Goal: Complete application form: Complete application form

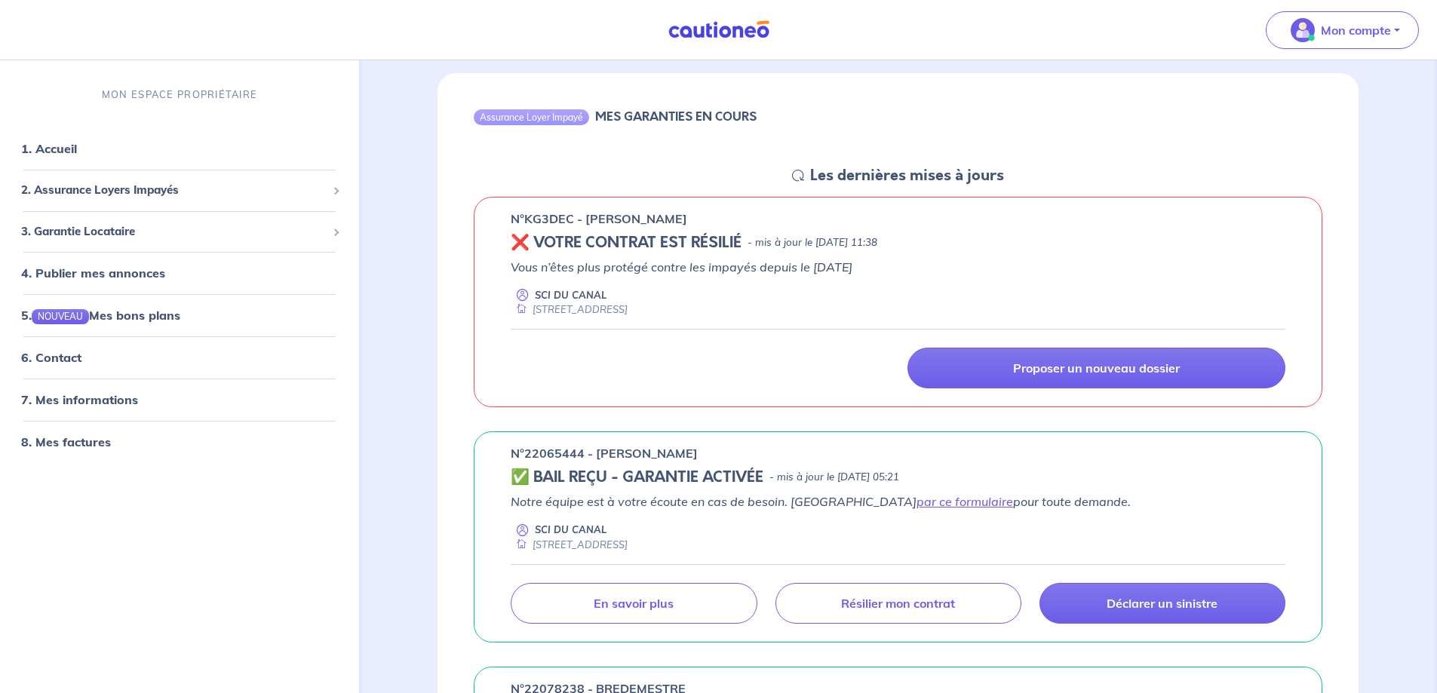
scroll to position [151, 0]
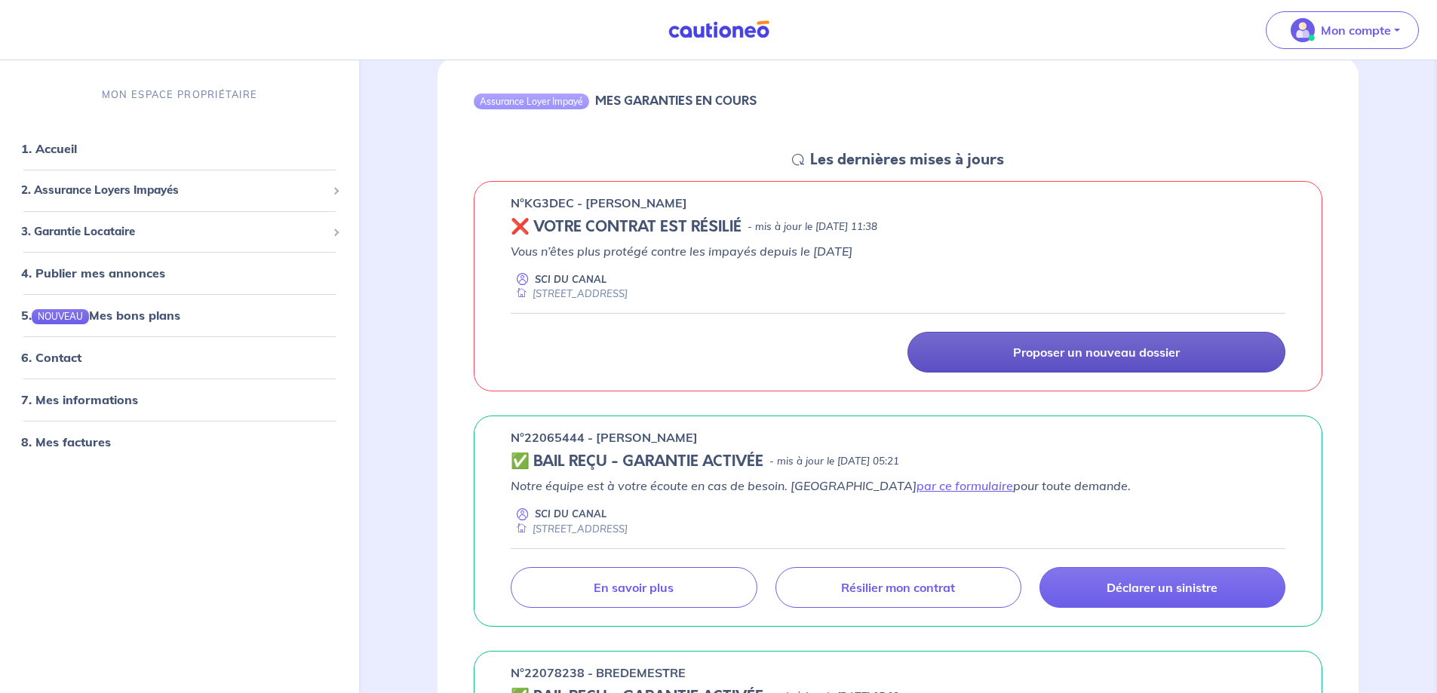
click at [1037, 352] on p "Proposer un nouveau dossier" at bounding box center [1096, 352] width 167 height 15
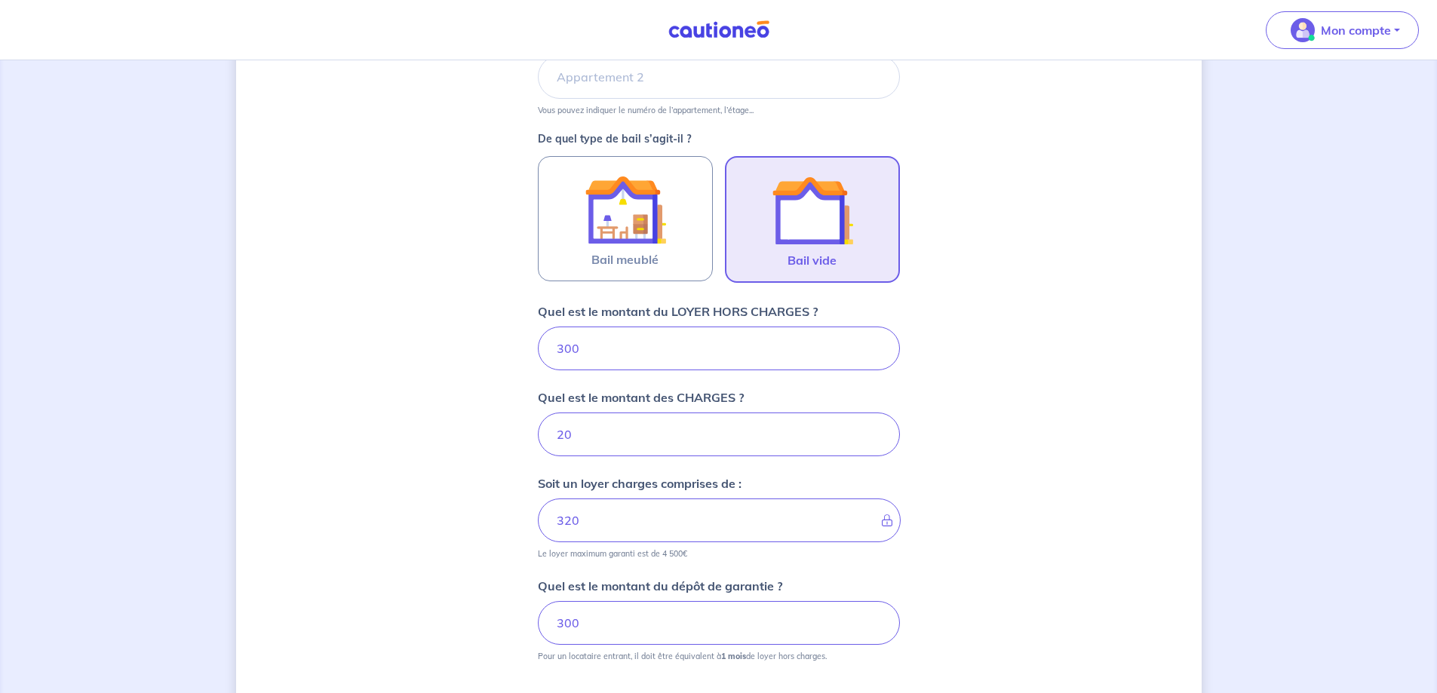
scroll to position [410, 0]
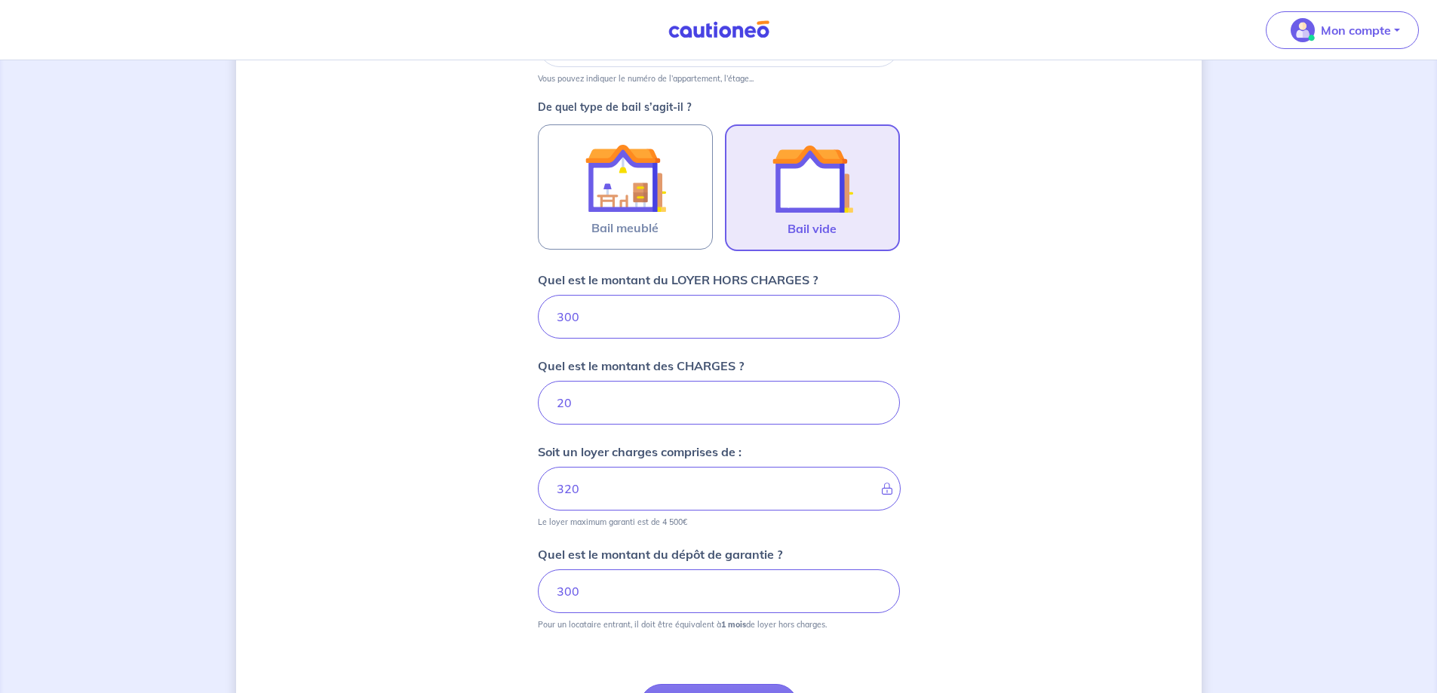
click at [564, 316] on input "300" at bounding box center [719, 317] width 362 height 44
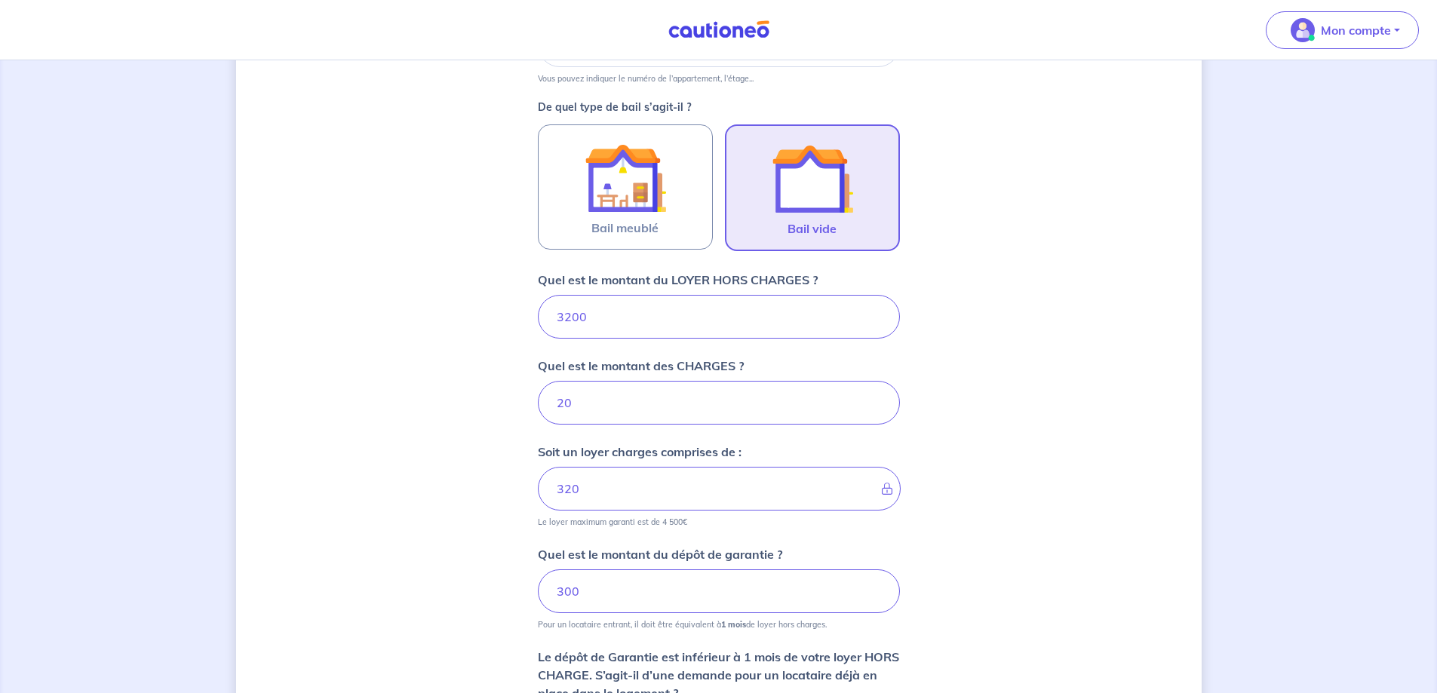
type input "32000"
type input "32020"
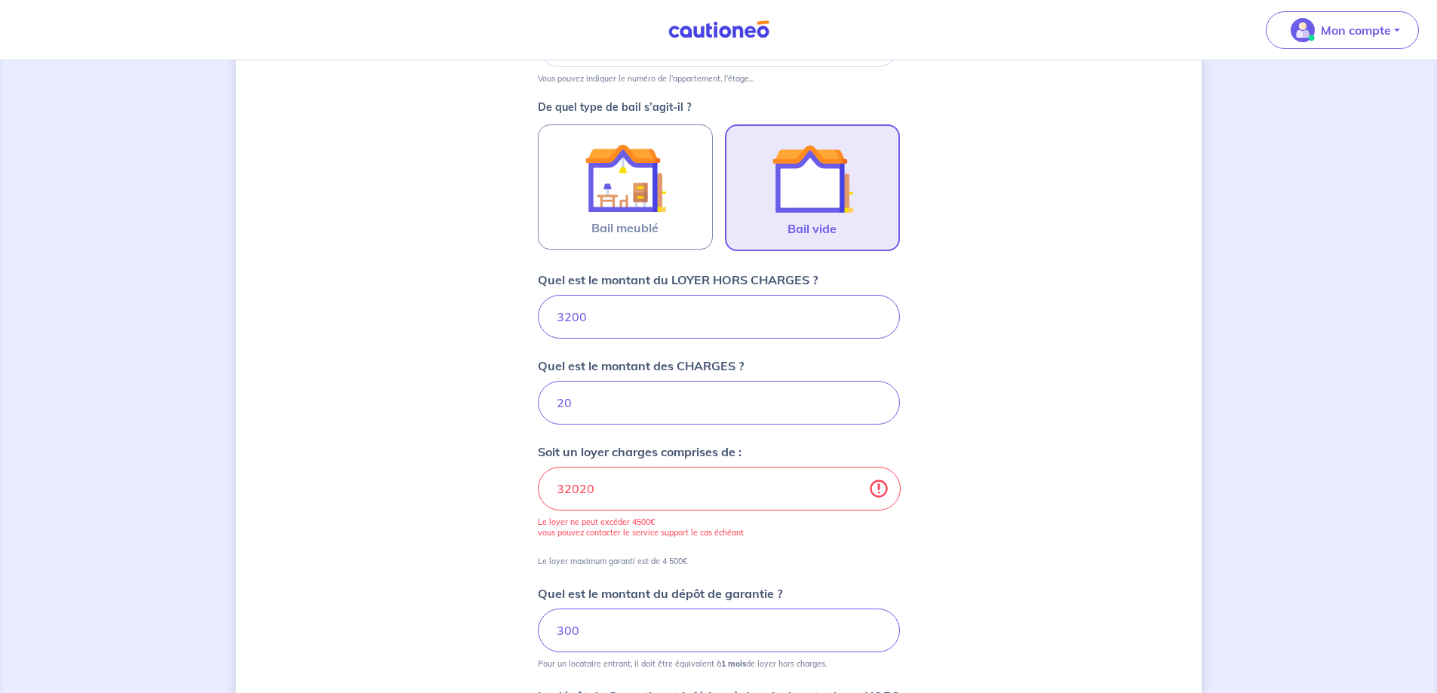
type input "320"
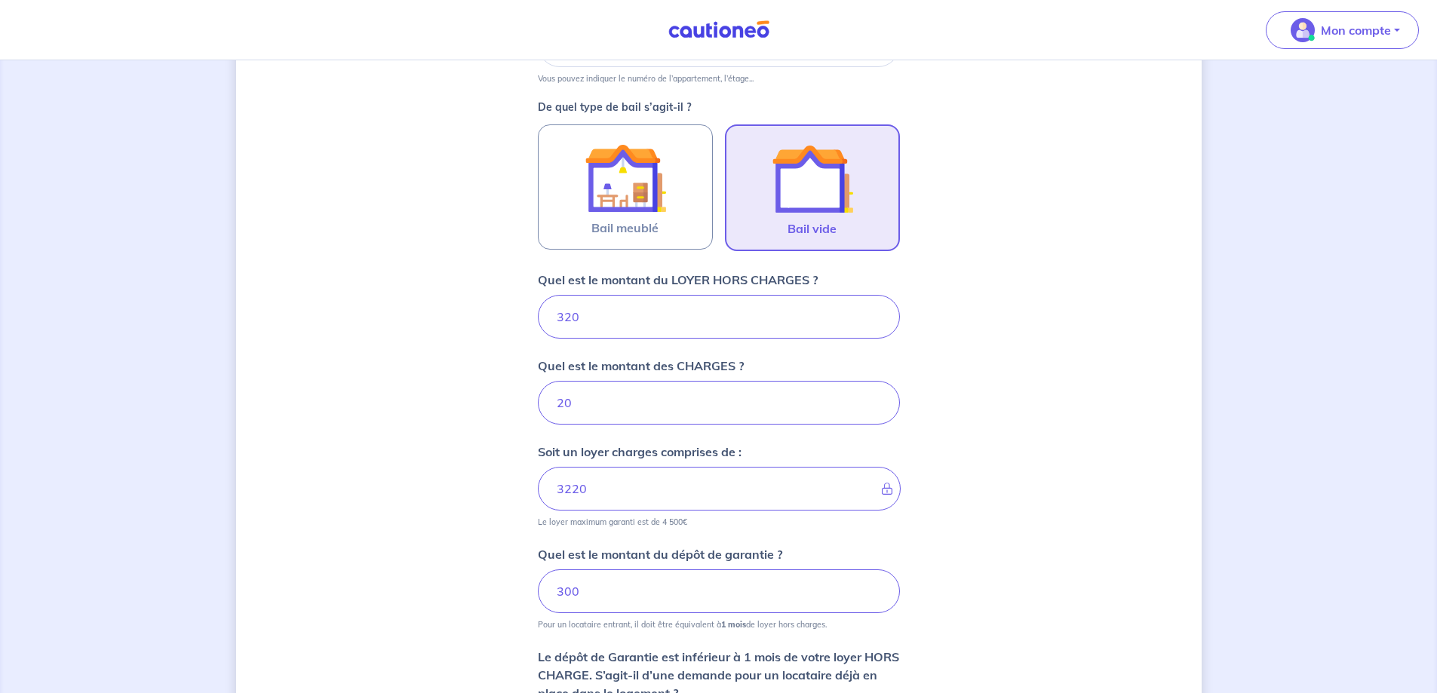
type input "340"
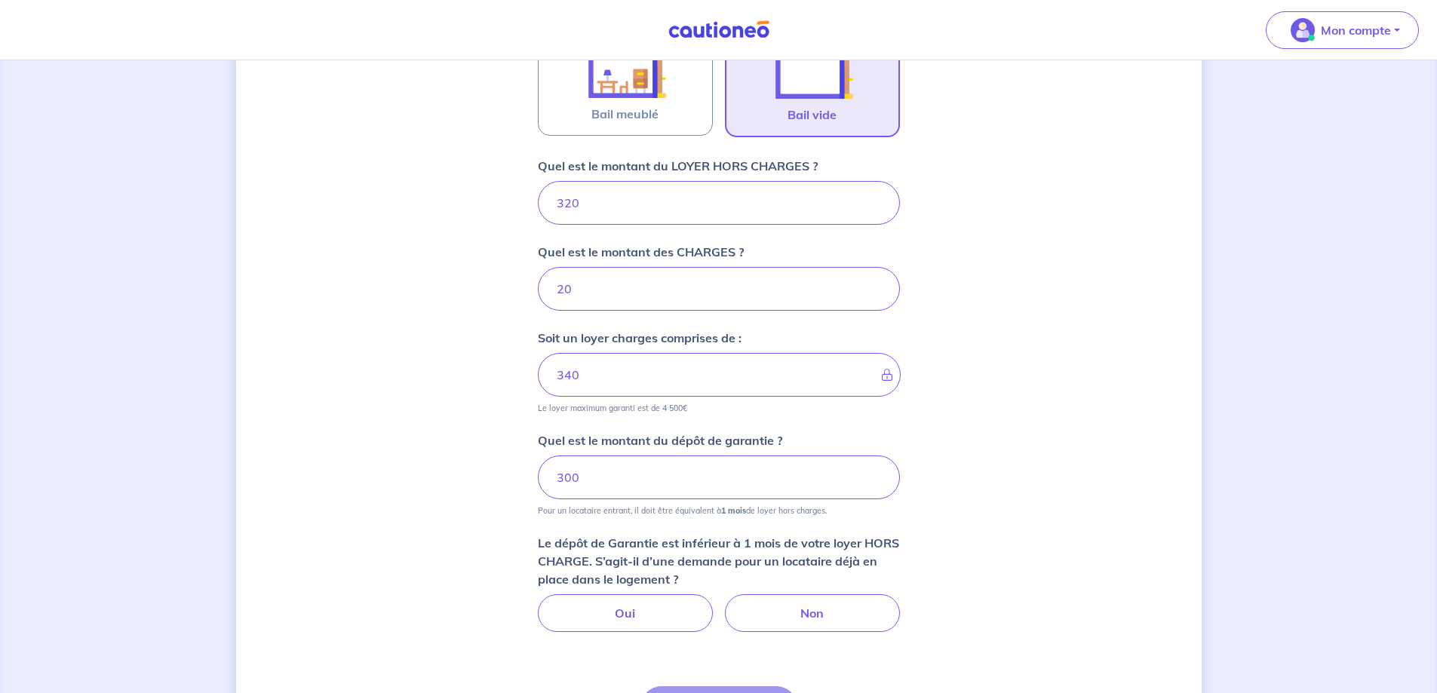
scroll to position [561, 0]
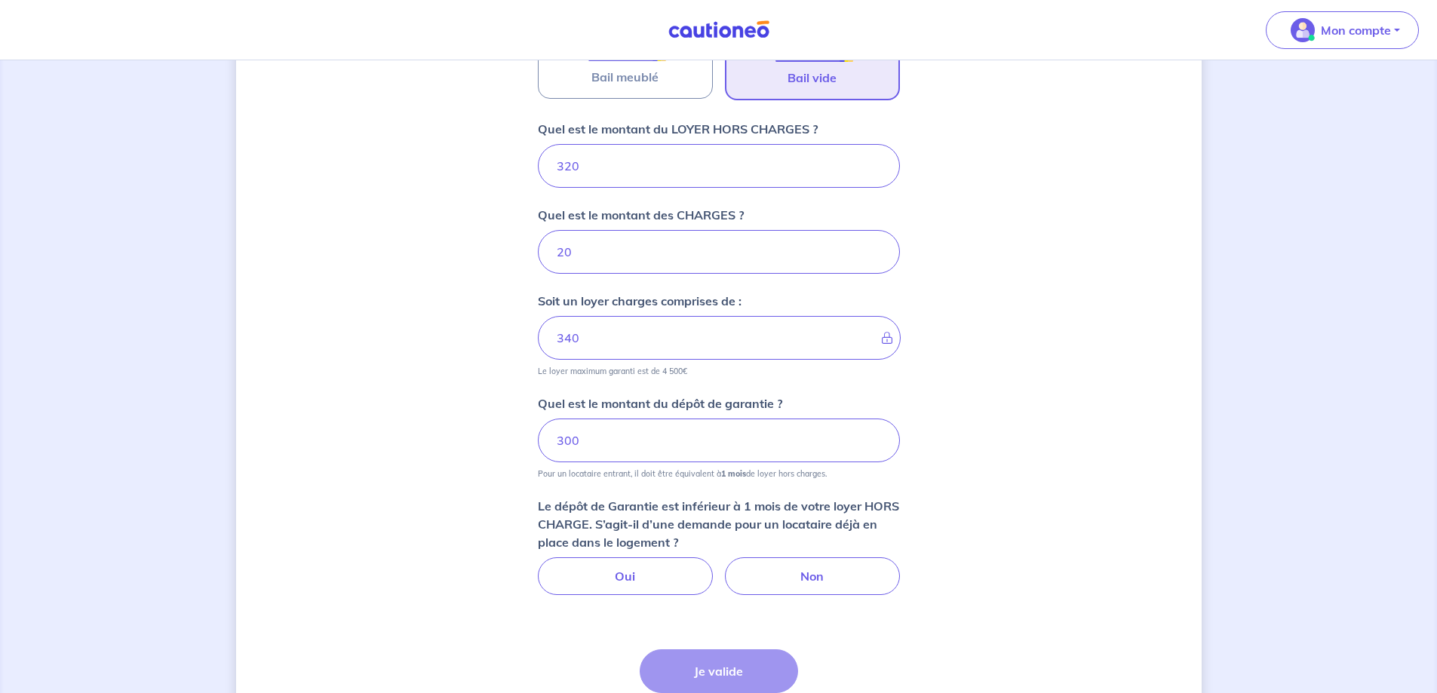
type input "320"
click at [567, 442] on input "300" at bounding box center [719, 441] width 362 height 44
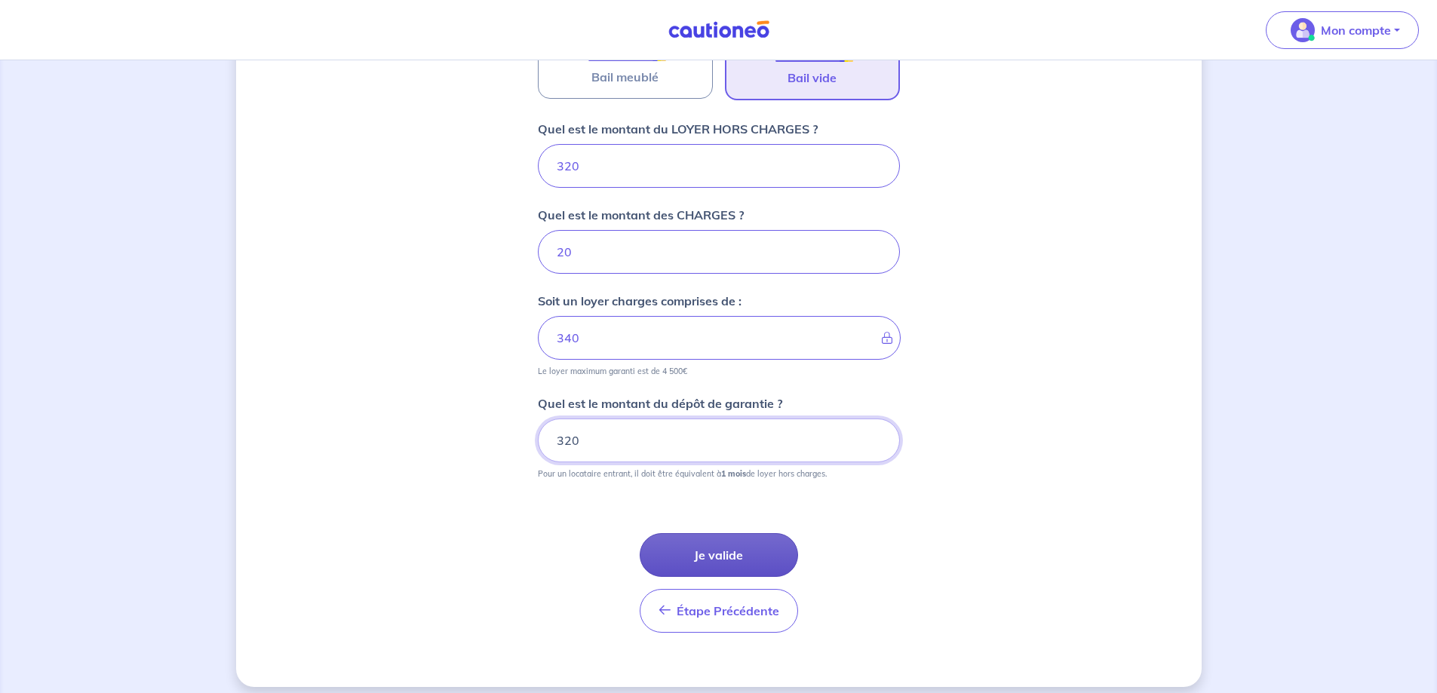
type input "320"
click at [715, 558] on button "Je valide" at bounding box center [719, 555] width 158 height 44
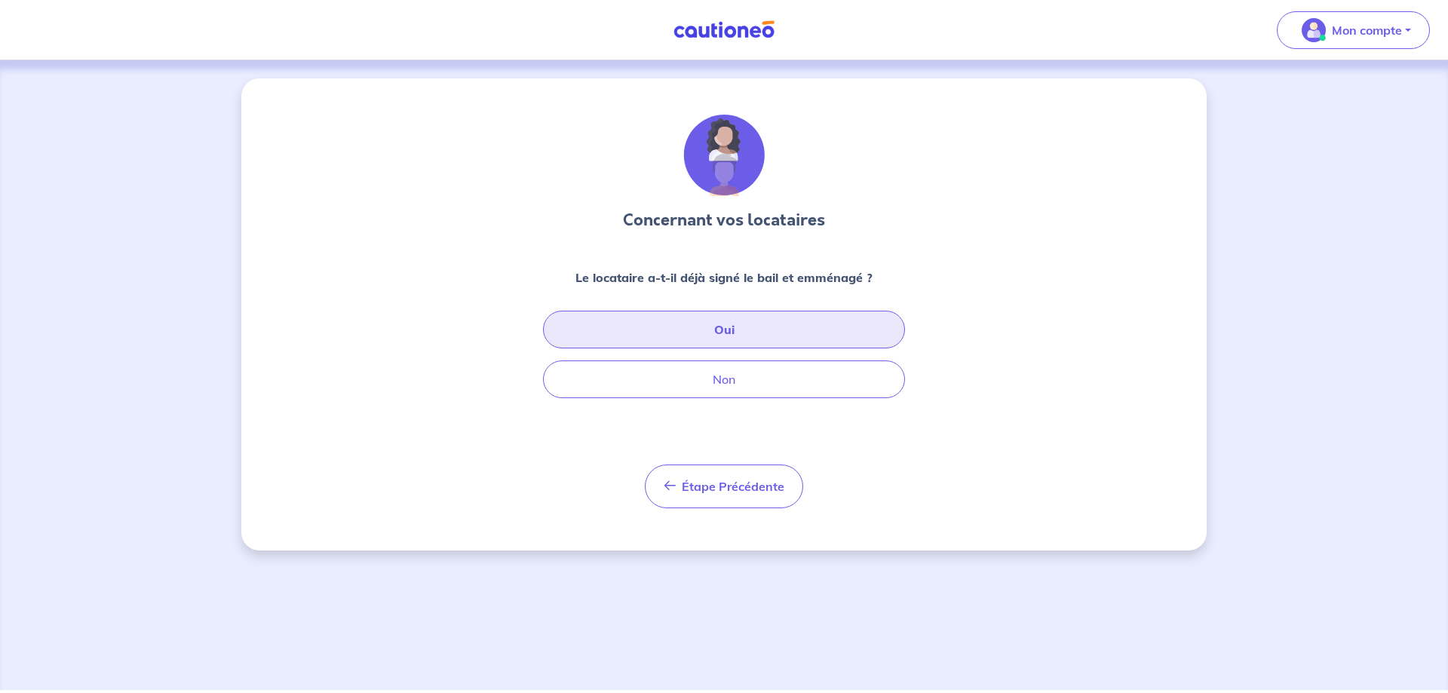
click at [738, 327] on button "Oui" at bounding box center [724, 330] width 362 height 38
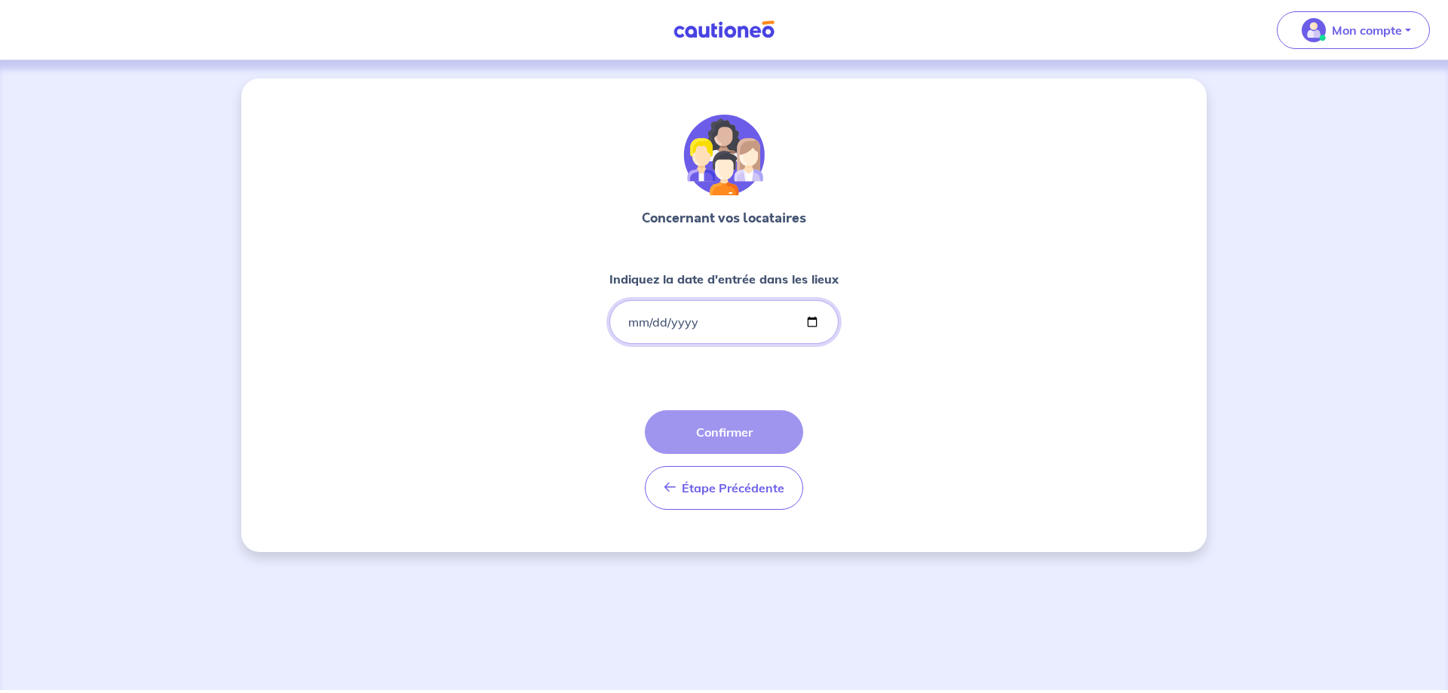
click at [642, 320] on input "Indiquez la date d'entrée dans les lieux" at bounding box center [724, 322] width 229 height 44
click at [628, 319] on input "Indiquez la date d'entrée dans les lieux" at bounding box center [724, 322] width 229 height 44
click at [809, 320] on input "Indiquez la date d'entrée dans les lieux" at bounding box center [724, 322] width 229 height 44
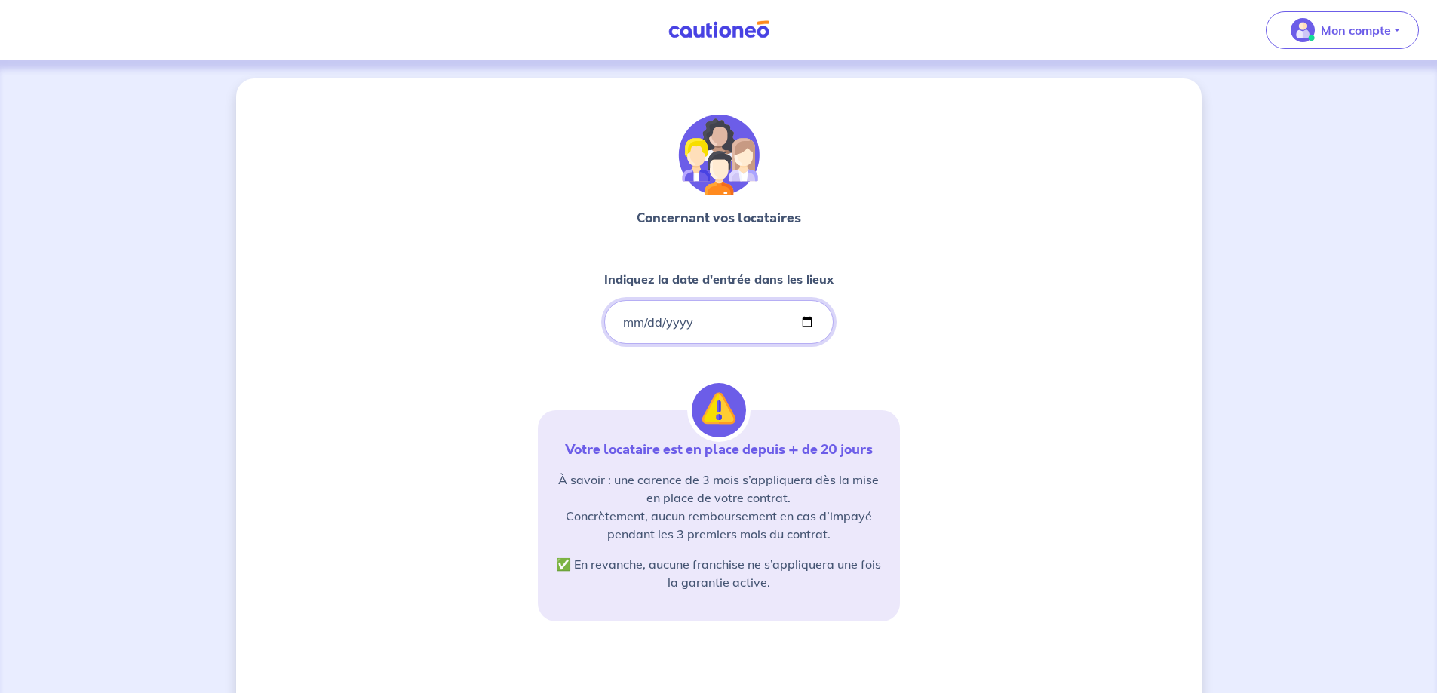
type input "[DATE]"
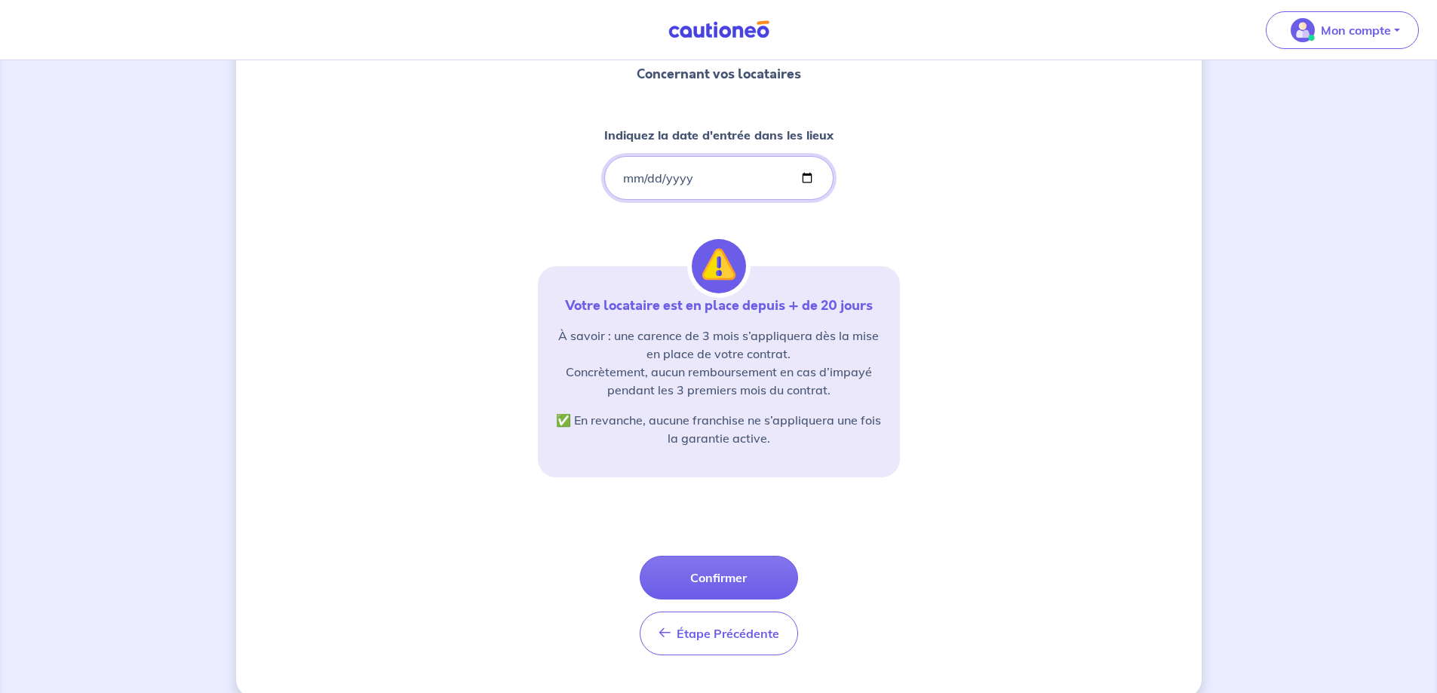
scroll to position [167, 0]
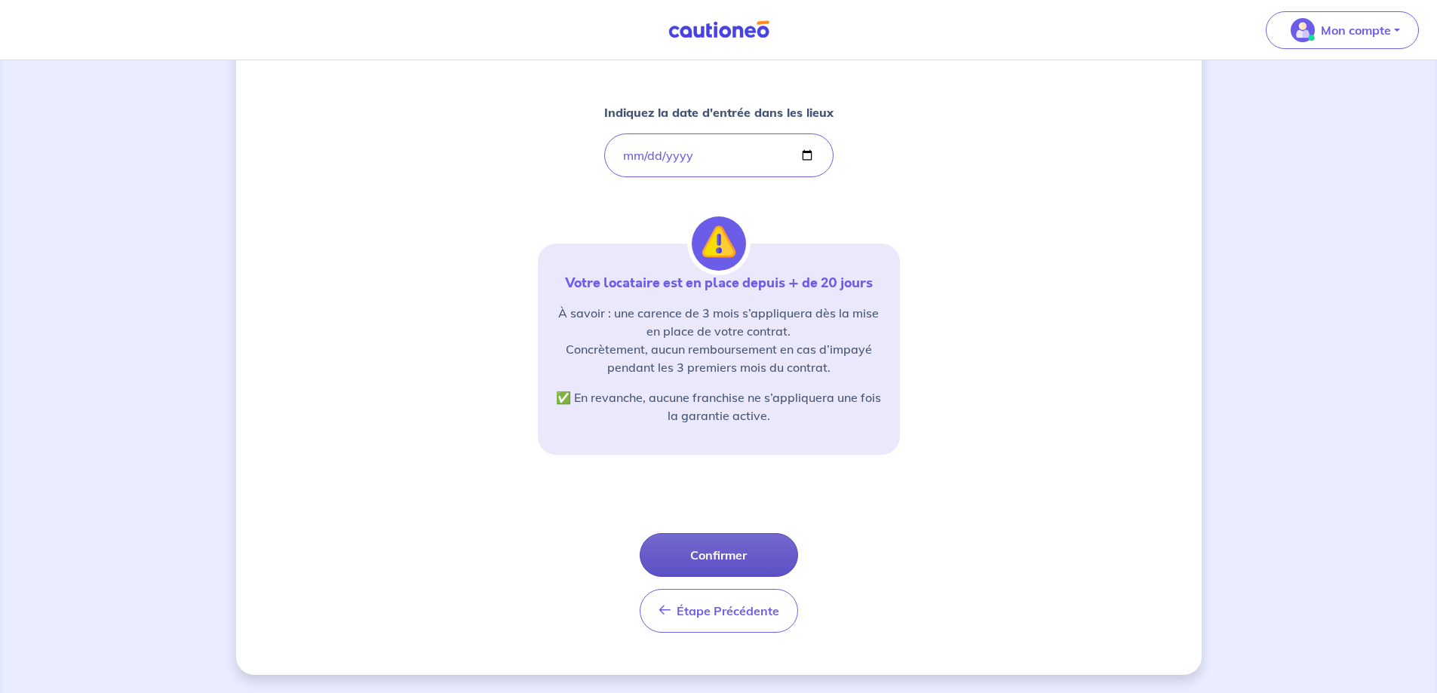
click at [725, 555] on button "Confirmer" at bounding box center [719, 555] width 158 height 44
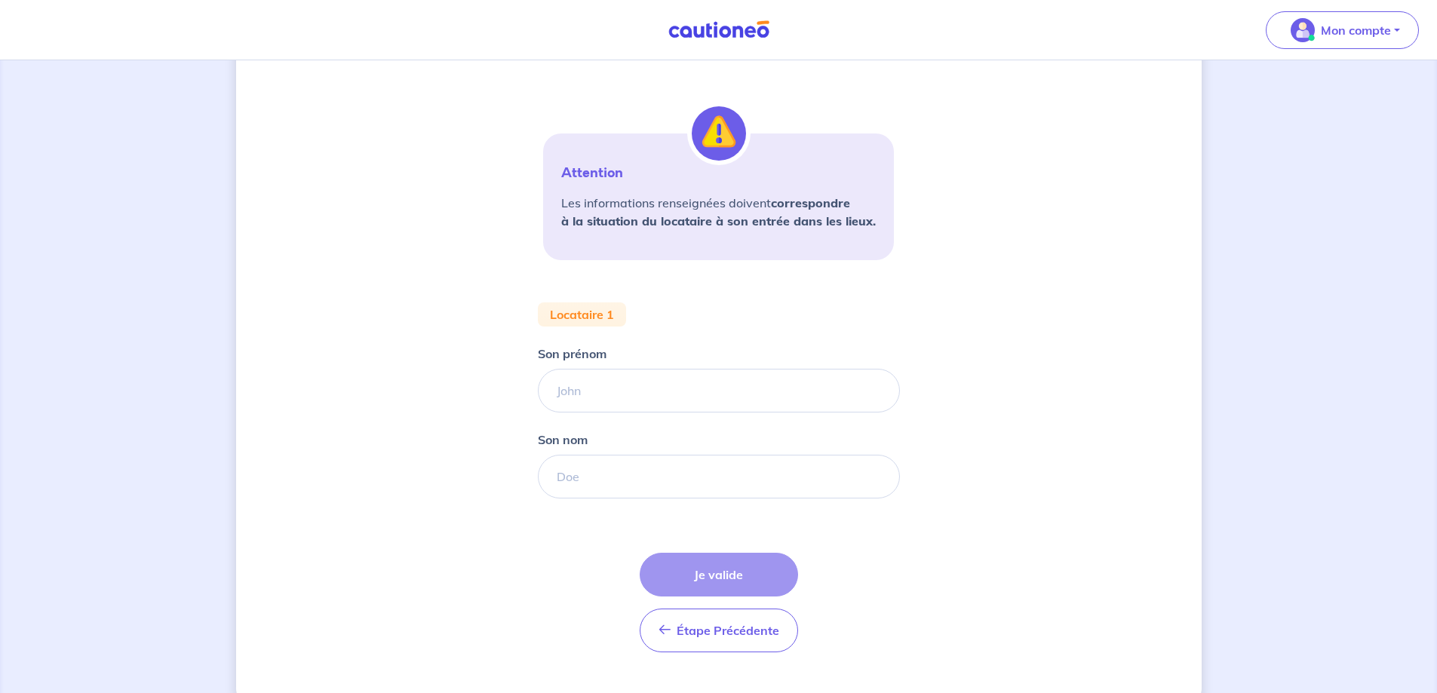
scroll to position [299, 0]
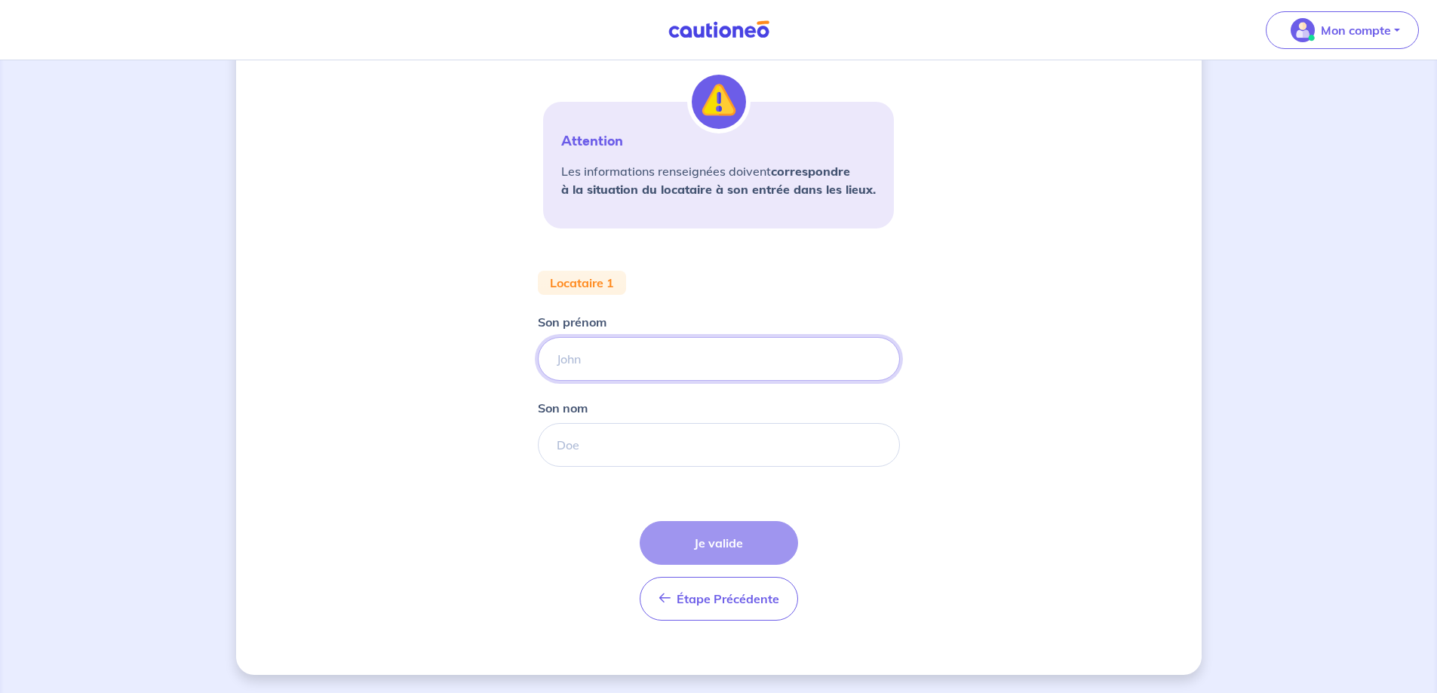
click at [568, 352] on input "Son prénom" at bounding box center [719, 359] width 362 height 44
type input "[PERSON_NAME]"
click at [556, 444] on input "Son nom" at bounding box center [719, 445] width 362 height 44
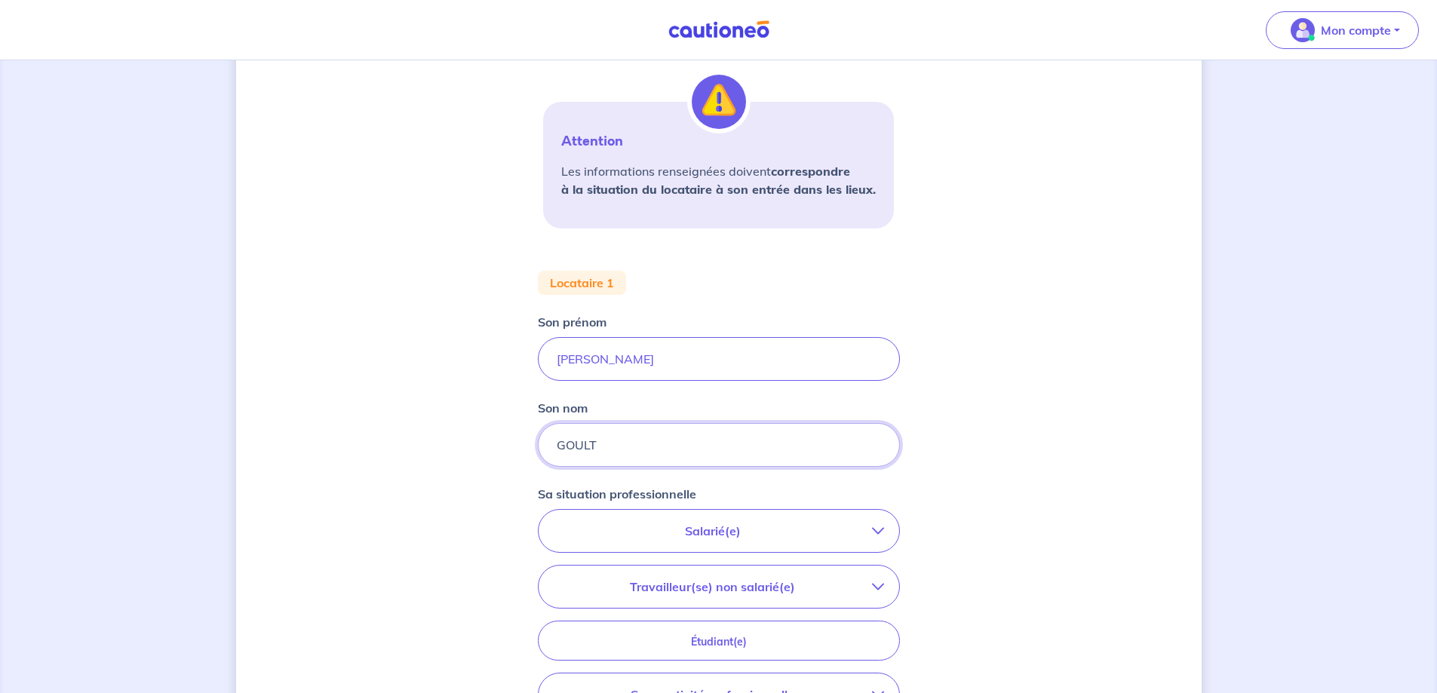
type input "GOULT"
click at [692, 536] on p "Salarié(e)" at bounding box center [713, 531] width 318 height 18
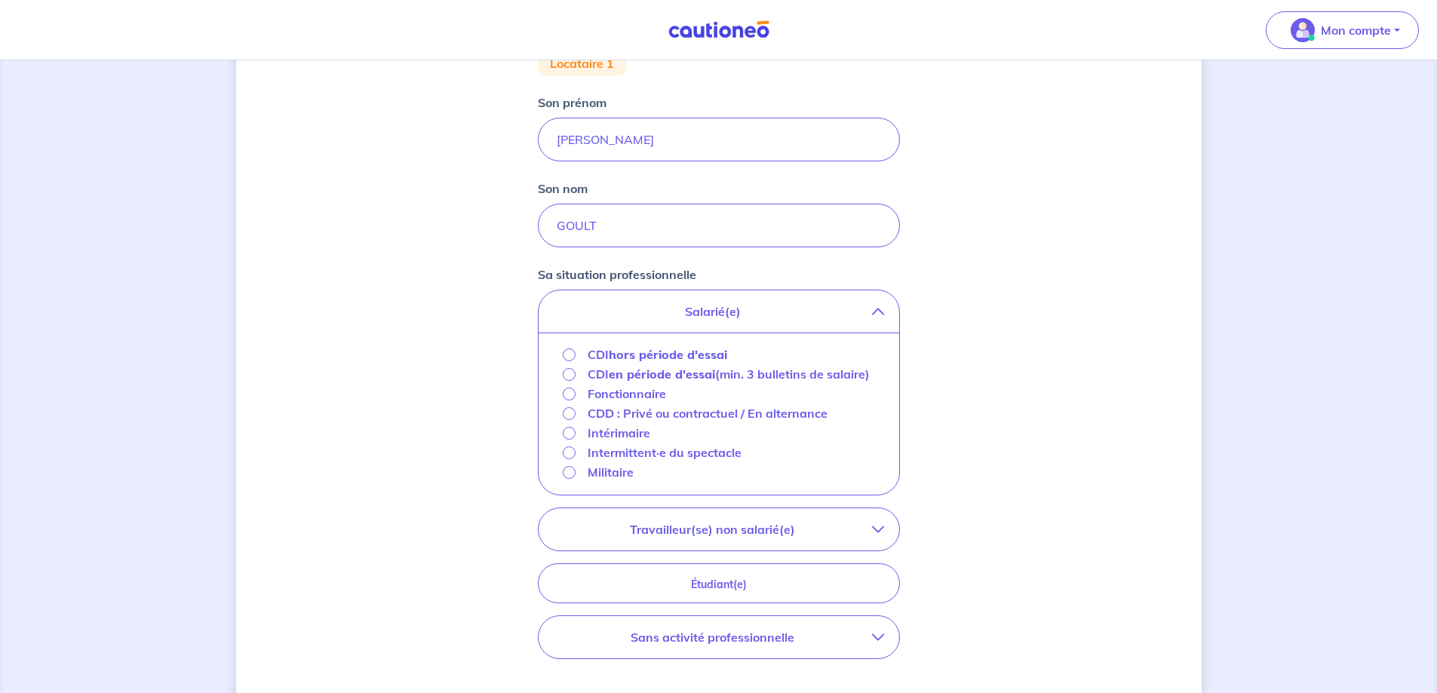
scroll to position [526, 0]
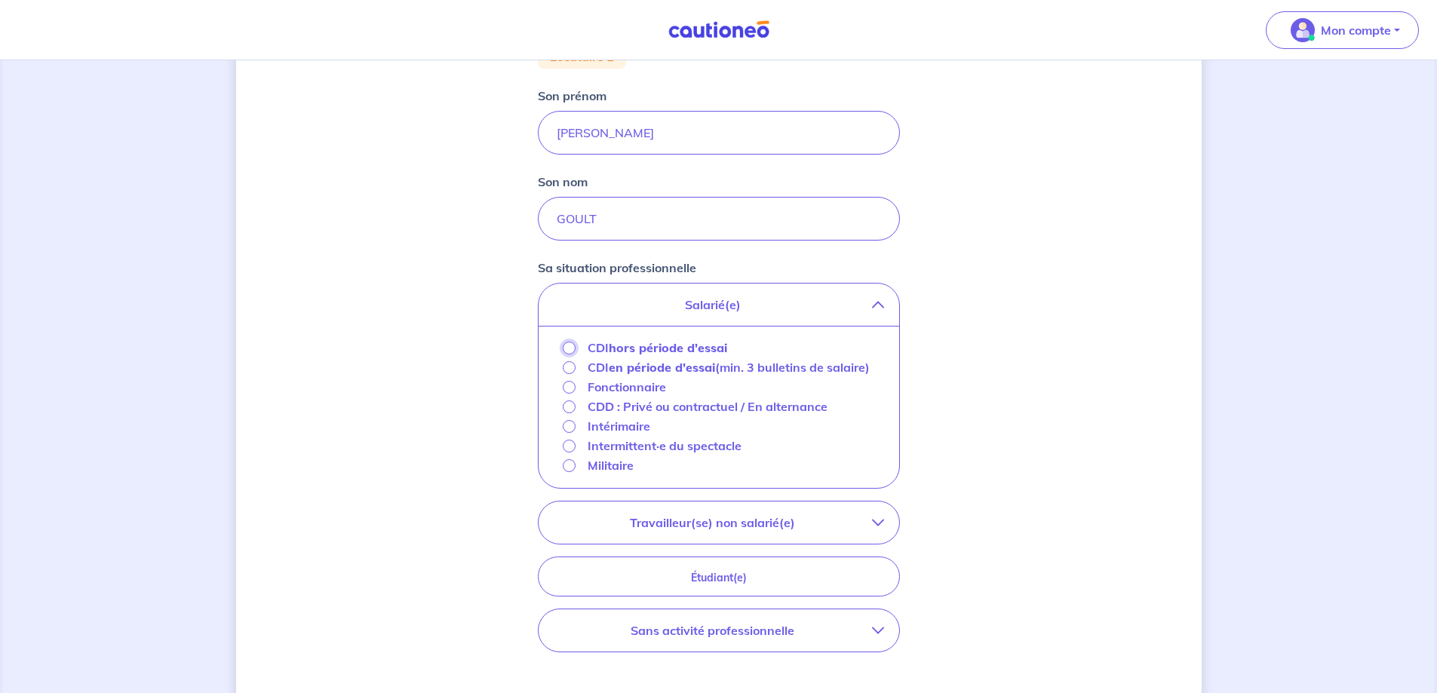
click at [567, 348] on input "CDI hors période d'essai" at bounding box center [569, 348] width 13 height 13
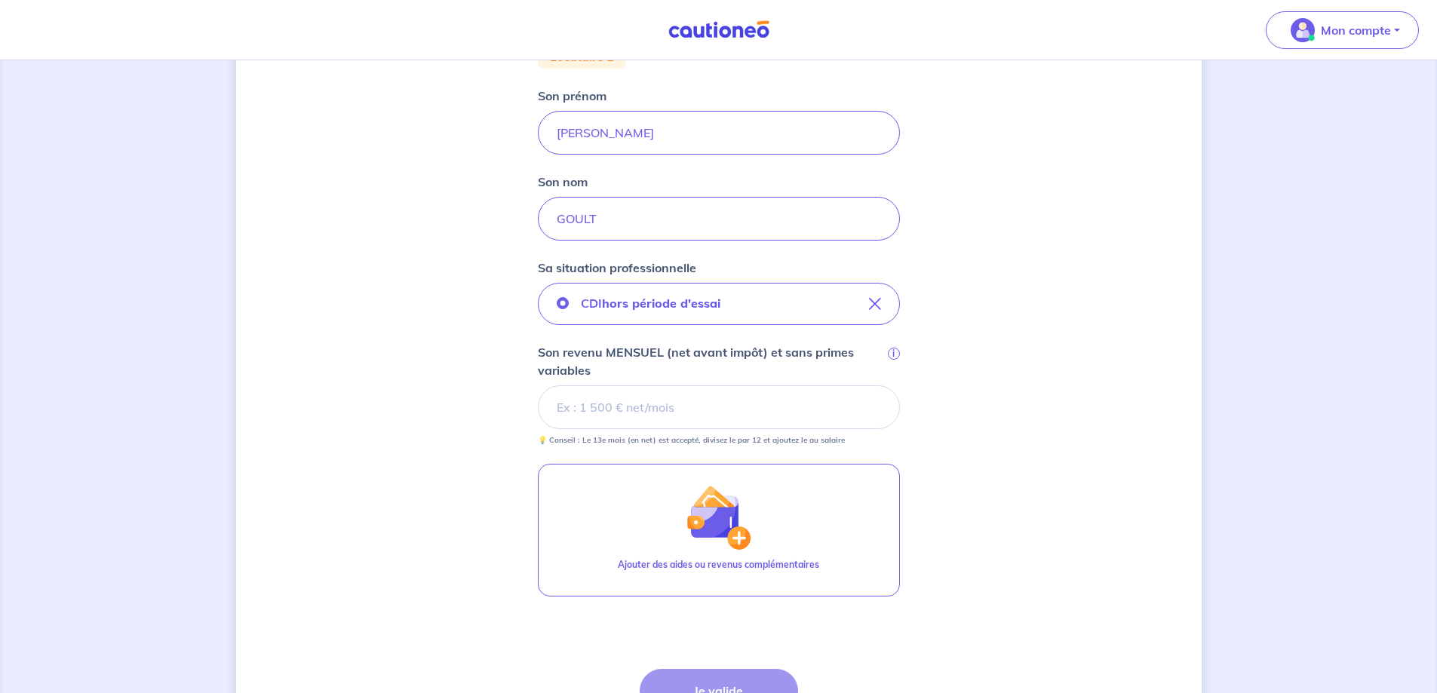
click at [589, 401] on input "Son revenu MENSUEL (net avant impôt) et sans primes variables i" at bounding box center [719, 408] width 362 height 44
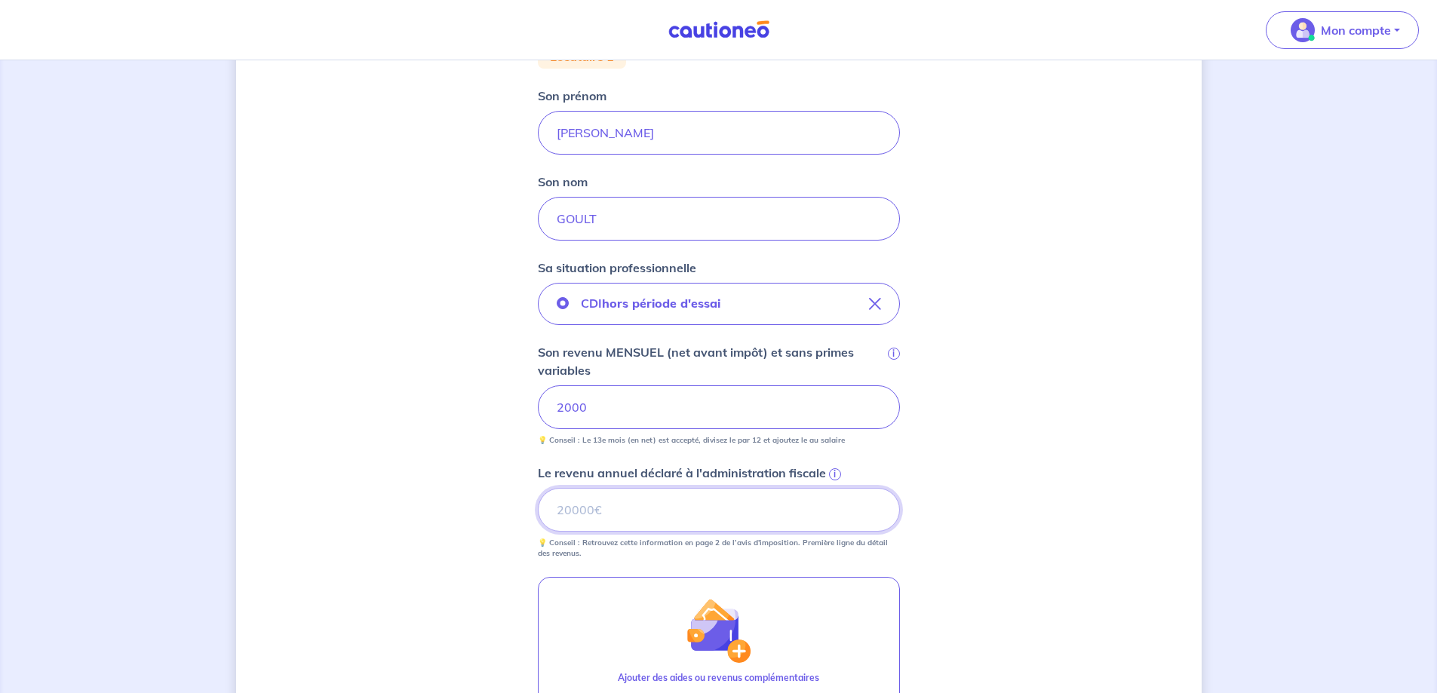
click at [608, 508] on input "Le revenu annuel déclaré à l'administration fiscale i" at bounding box center [719, 510] width 362 height 44
type input "27729"
click at [607, 567] on form "Locataire 1 Son prénom [PERSON_NAME] nom GOULT Sa situation professionnelle CDI…" at bounding box center [719, 469] width 362 height 849
click at [831, 468] on span "i" at bounding box center [835, 474] width 12 height 12
click at [831, 488] on input "27729" at bounding box center [719, 510] width 362 height 44
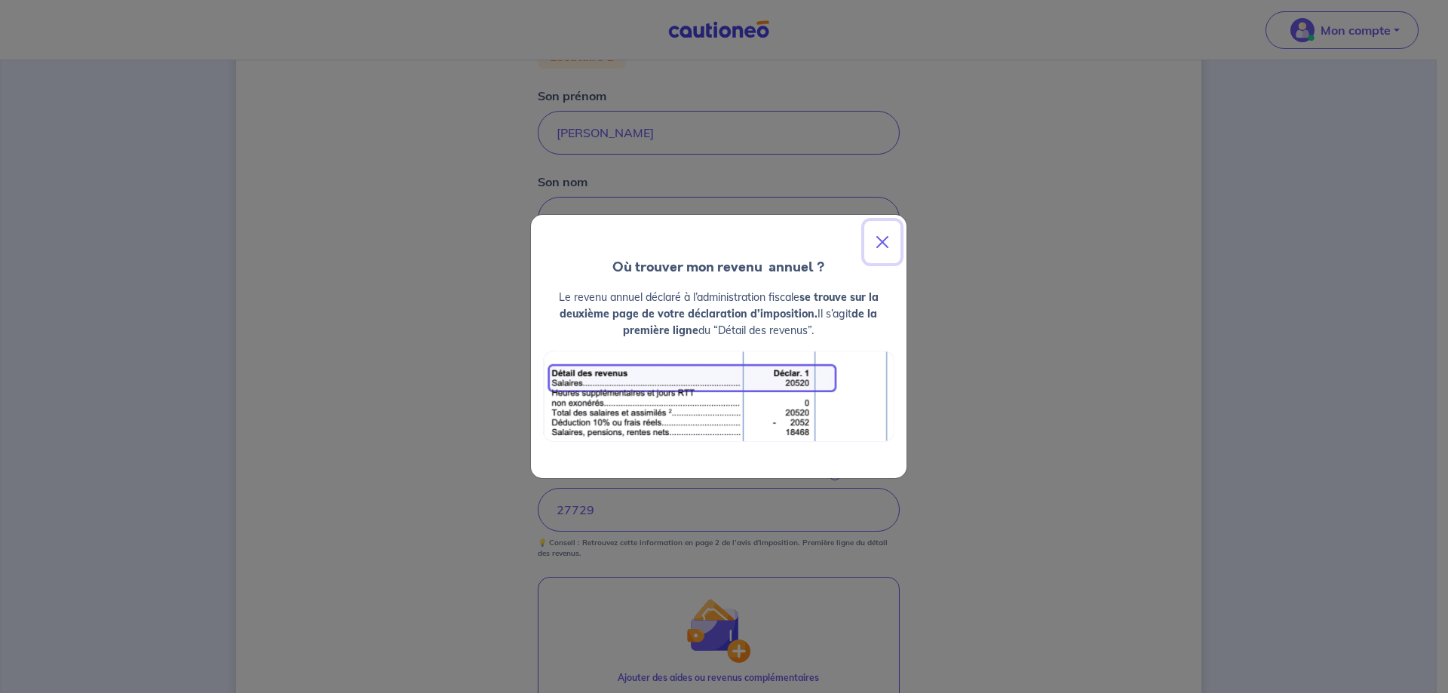
click at [880, 246] on button "Close" at bounding box center [883, 242] width 36 height 42
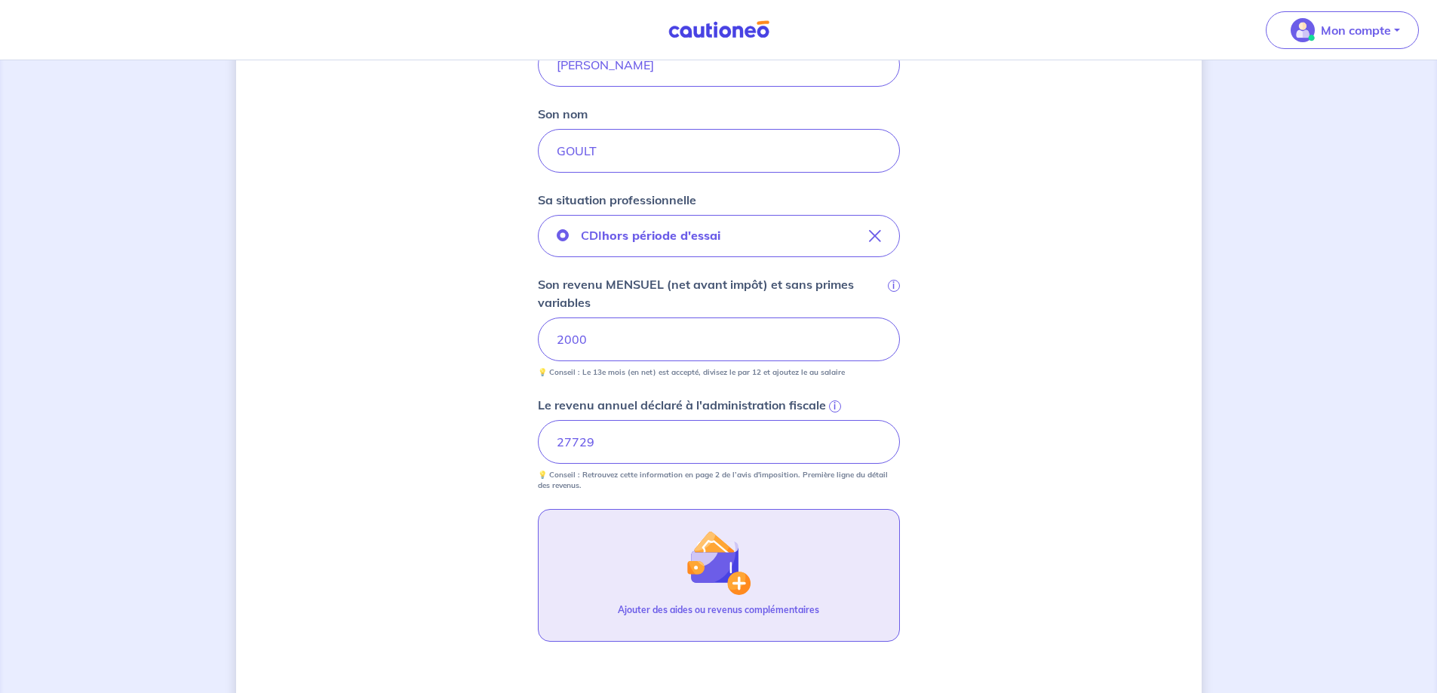
scroll to position [787, 0]
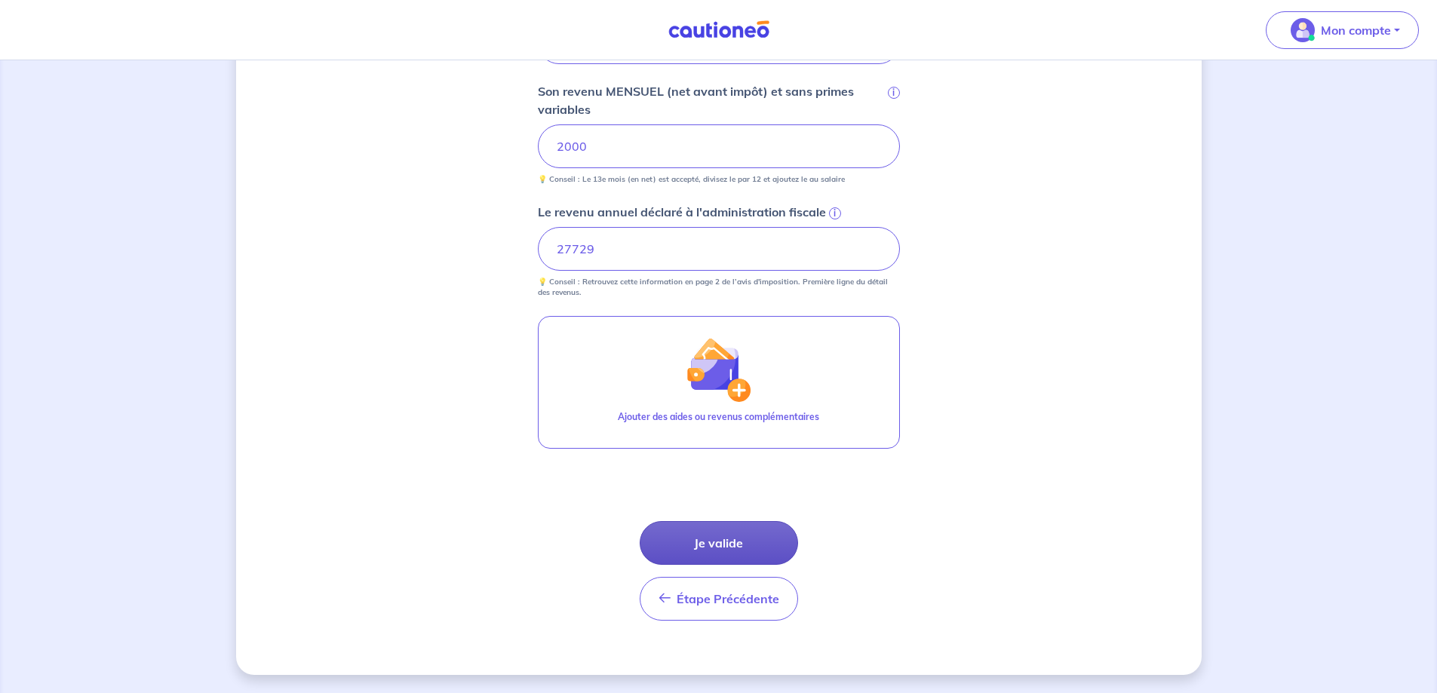
click at [727, 540] on button "Je valide" at bounding box center [719, 543] width 158 height 44
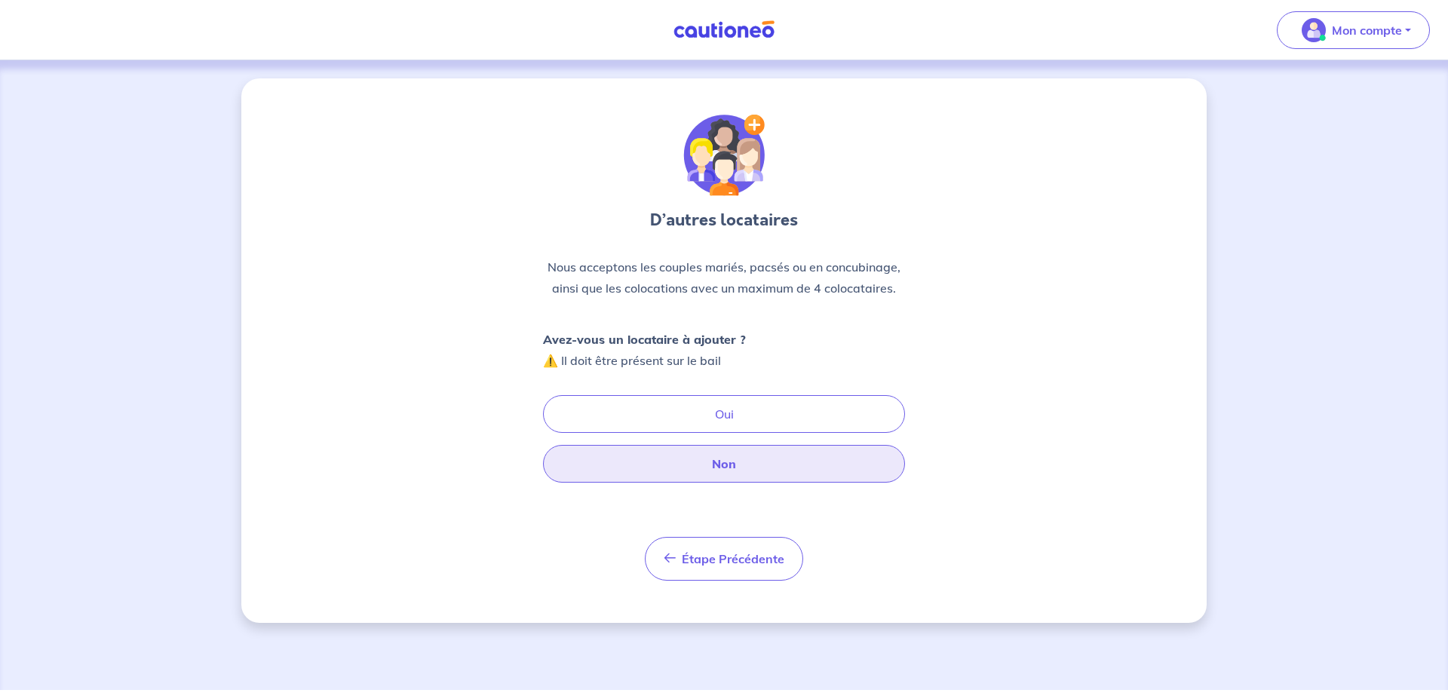
click at [729, 465] on button "Non" at bounding box center [724, 464] width 362 height 38
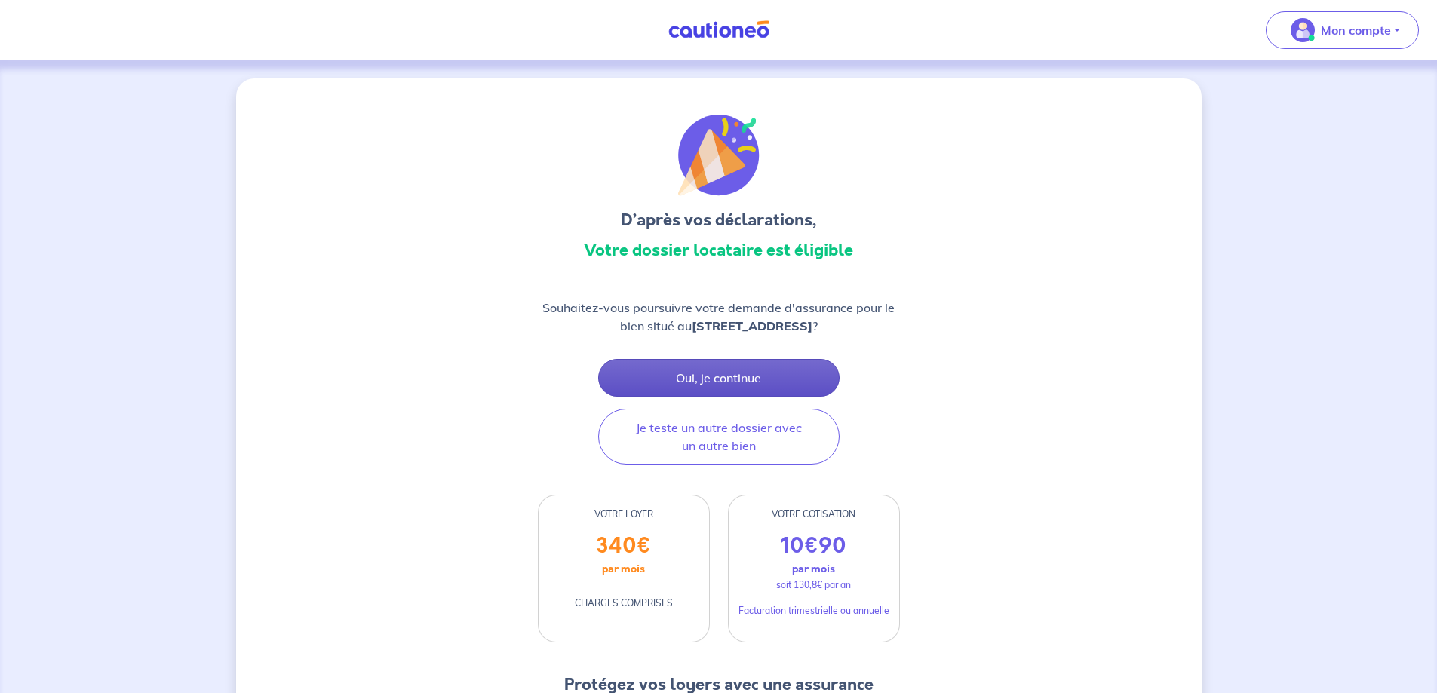
click at [725, 395] on button "Oui, je continue" at bounding box center [718, 378] width 241 height 38
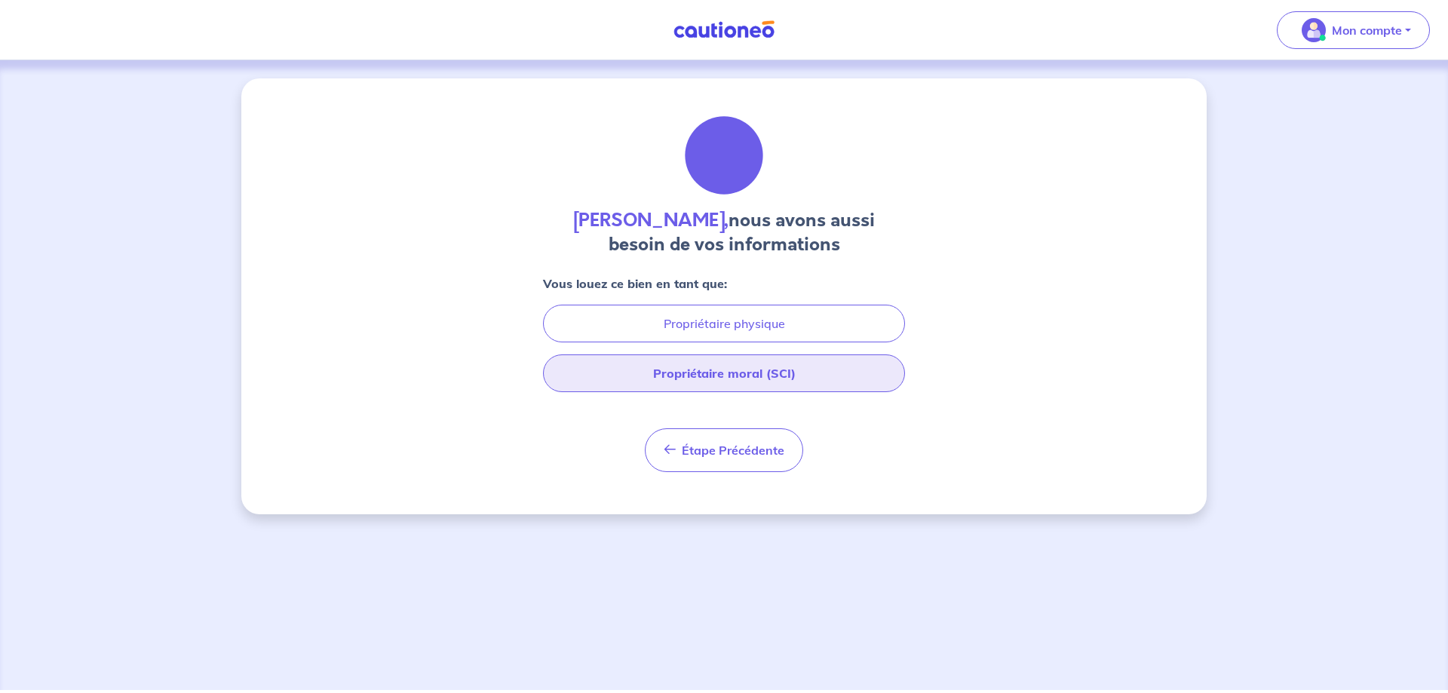
click at [729, 374] on button "Propriétaire moral (SCI)" at bounding box center [724, 374] width 362 height 38
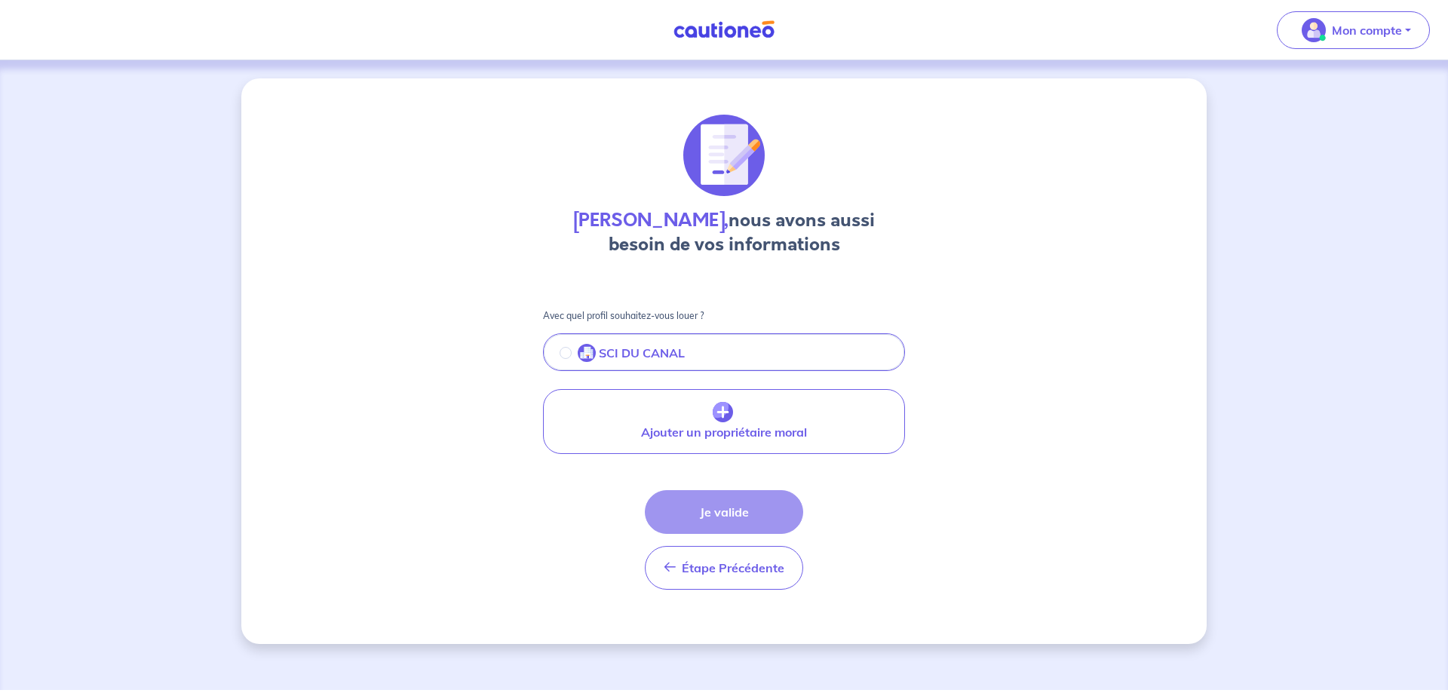
click at [711, 507] on div "Étape Précédente Précédent Je valide Je valide" at bounding box center [724, 540] width 158 height 100
click at [562, 351] on input "radio" at bounding box center [566, 353] width 12 height 12
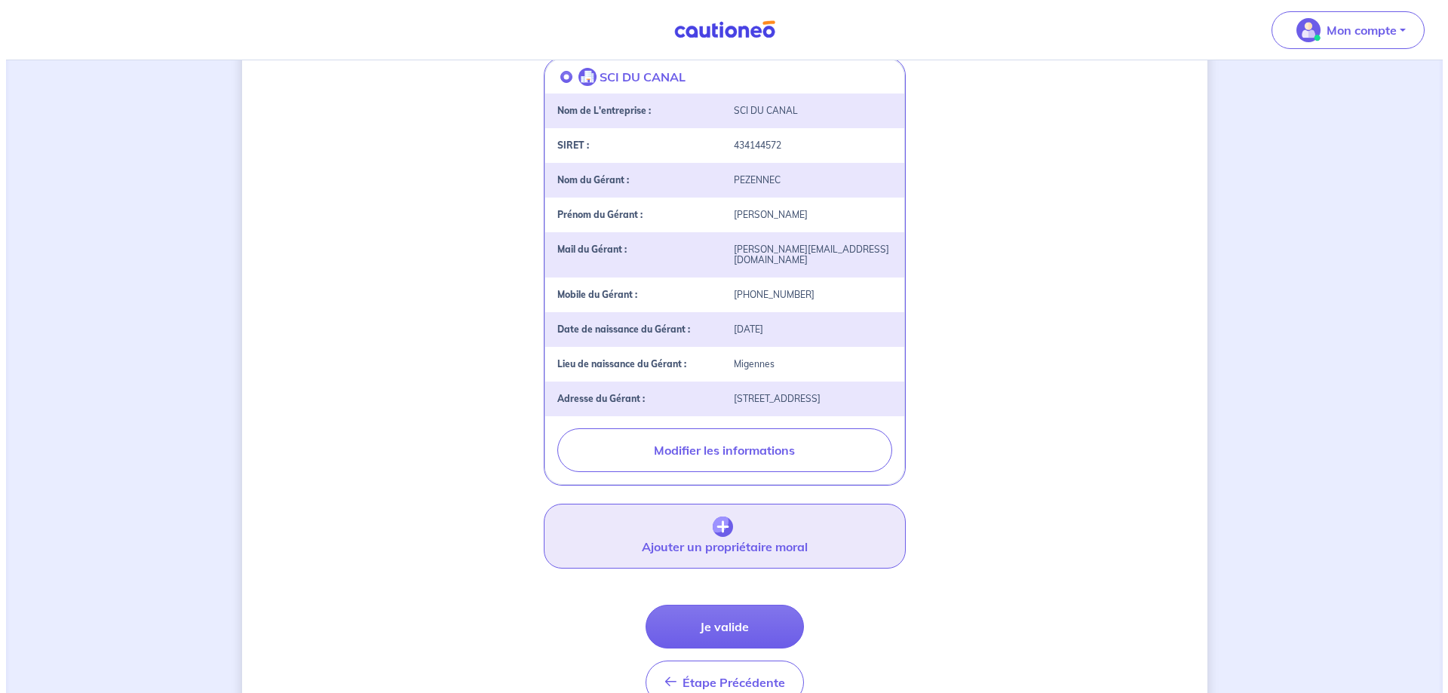
scroll to position [302, 0]
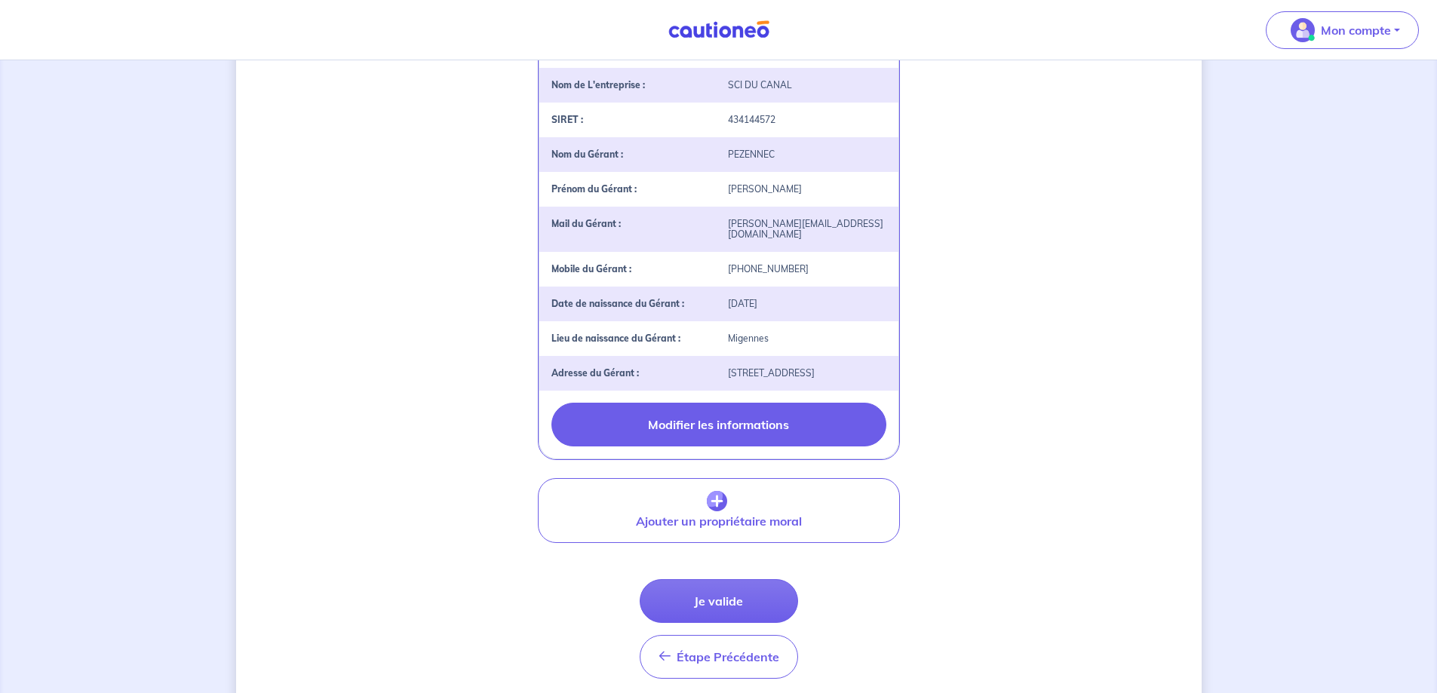
click at [702, 421] on button "Modifier les informations" at bounding box center [718, 425] width 335 height 44
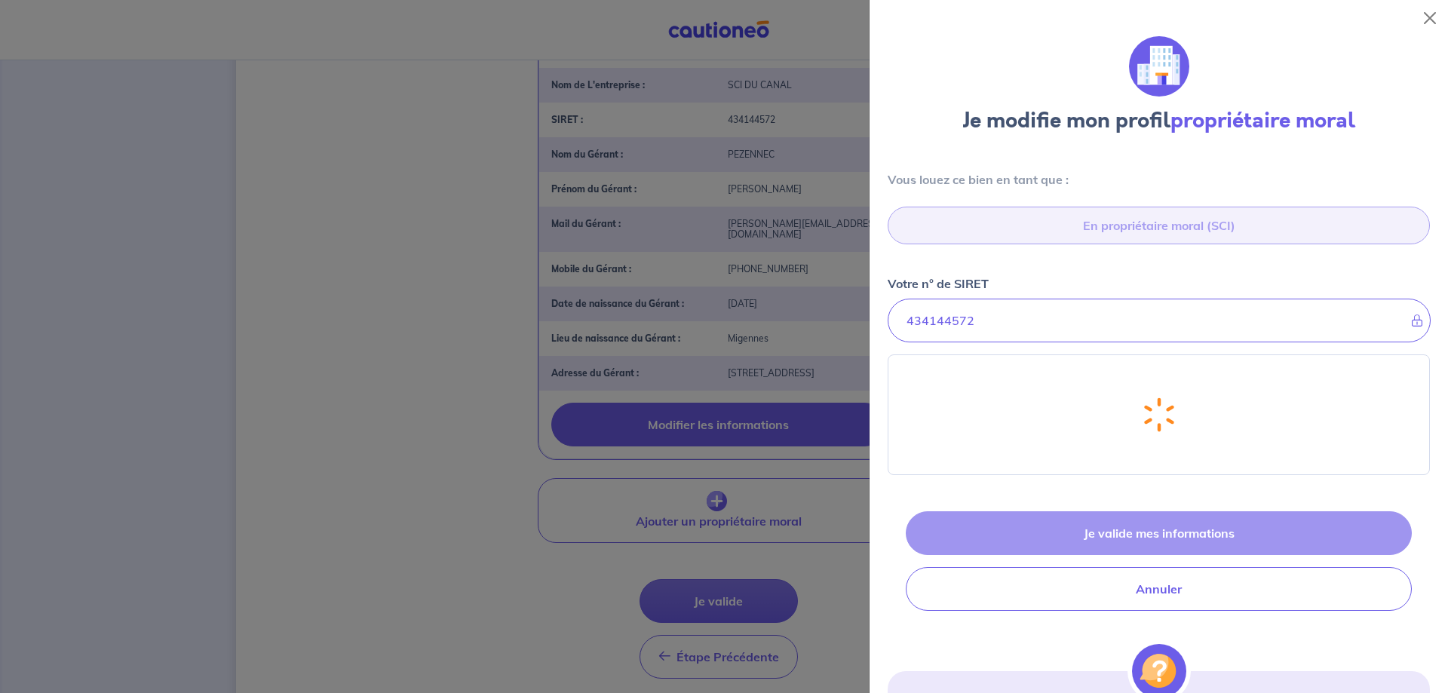
select select "FR"
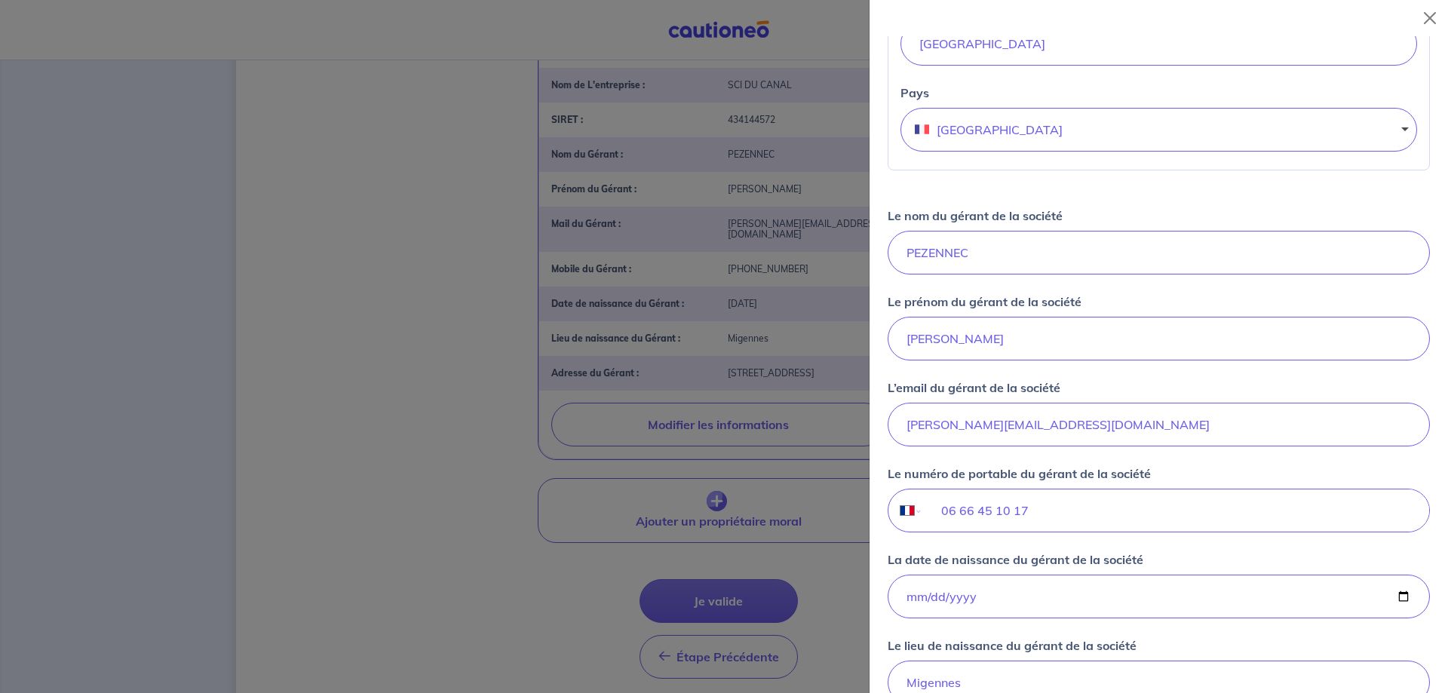
scroll to position [754, 0]
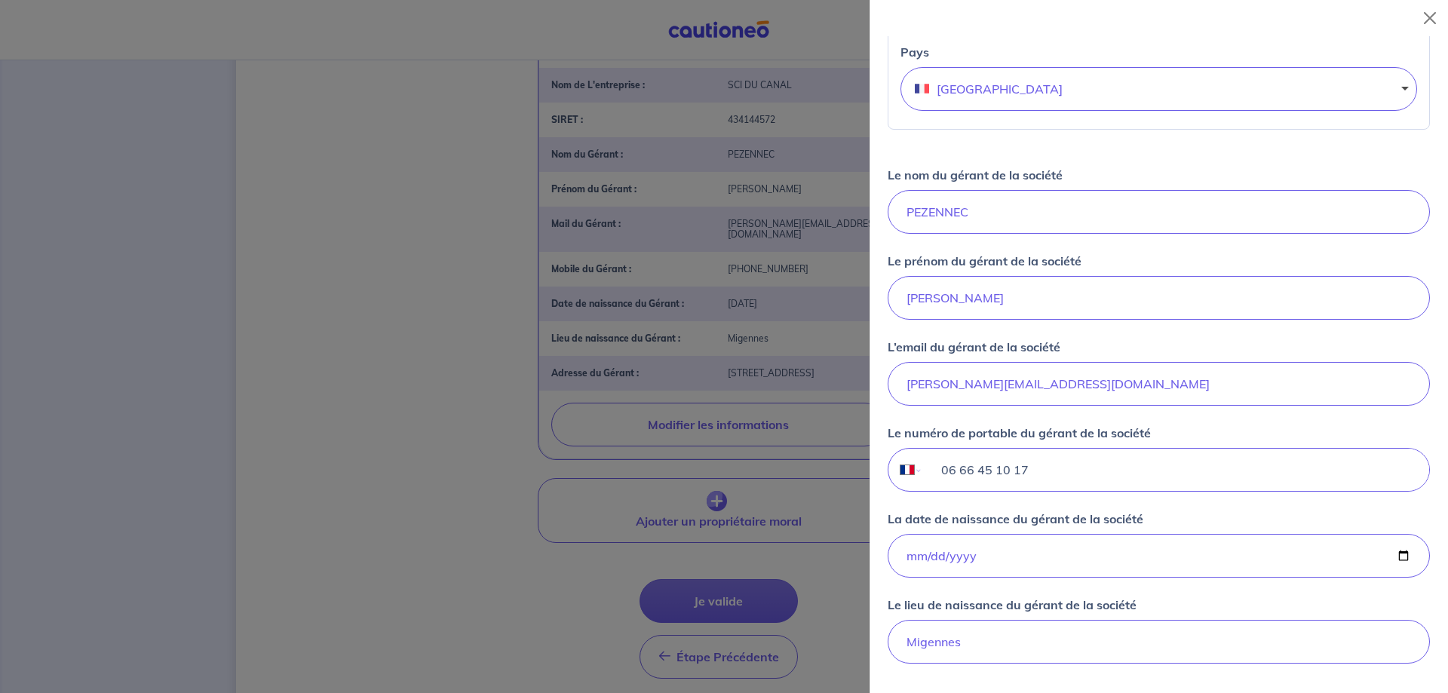
drag, startPoint x: 942, startPoint y: 470, endPoint x: 1053, endPoint y: 467, distance: 110.9
click at [1053, 467] on input "06 66 45 10 17" at bounding box center [1176, 470] width 506 height 42
click at [1060, 477] on input "06 63 52 75 40" at bounding box center [1176, 470] width 506 height 42
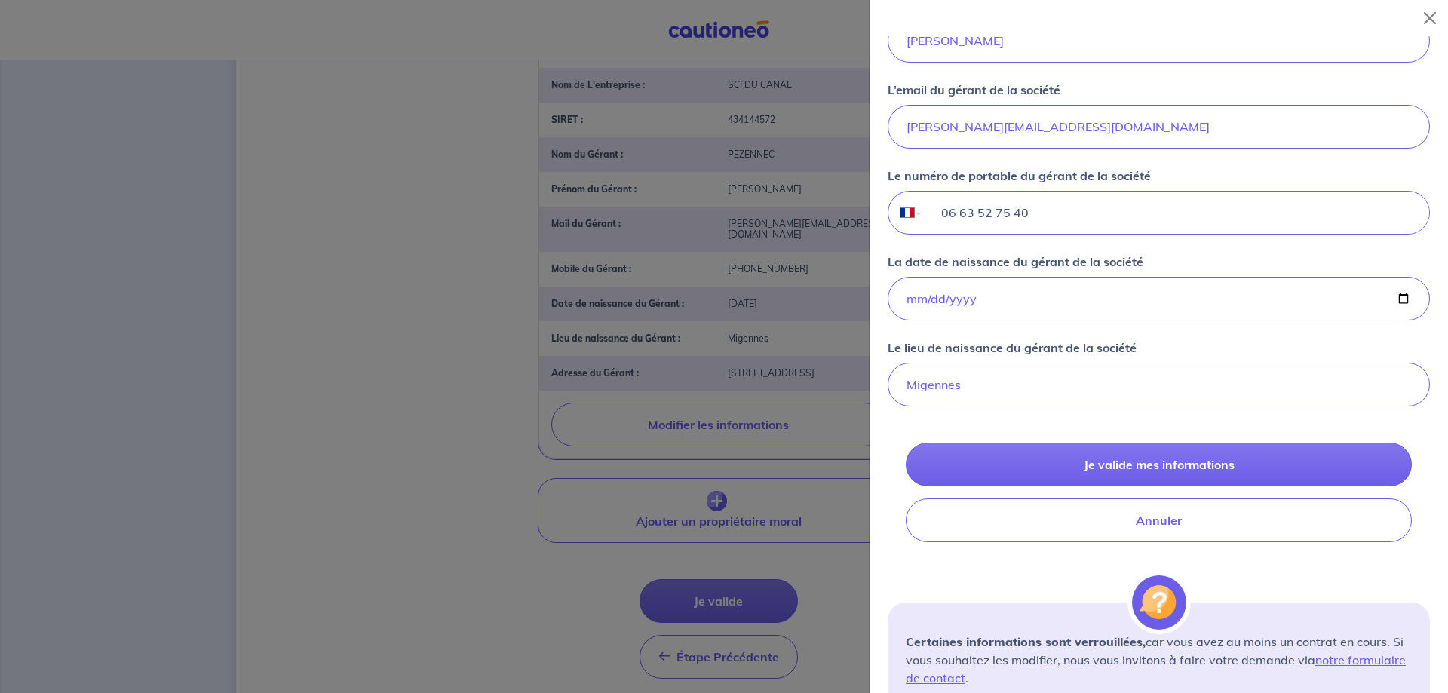
scroll to position [1056, 0]
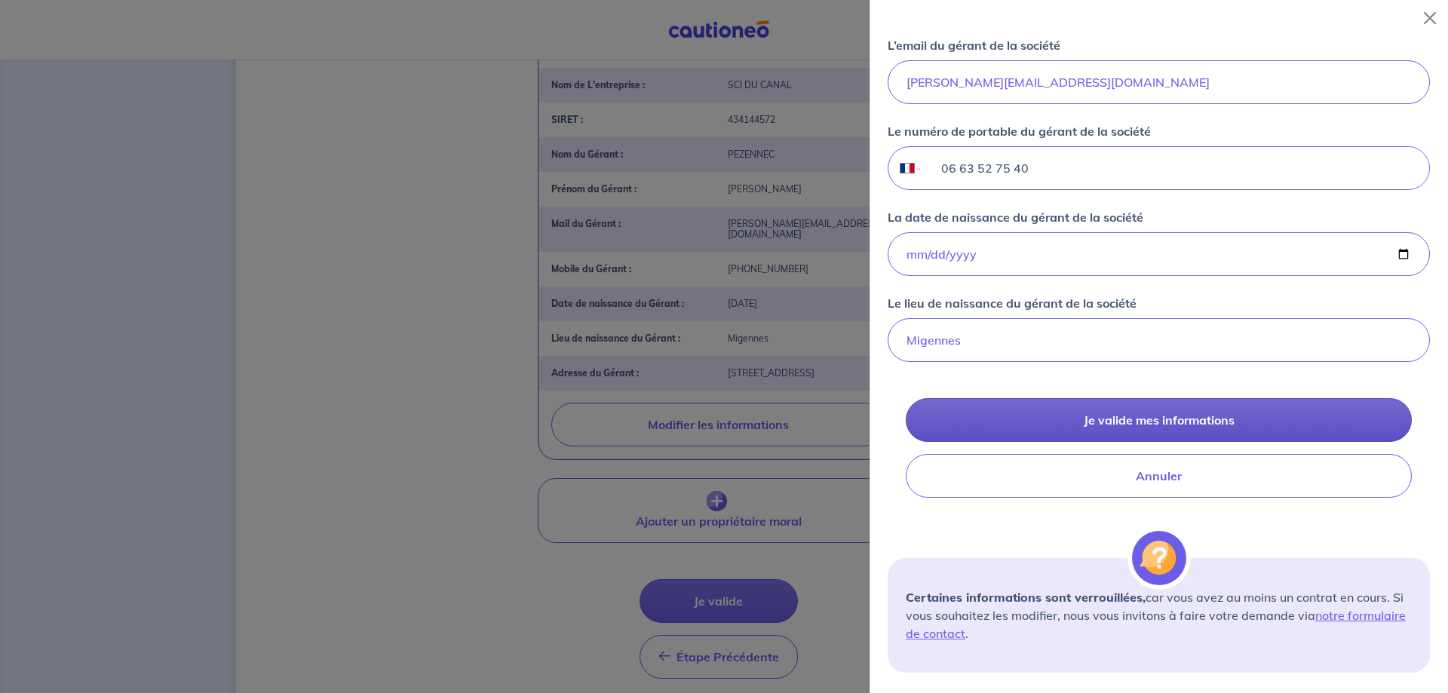
type input "06 63 52 75 40"
click at [1150, 417] on button "Je valide mes informations" at bounding box center [1159, 420] width 506 height 44
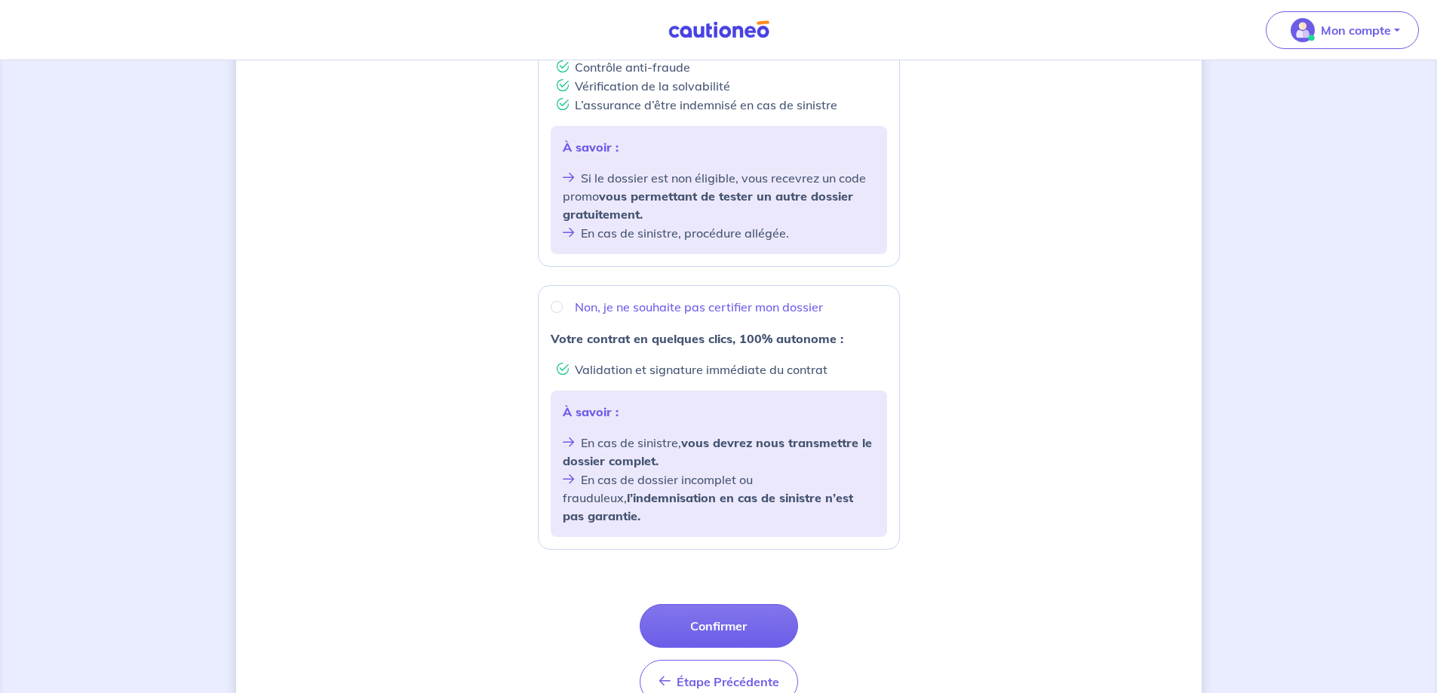
scroll to position [377, 0]
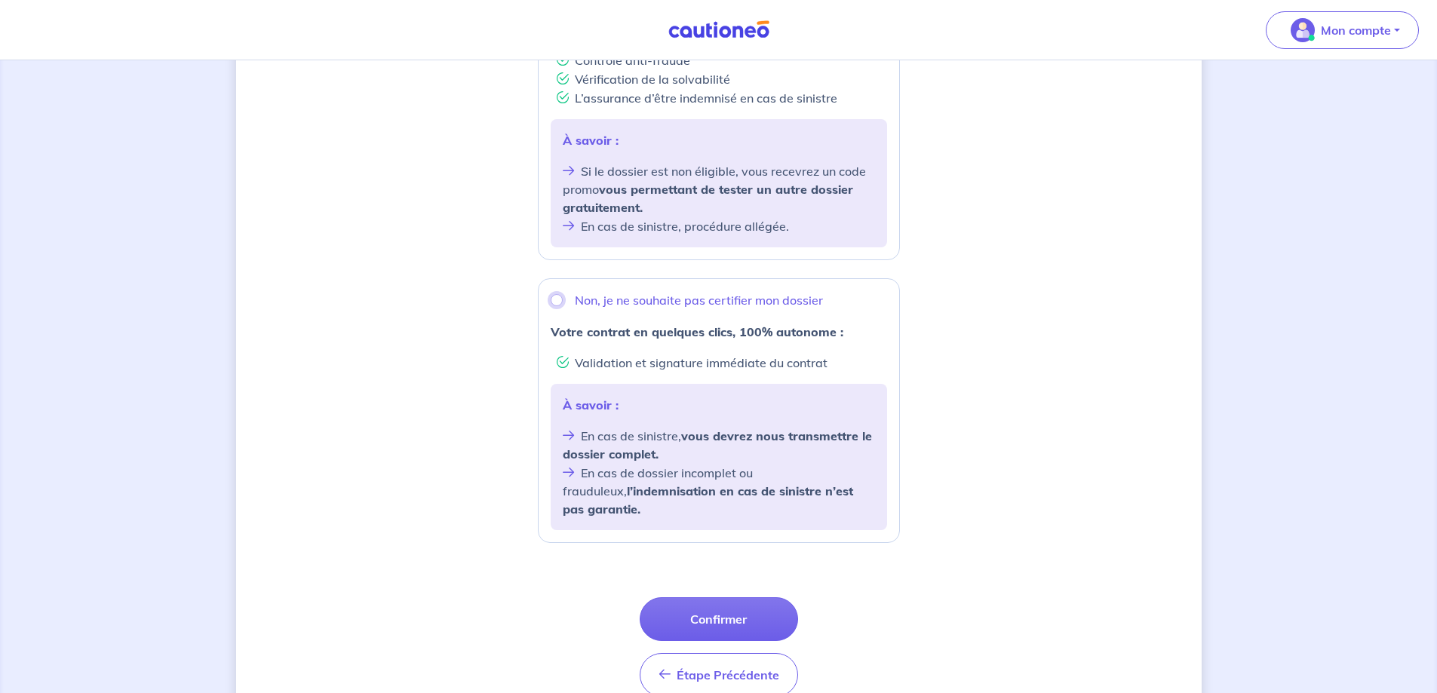
click at [558, 298] on input "Non, je ne souhaite pas certifier mon dossier" at bounding box center [557, 300] width 12 height 12
radio input "true"
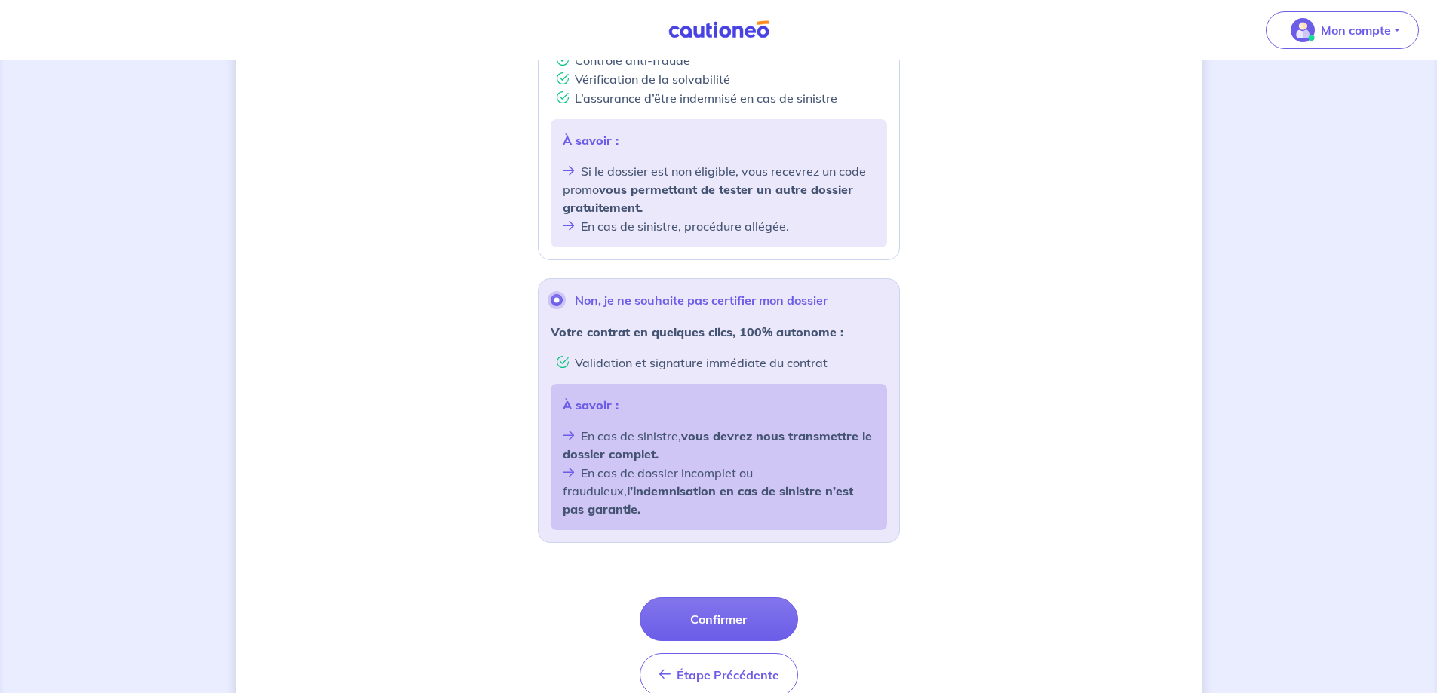
scroll to position [435, 0]
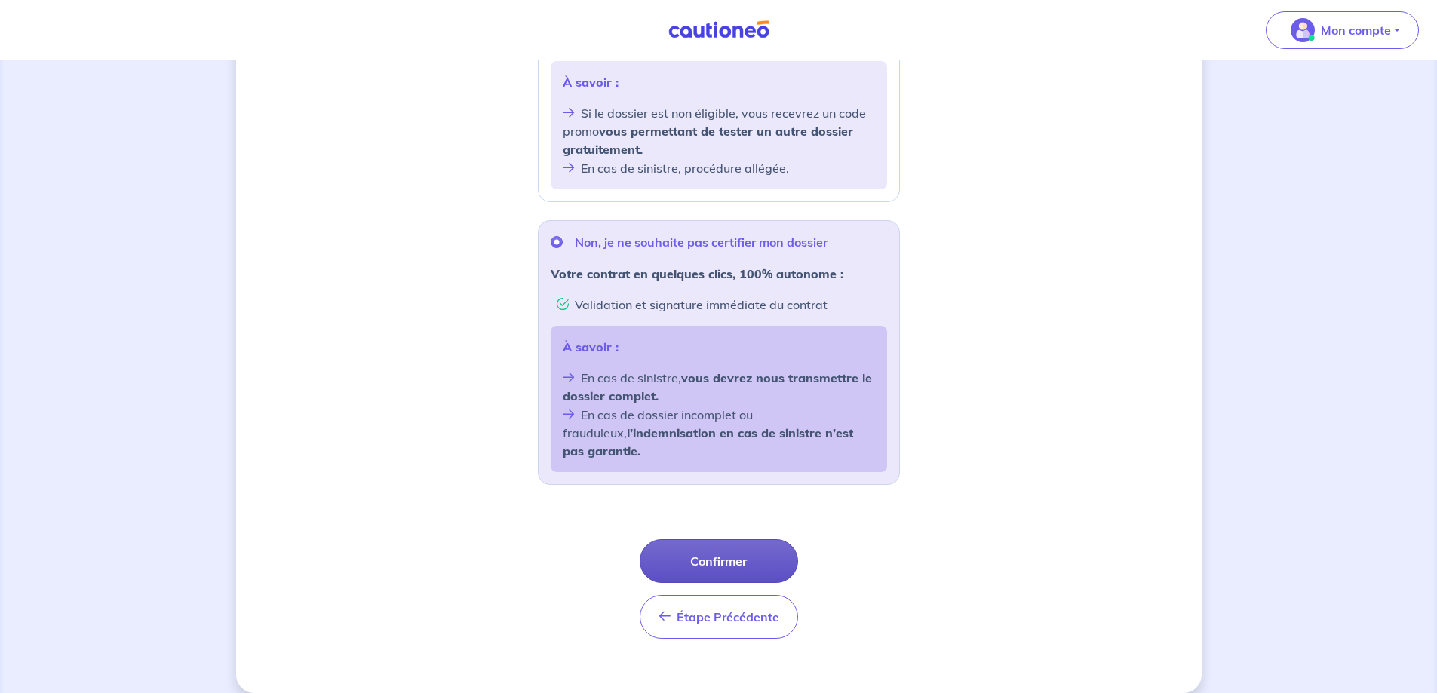
click at [687, 539] on button "Confirmer" at bounding box center [719, 561] width 158 height 44
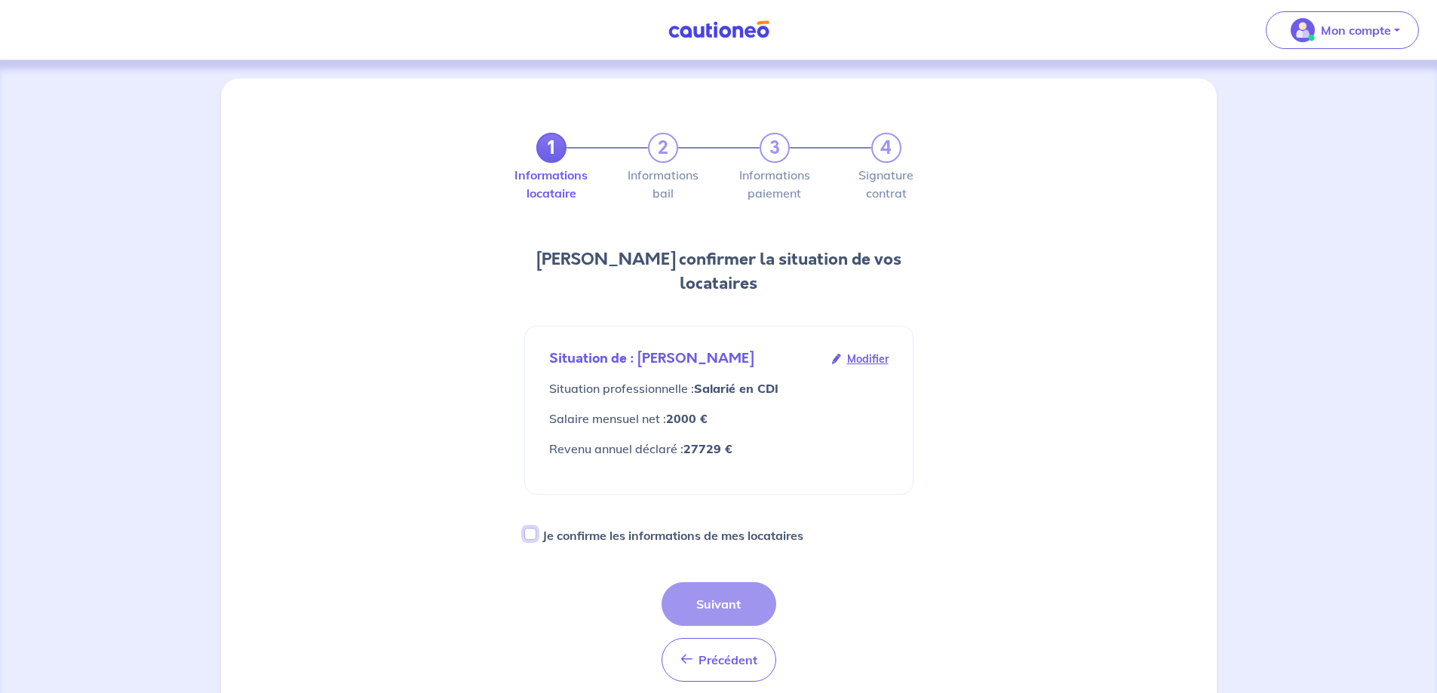
click at [532, 528] on input "Je confirme les informations de mes locataires" at bounding box center [530, 534] width 12 height 12
checkbox input "true"
click at [713, 582] on button "Suivant" at bounding box center [719, 604] width 115 height 44
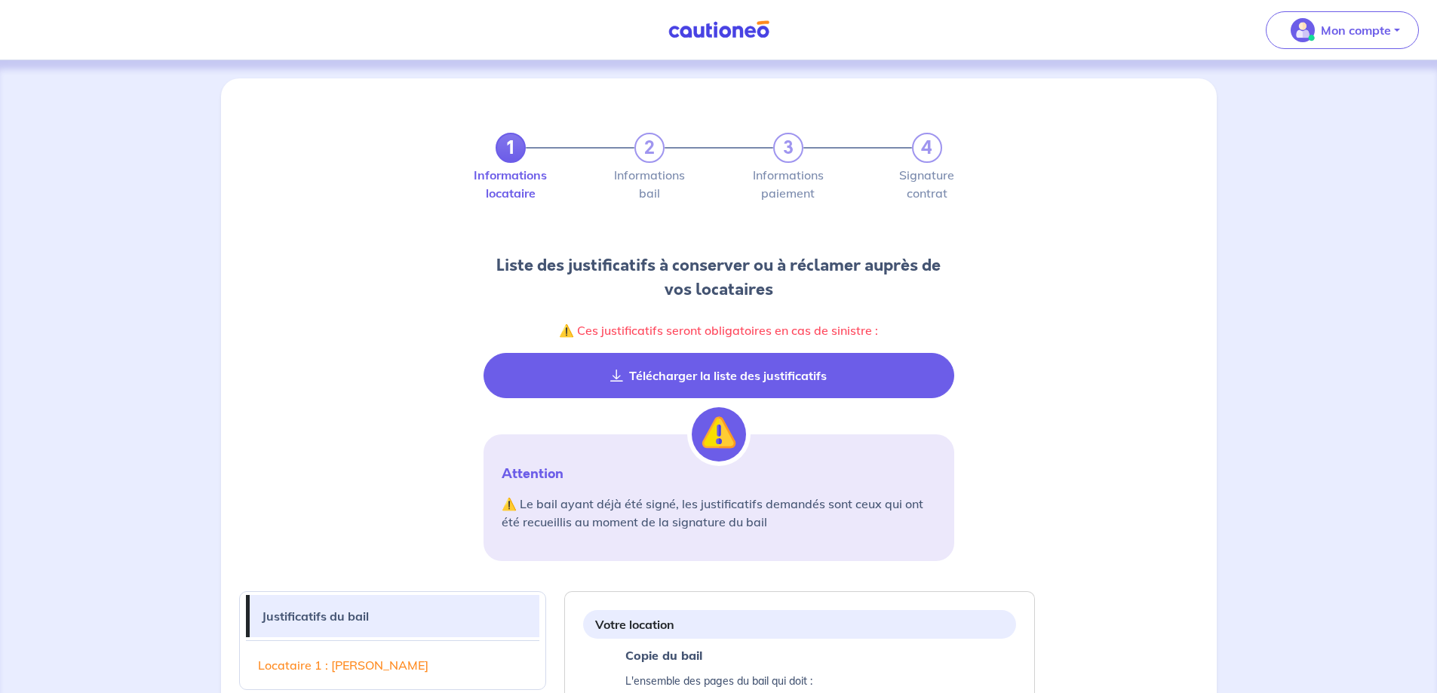
click at [693, 385] on button "Télécharger la liste des justificatifs" at bounding box center [719, 375] width 471 height 45
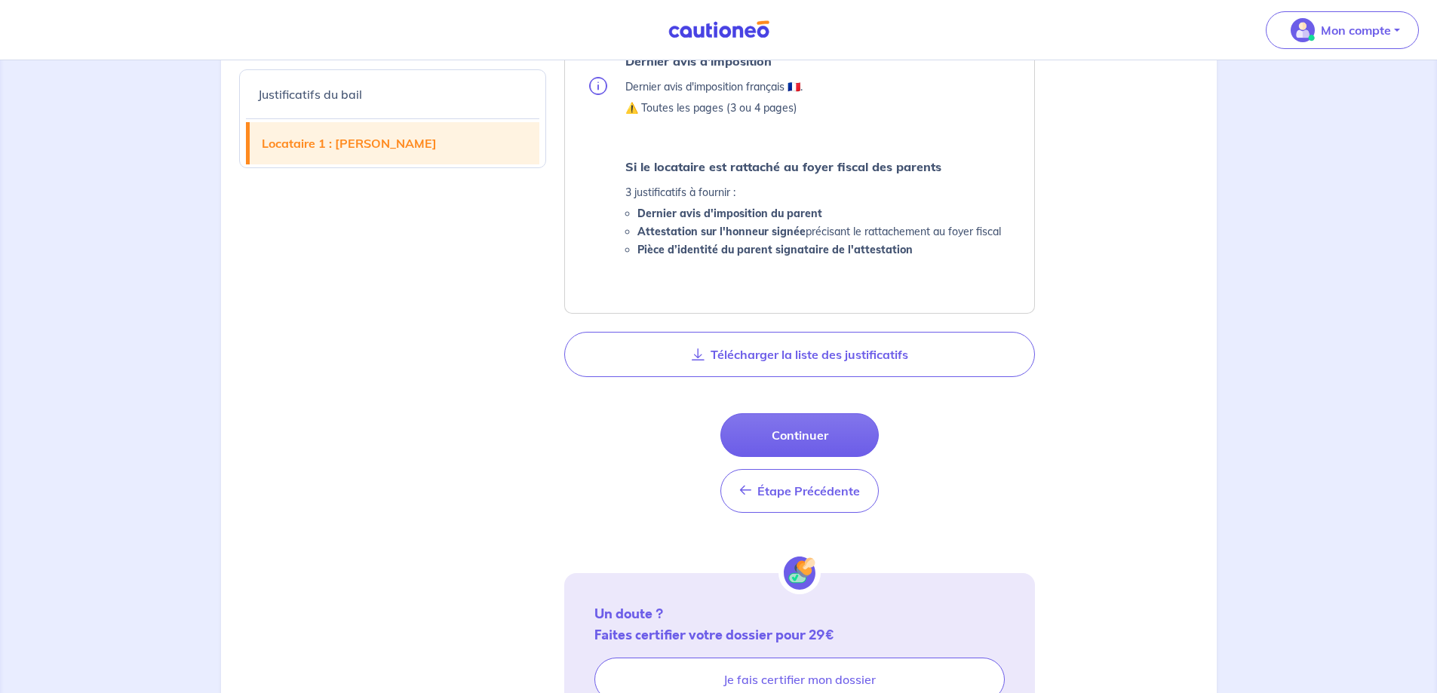
scroll to position [1602, 0]
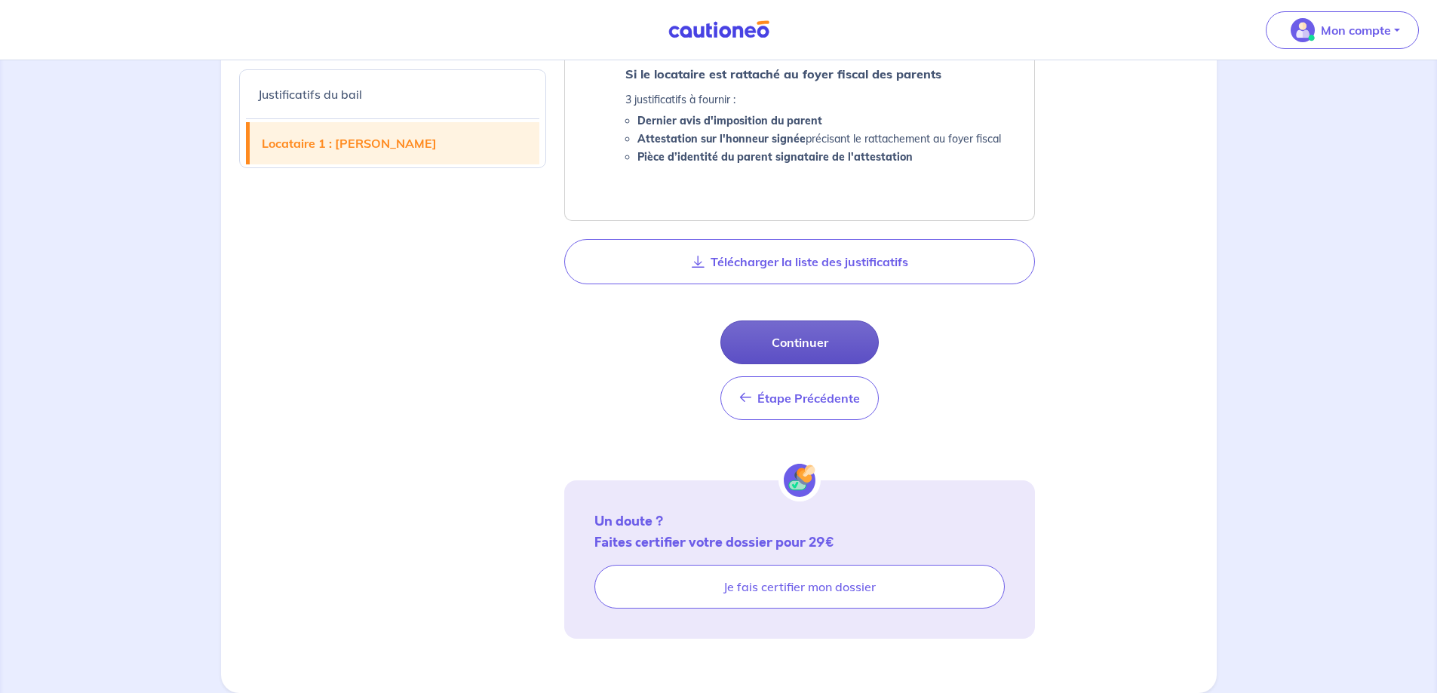
click at [767, 339] on button "Continuer" at bounding box center [799, 343] width 158 height 44
select select "FR"
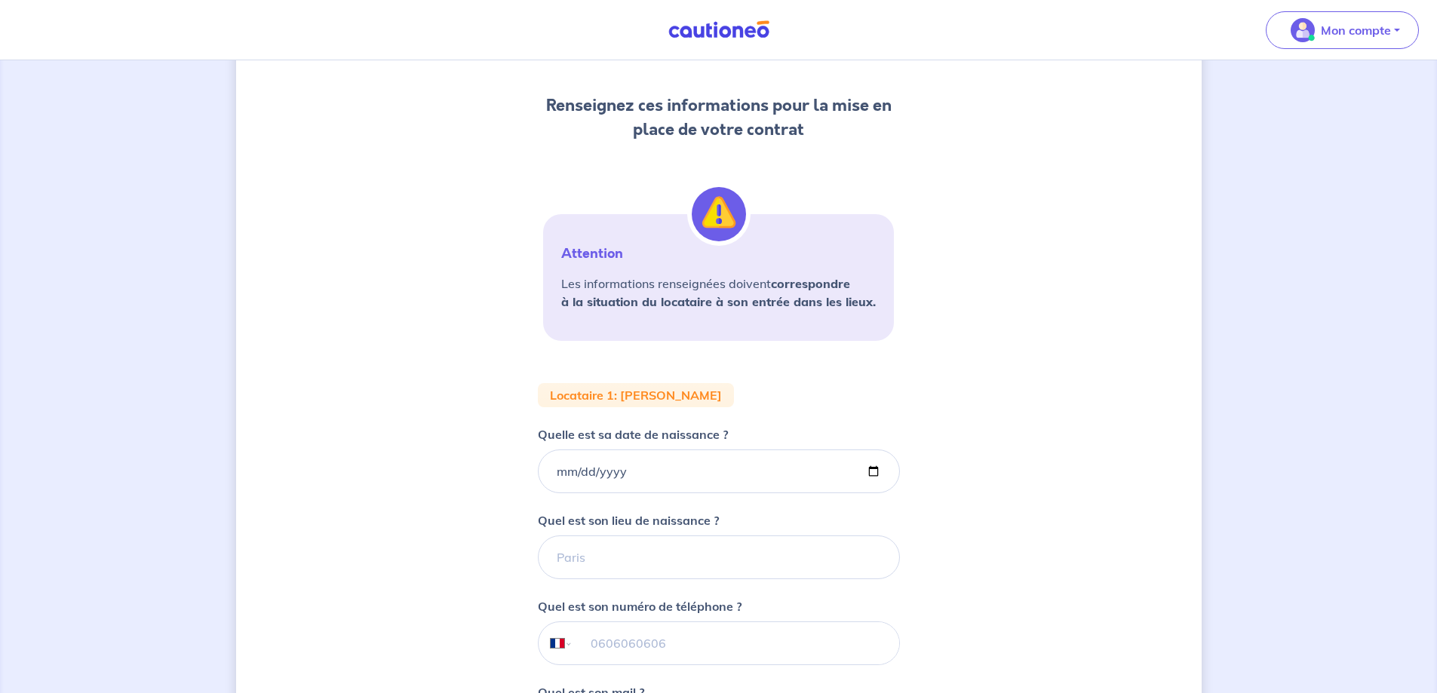
scroll to position [226, 0]
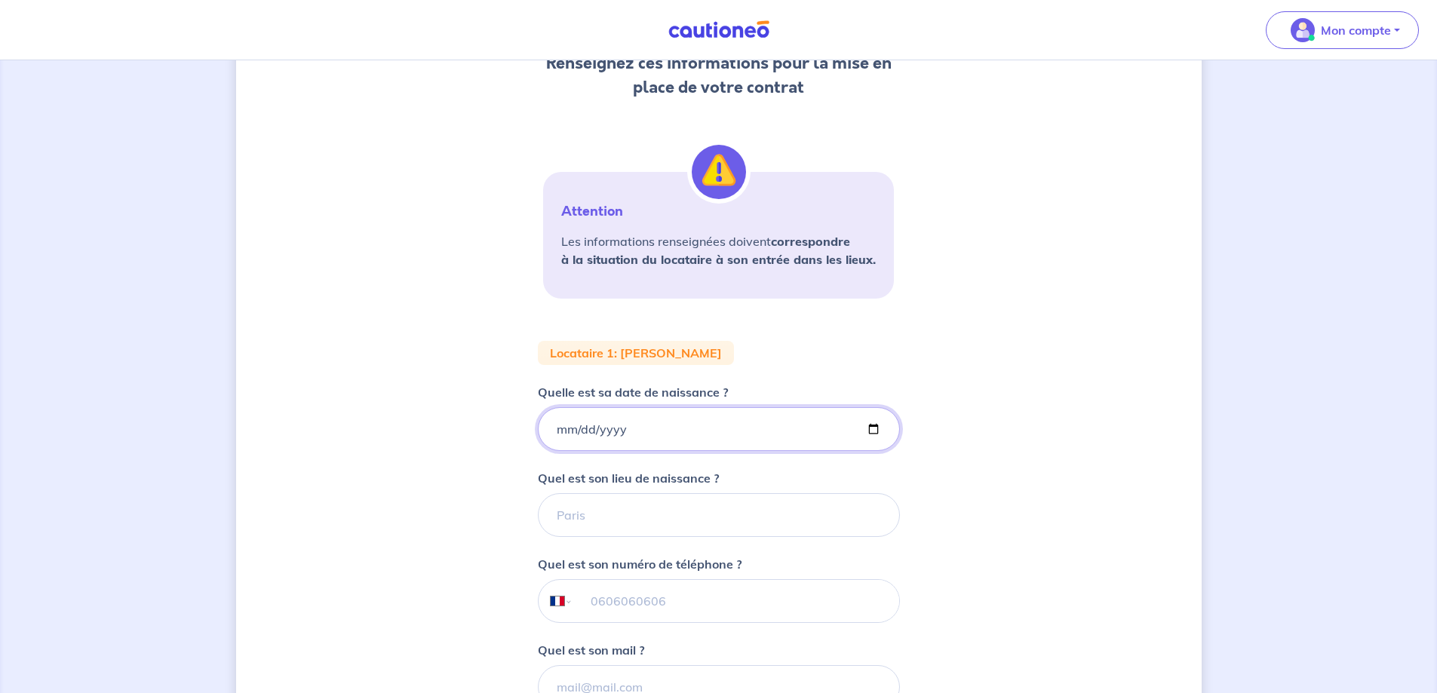
click at [557, 429] on input "Quelle est sa date de naissance ?" at bounding box center [719, 429] width 362 height 44
type input "[DATE]"
click at [558, 514] on input "Quel est son lieu de naissance ?" at bounding box center [719, 515] width 362 height 44
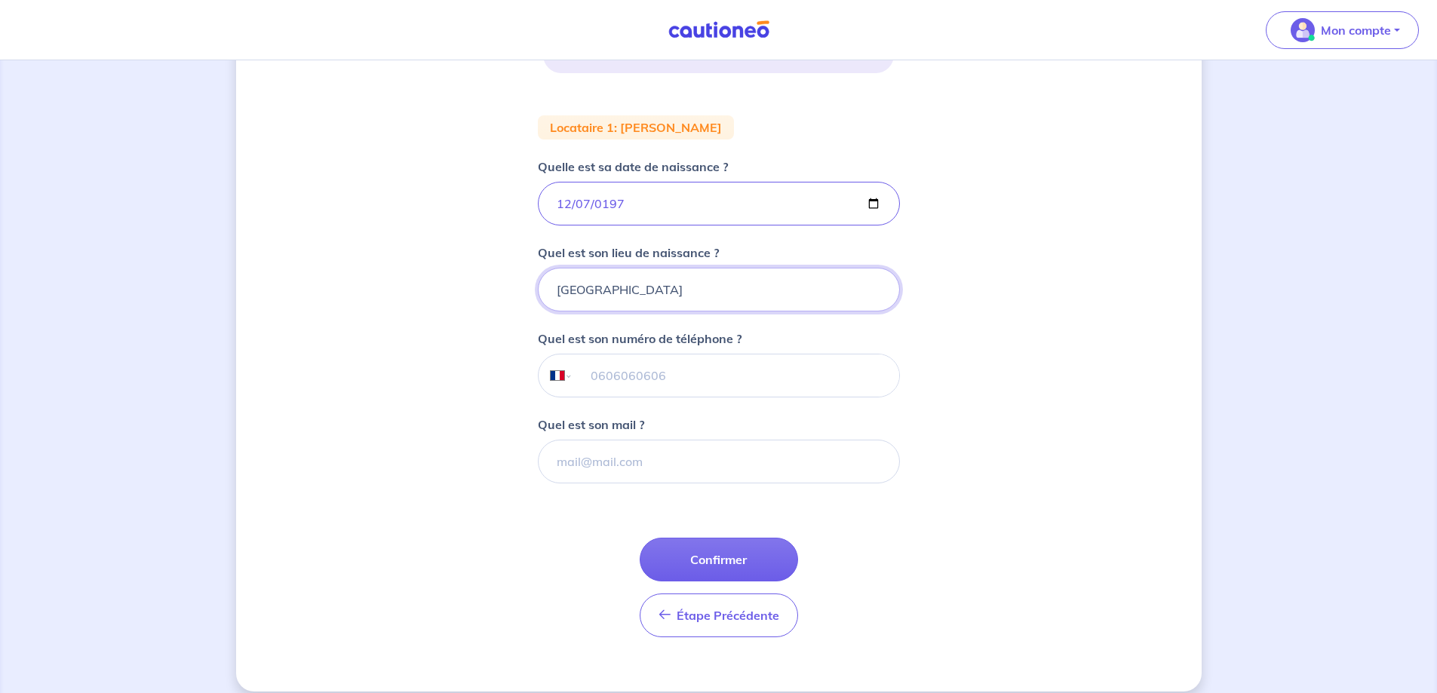
scroll to position [453, 0]
type input "[GEOGRAPHIC_DATA]"
click at [592, 368] on input "tel" at bounding box center [736, 375] width 326 height 42
click at [564, 461] on input "Quel est son mail ?" at bounding box center [719, 461] width 362 height 44
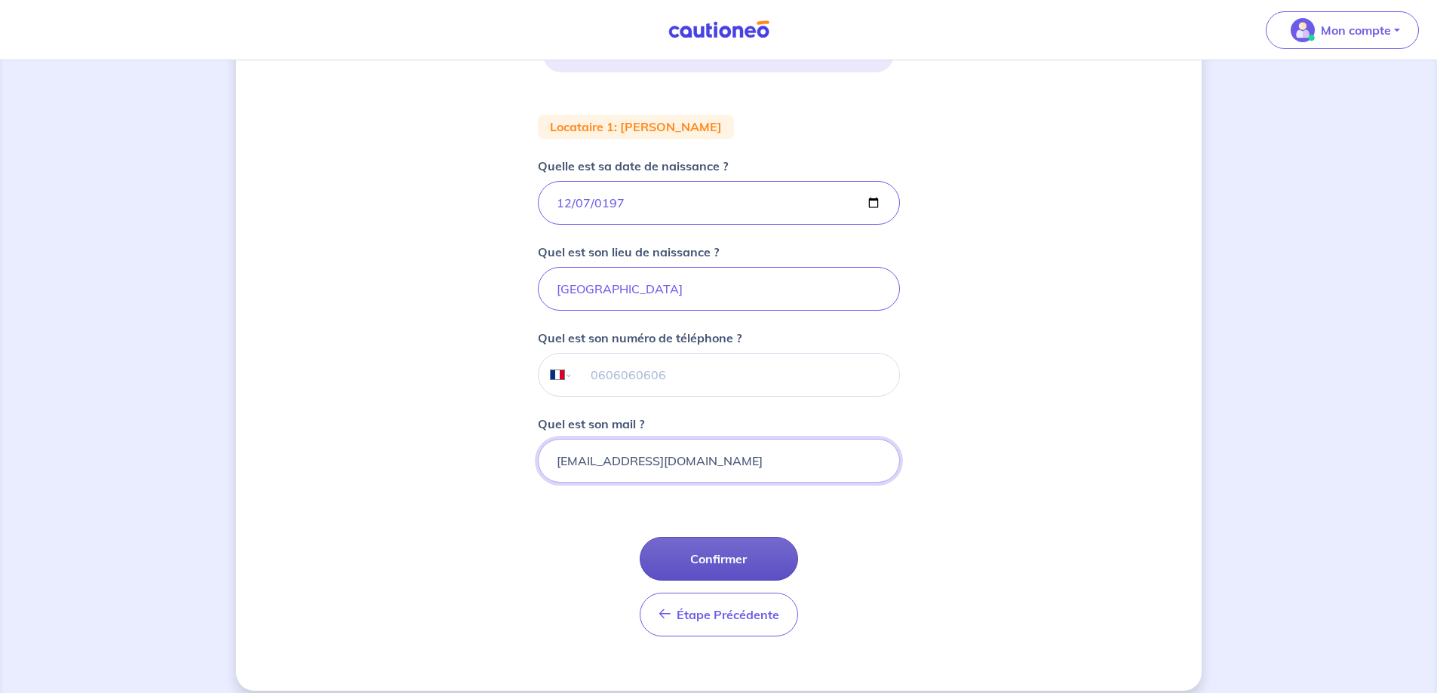
type input "[EMAIL_ADDRESS][DOMAIN_NAME]"
click at [711, 554] on button "Confirmer" at bounding box center [719, 559] width 158 height 44
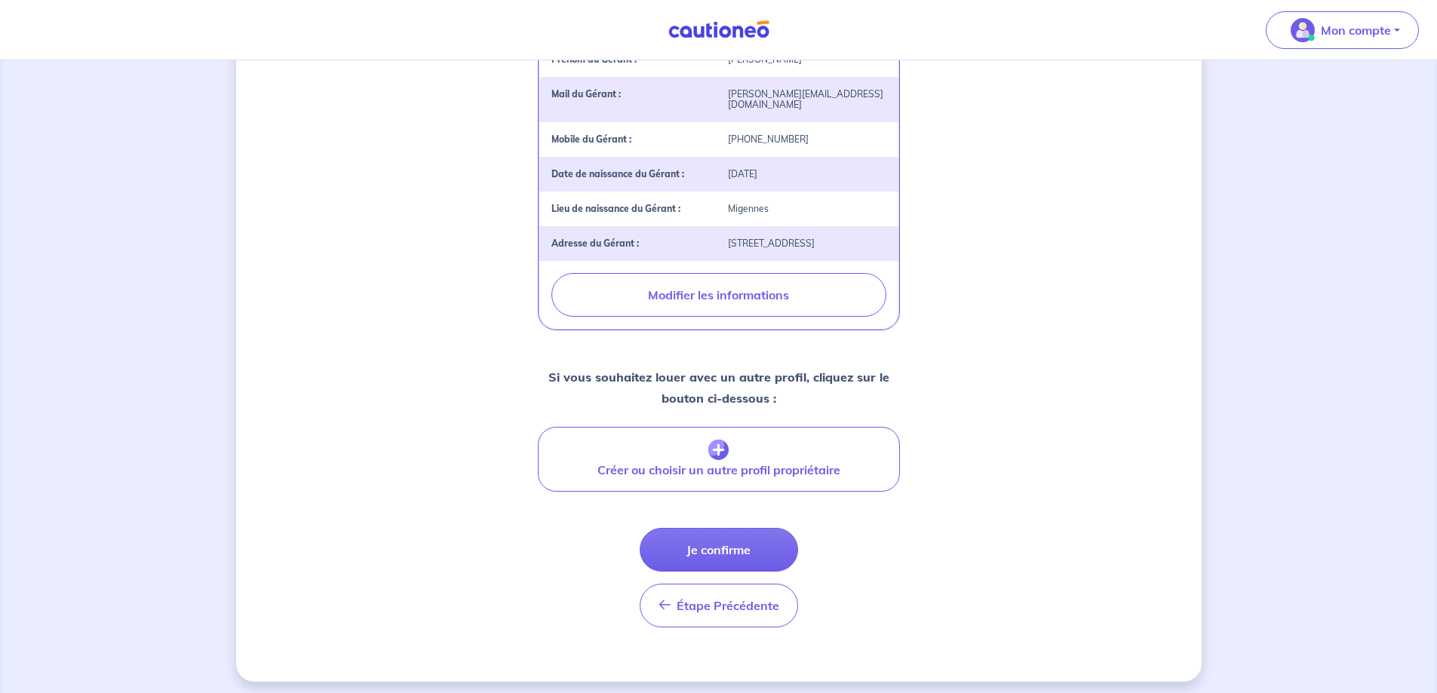
scroll to position [520, 0]
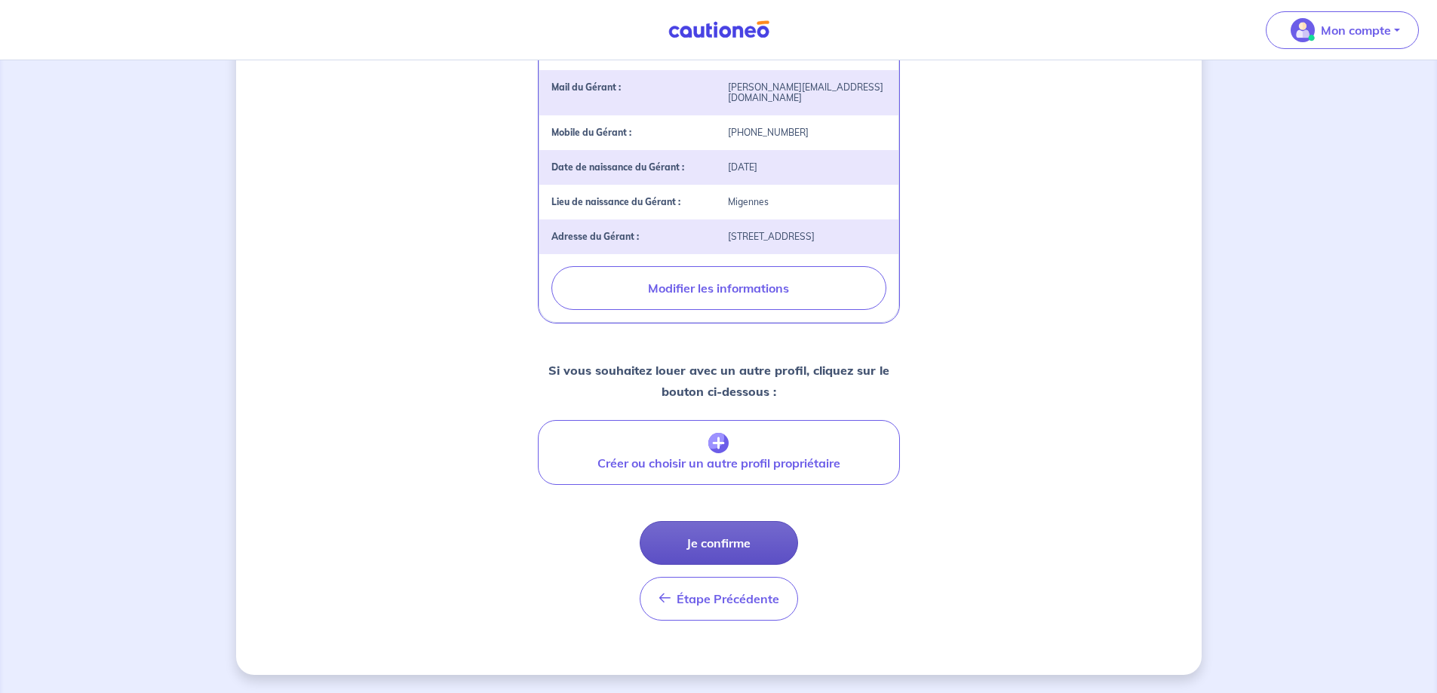
click at [708, 549] on button "Je confirme" at bounding box center [719, 543] width 158 height 44
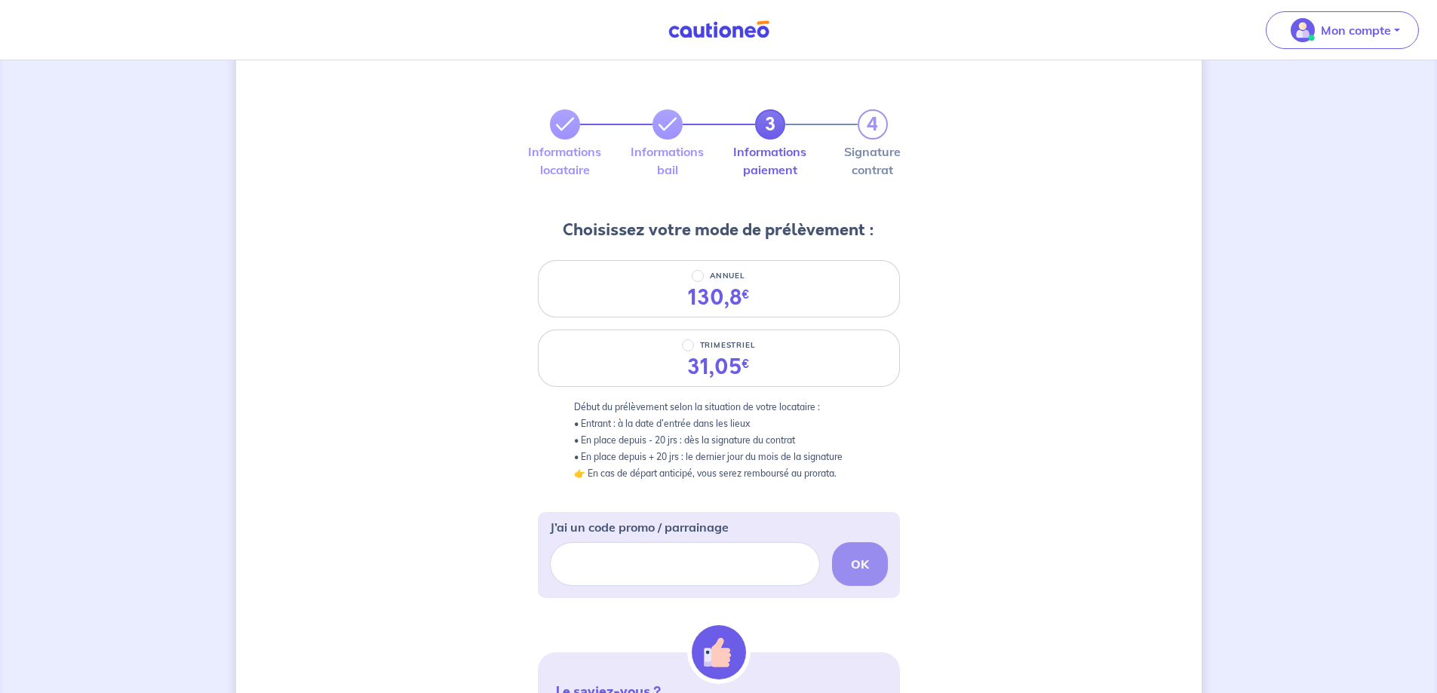
scroll to position [75, 0]
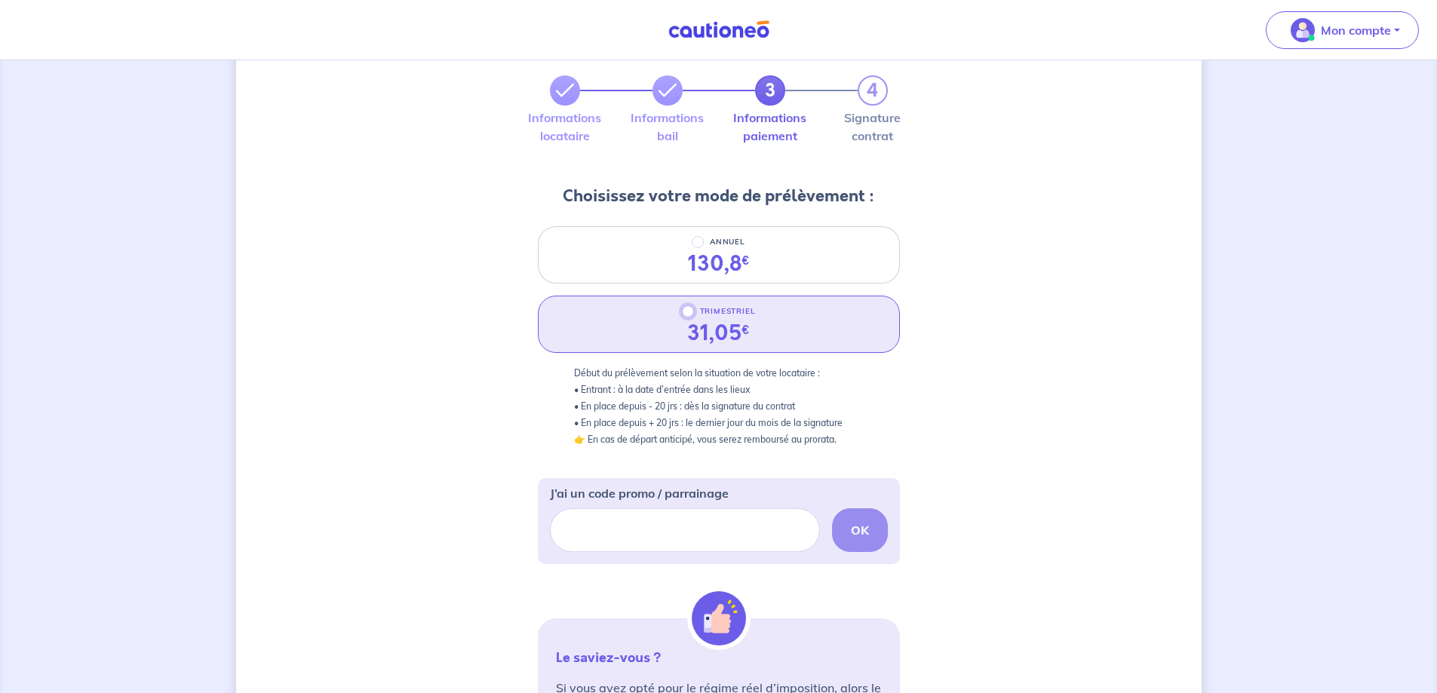
click at [693, 309] on input "TRIMESTRIEL" at bounding box center [688, 312] width 12 height 12
radio input "true"
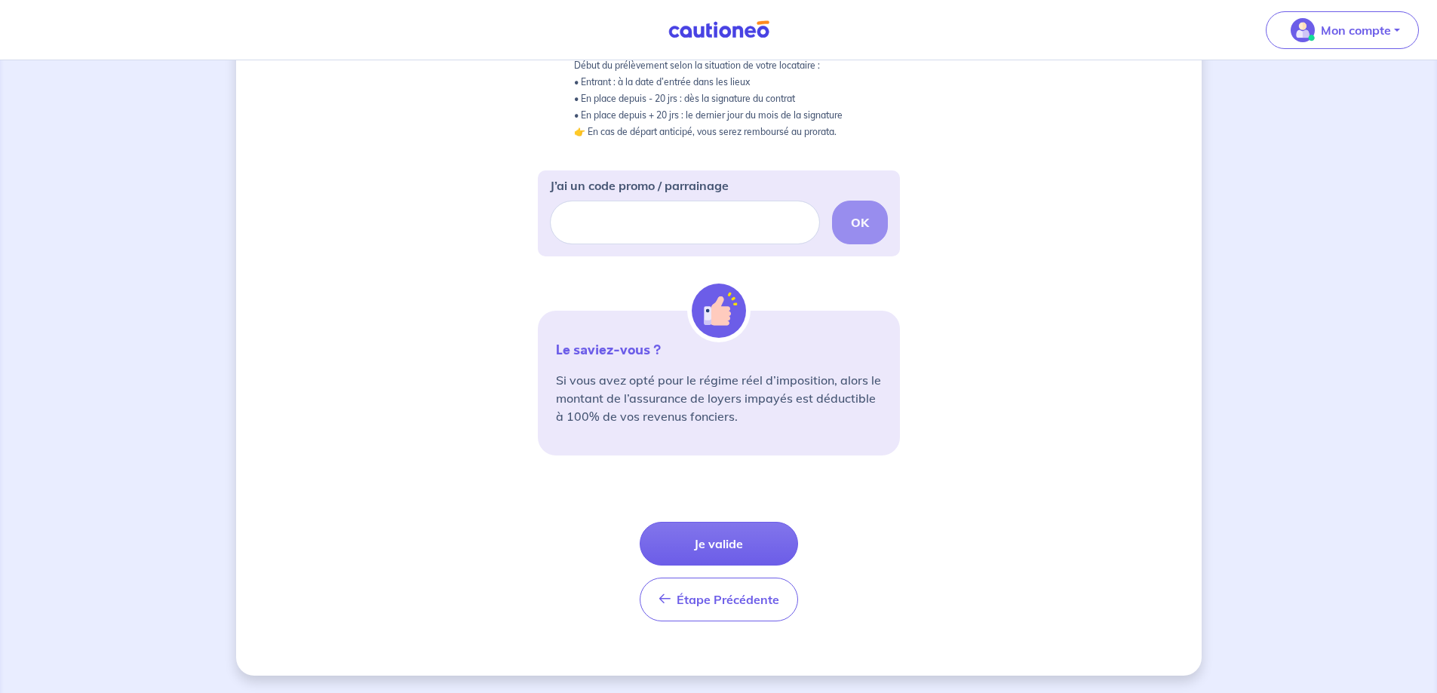
scroll to position [384, 0]
click at [692, 540] on button "Je valide" at bounding box center [719, 543] width 158 height 44
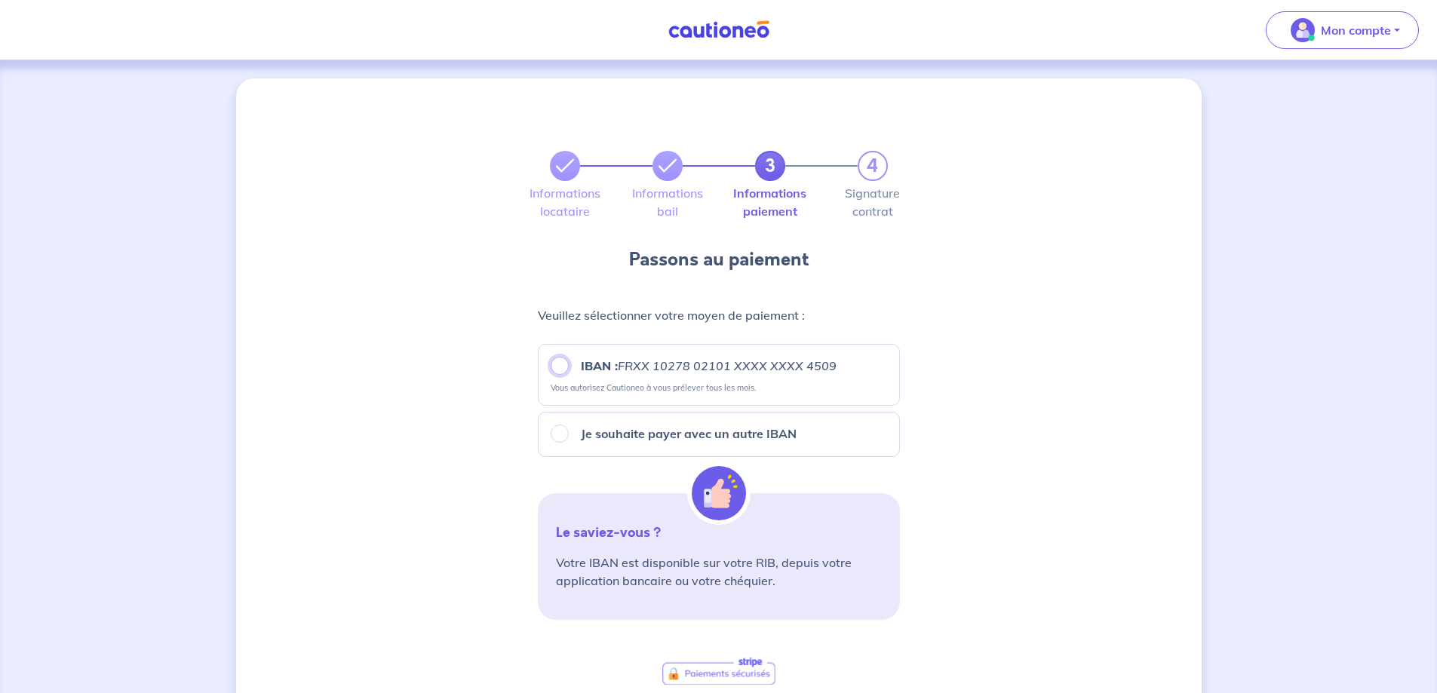
click at [561, 365] on input "IBAN : FRXX [FINANCIAL_ID] XXXX XXXX 4509" at bounding box center [560, 366] width 18 height 18
radio input "true"
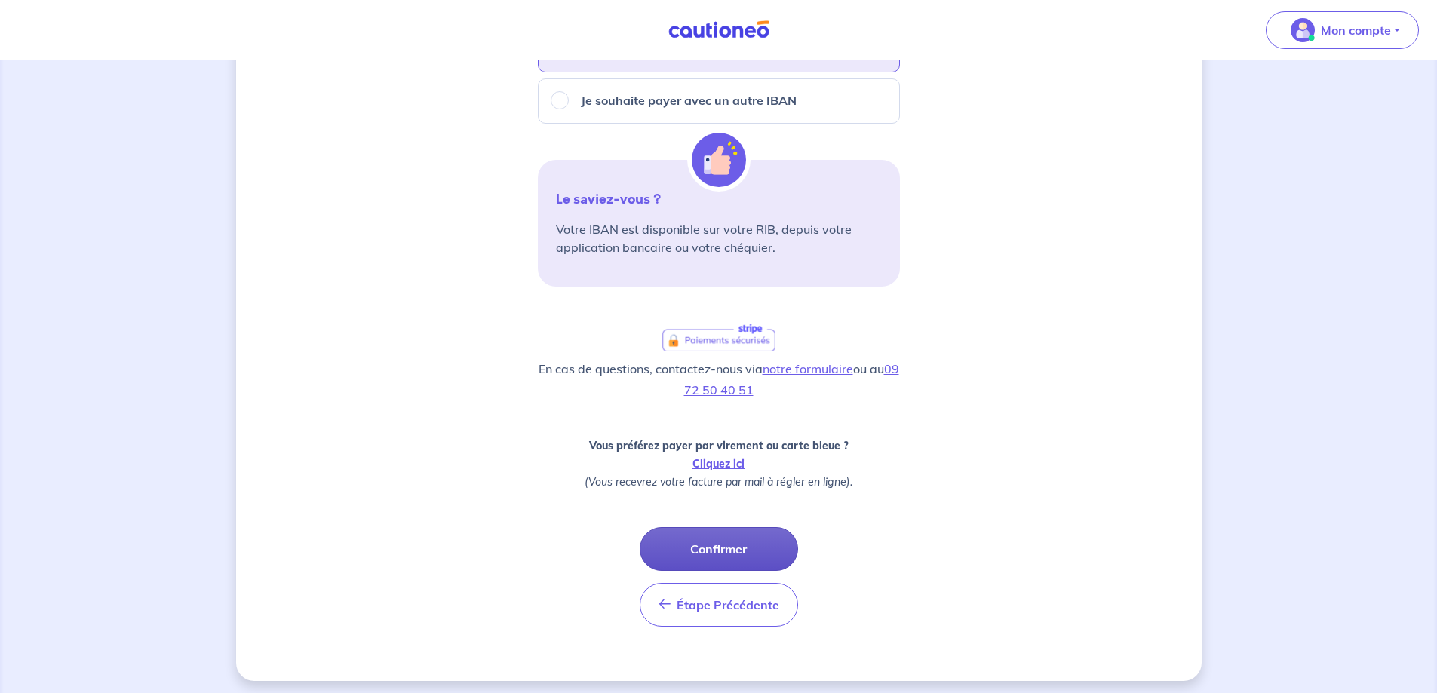
scroll to position [339, 0]
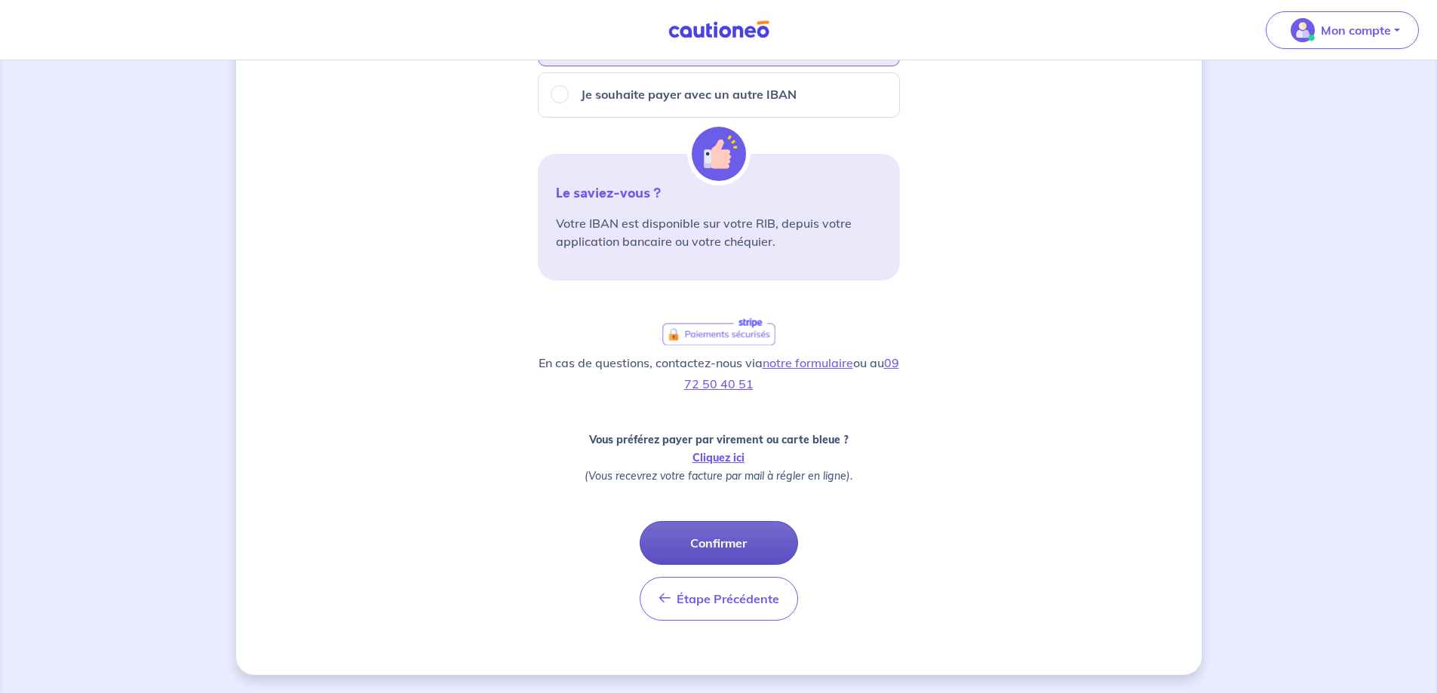
click at [707, 542] on button "Confirmer" at bounding box center [719, 543] width 158 height 44
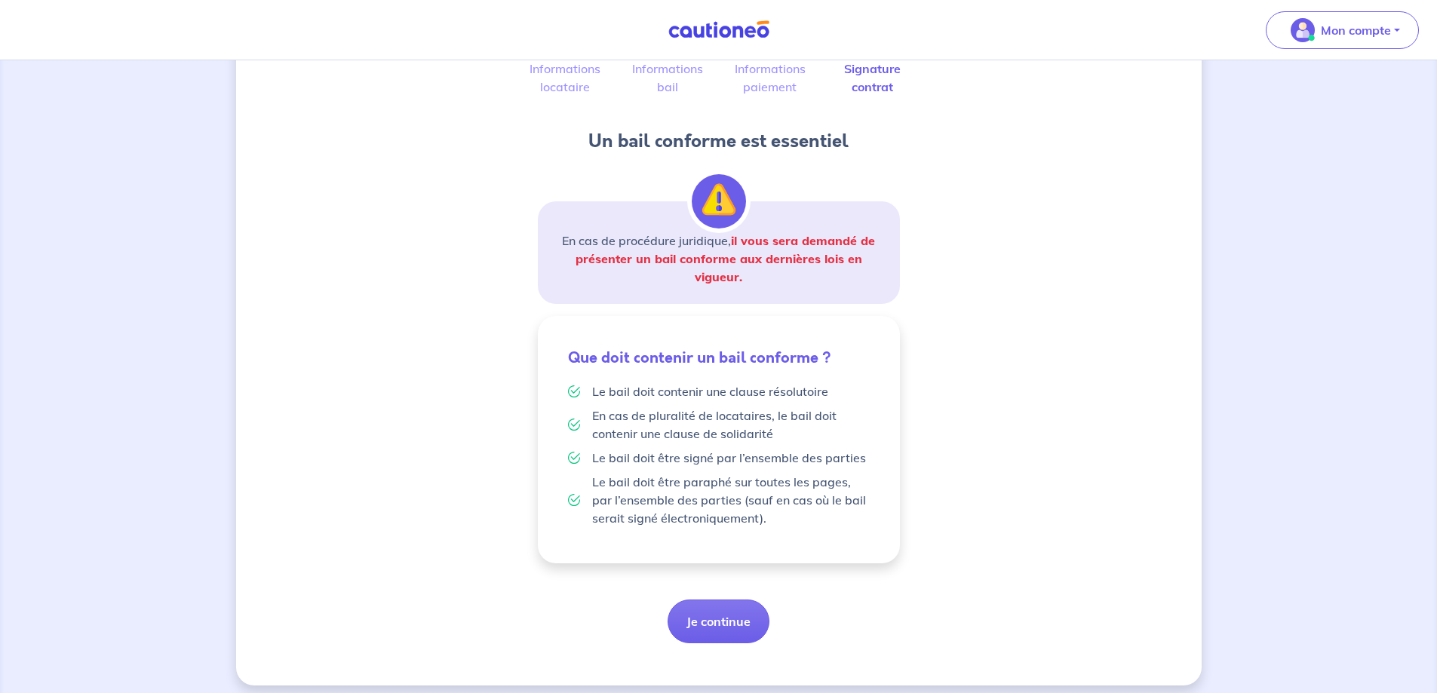
scroll to position [135, 0]
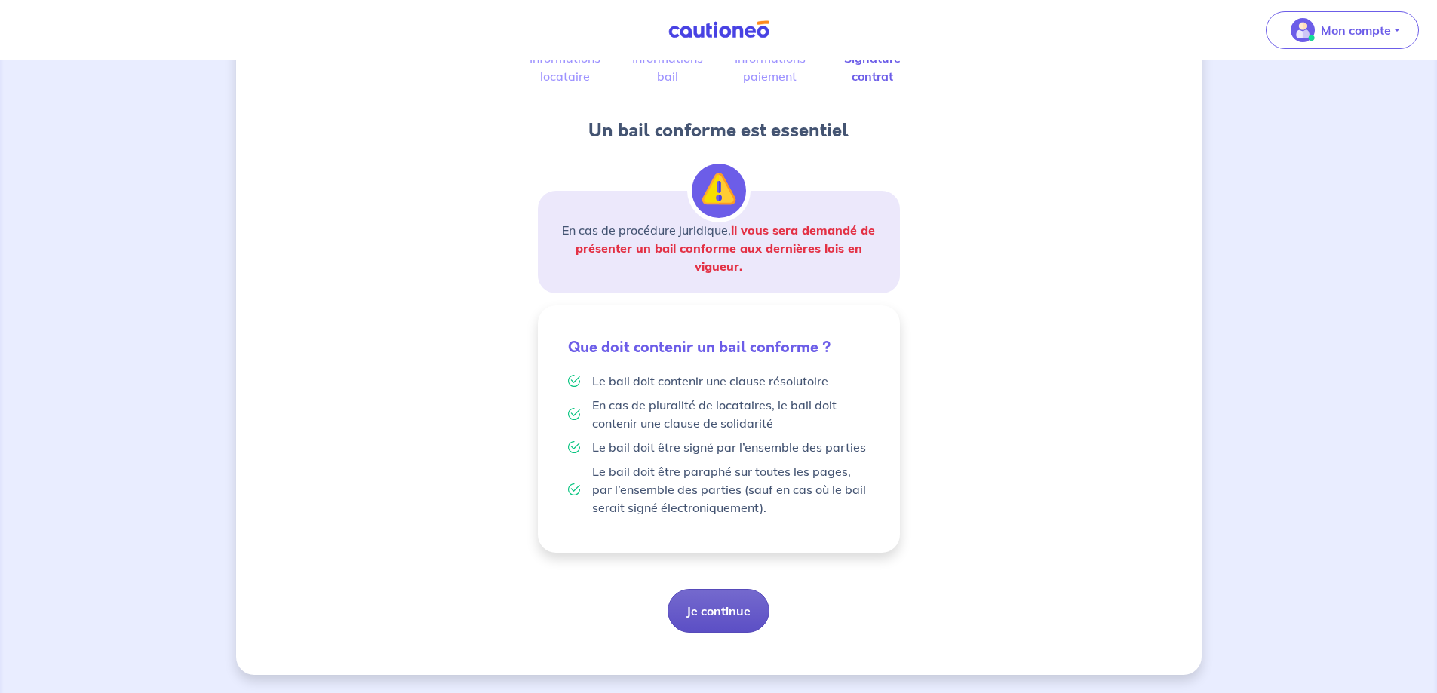
click at [727, 610] on button "Je continue" at bounding box center [719, 611] width 102 height 44
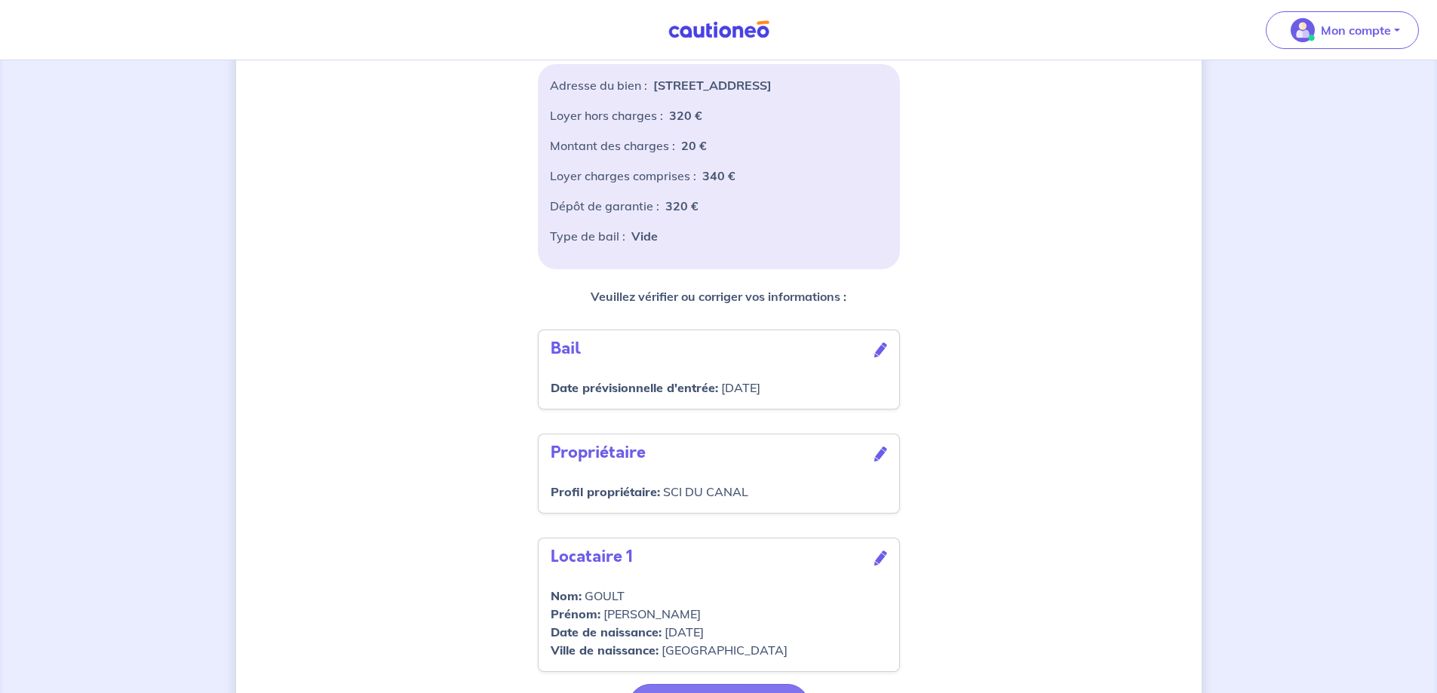
scroll to position [351, 0]
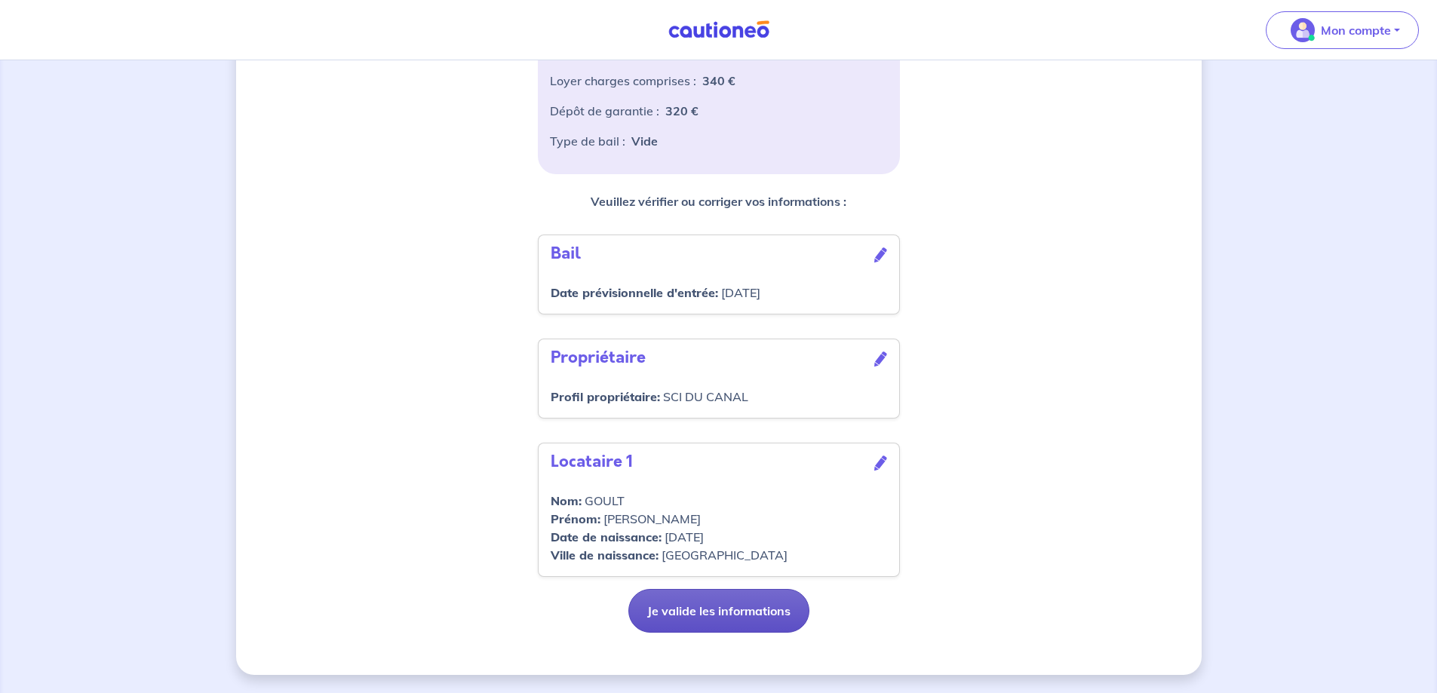
click at [697, 605] on button "Je valide les informations" at bounding box center [718, 611] width 181 height 44
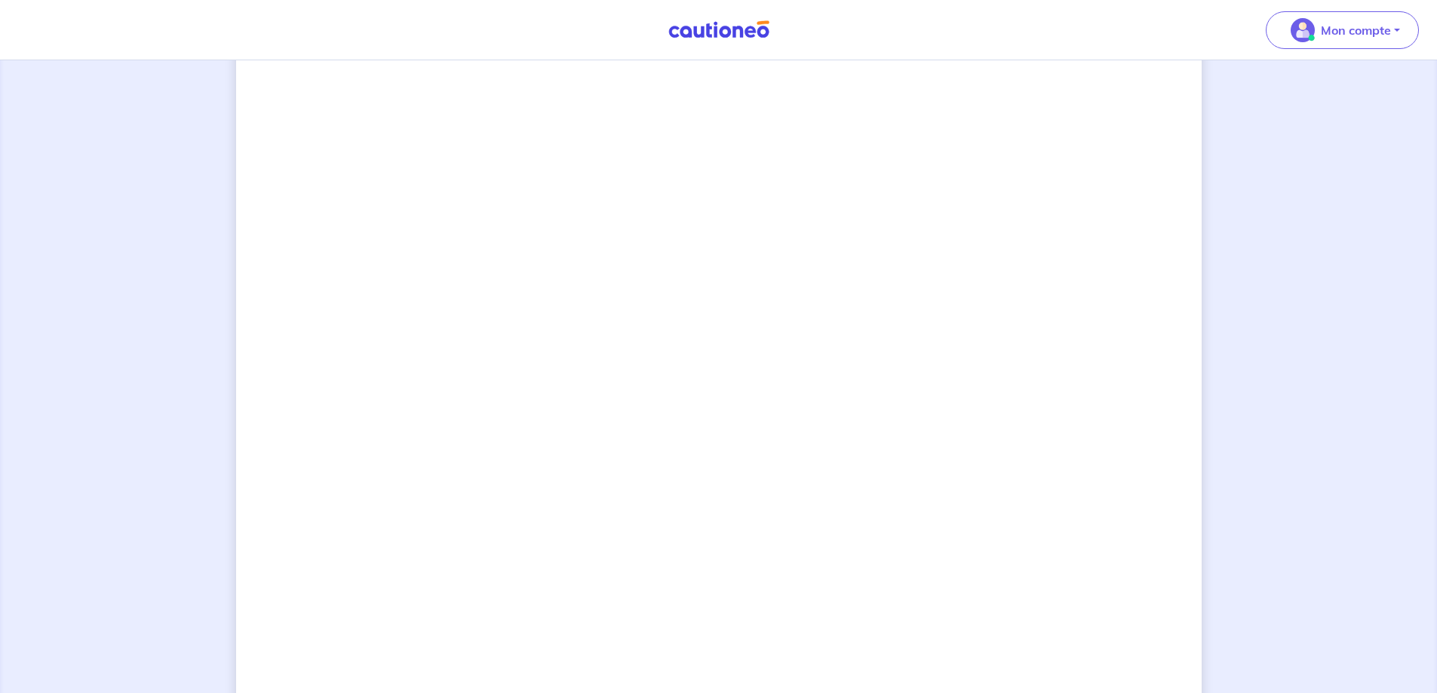
scroll to position [1120, 0]
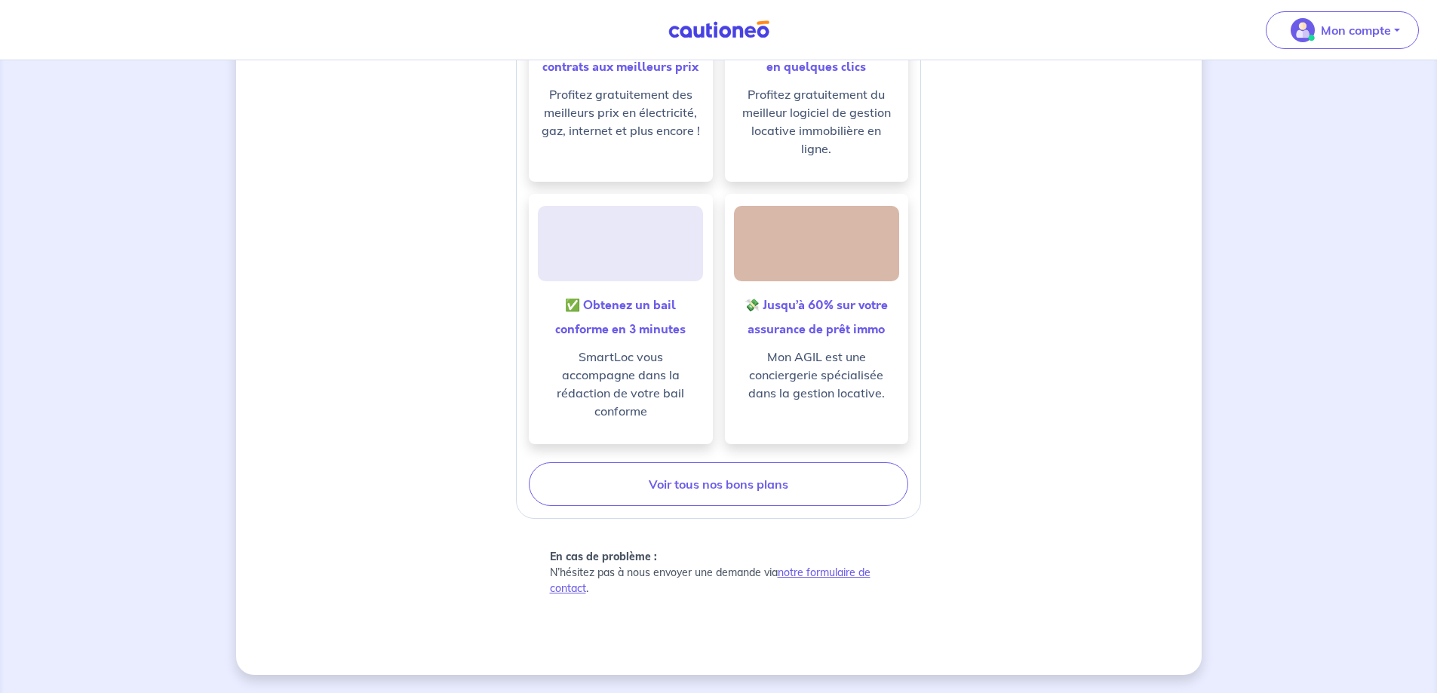
click at [691, 375] on p "SmartLoc vous accompagne dans la rédaction de votre bail conforme" at bounding box center [621, 384] width 160 height 72
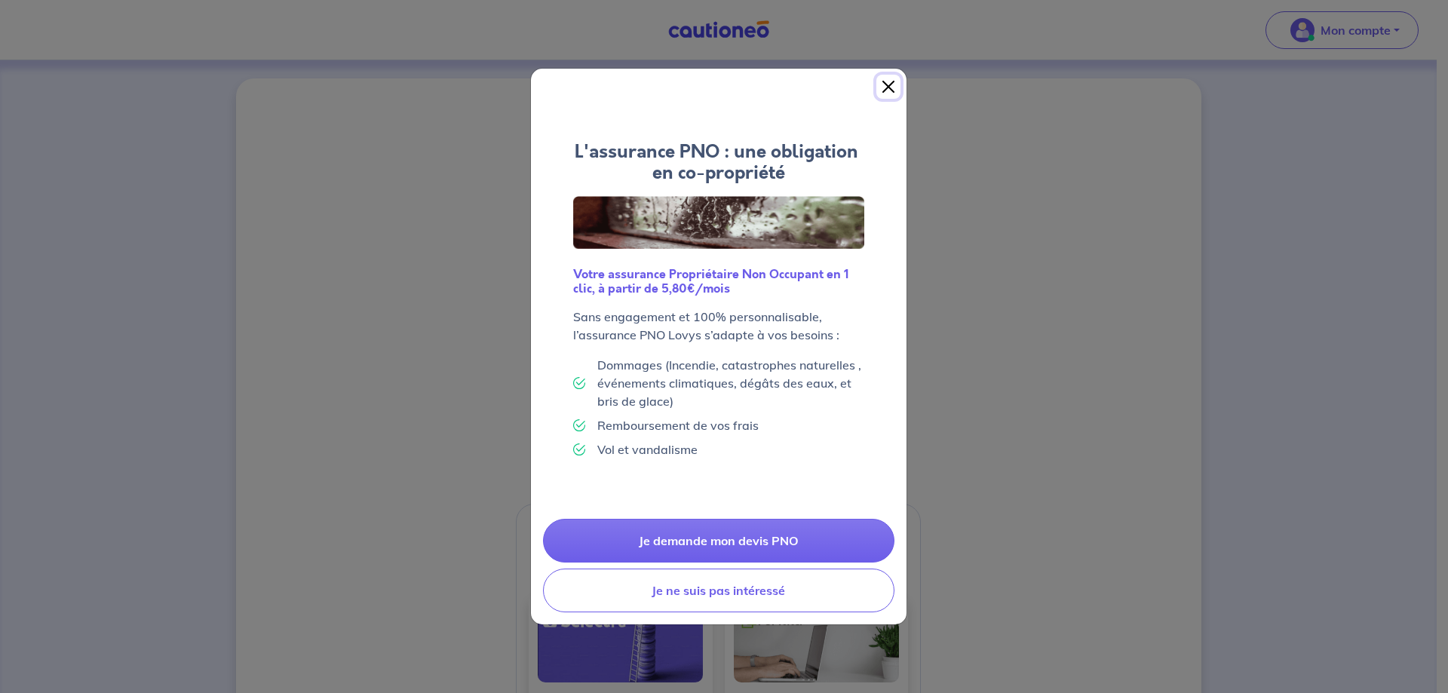
click at [886, 88] on button "Close" at bounding box center [889, 87] width 24 height 24
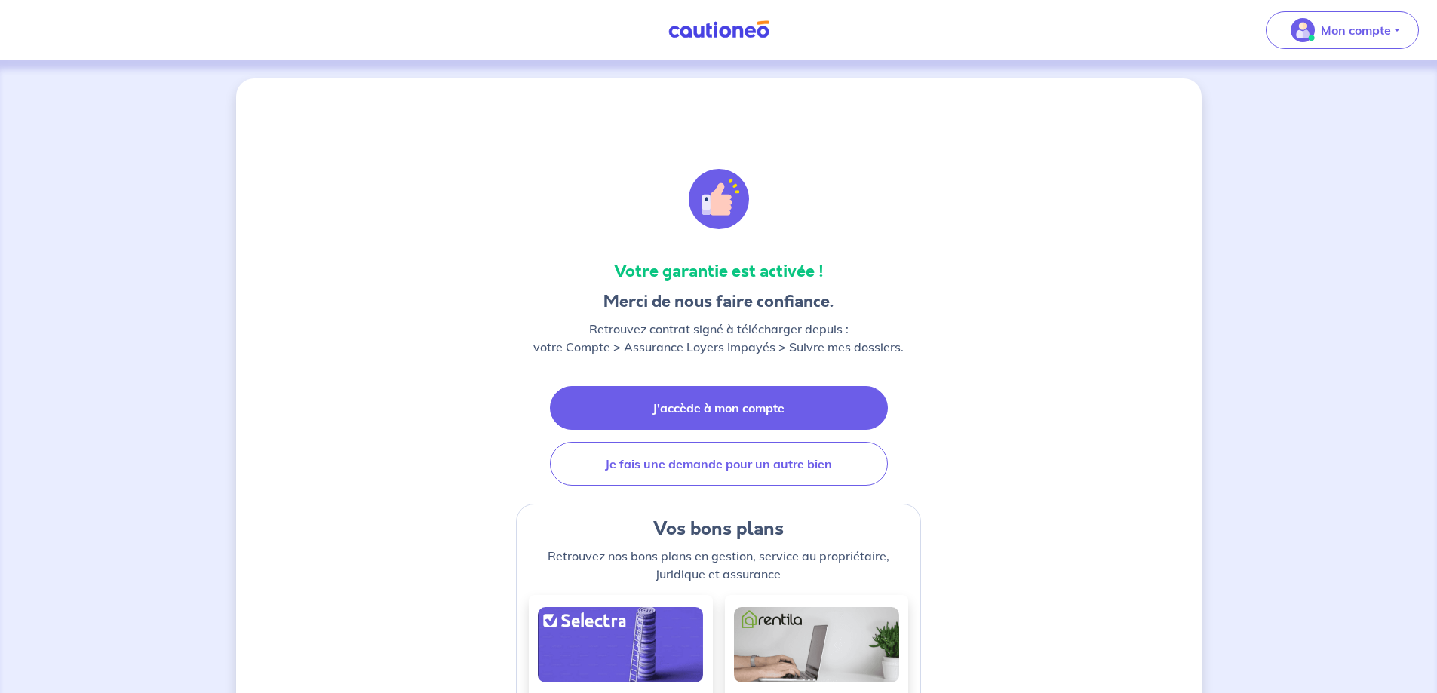
click at [730, 412] on link "J'accède à mon compte" at bounding box center [719, 408] width 338 height 44
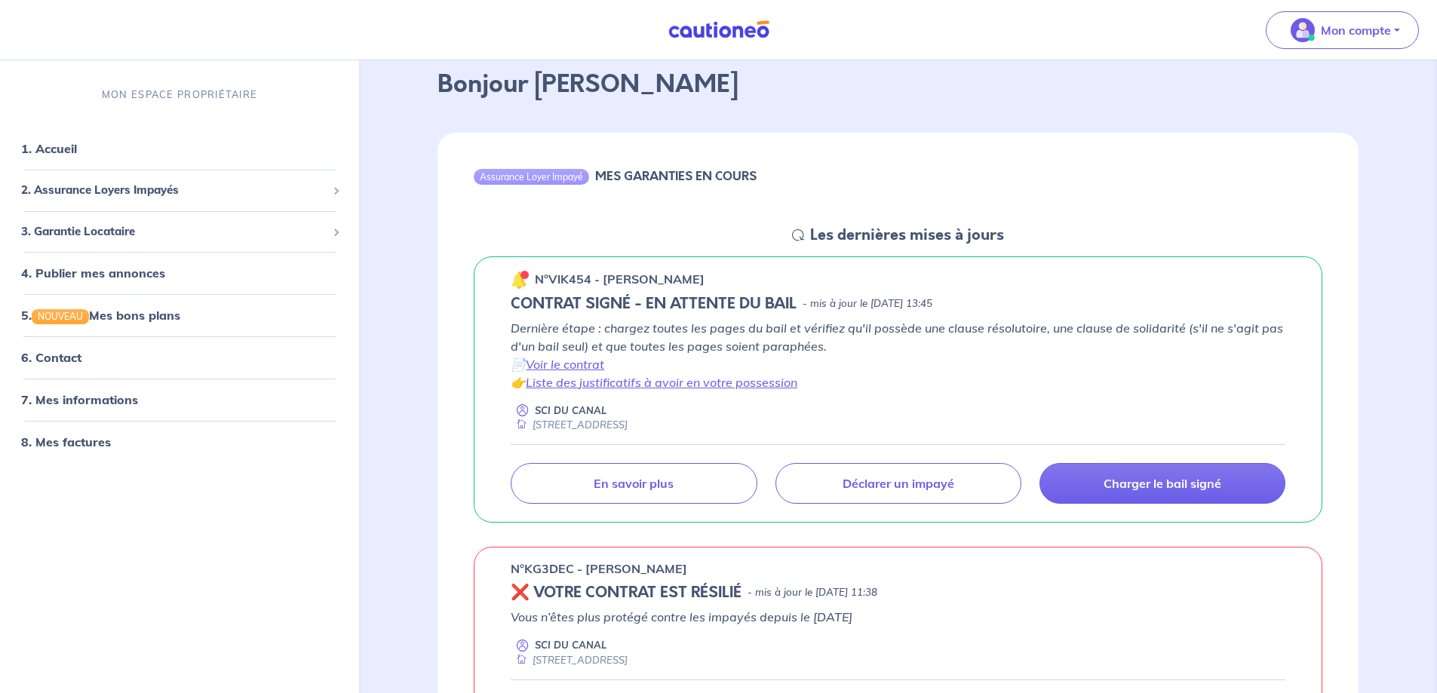
scroll to position [151, 0]
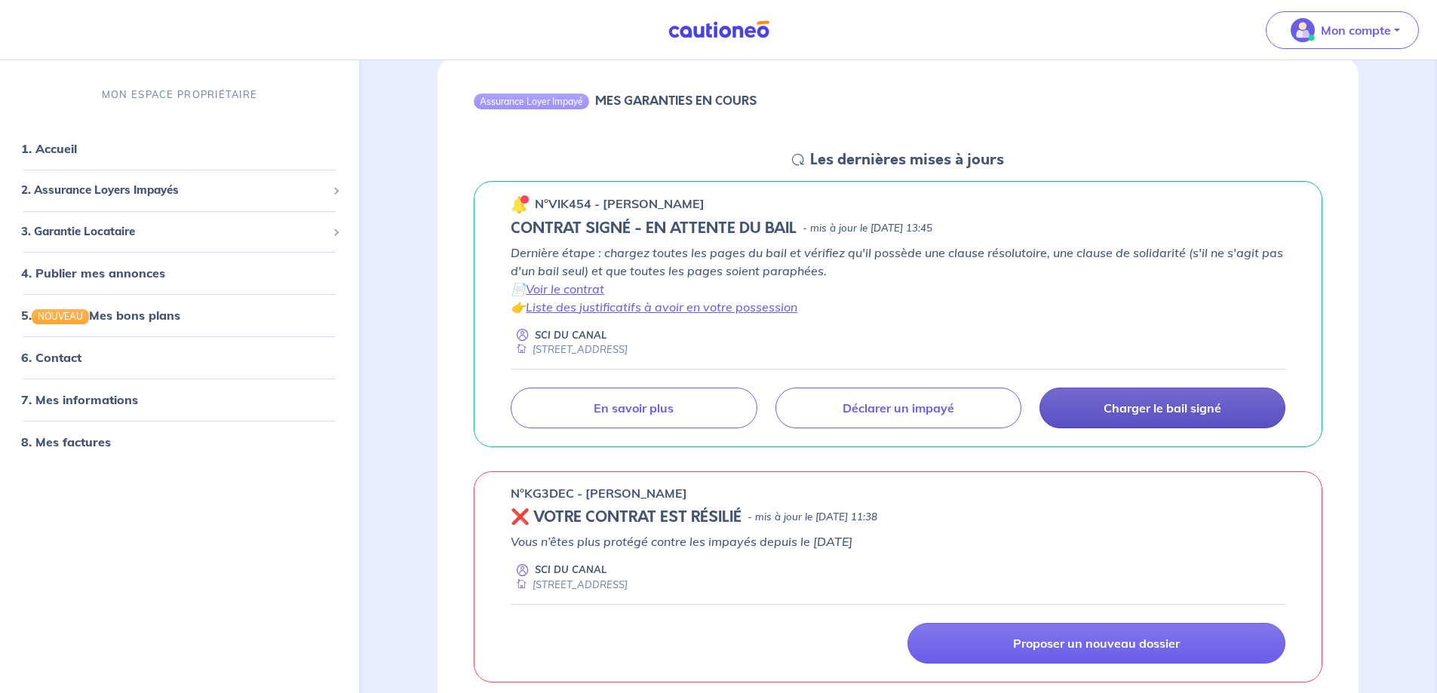
click at [1138, 408] on p "Charger le bail signé" at bounding box center [1163, 408] width 118 height 15
click at [1105, 406] on p "Charger le bail signé" at bounding box center [1163, 408] width 118 height 15
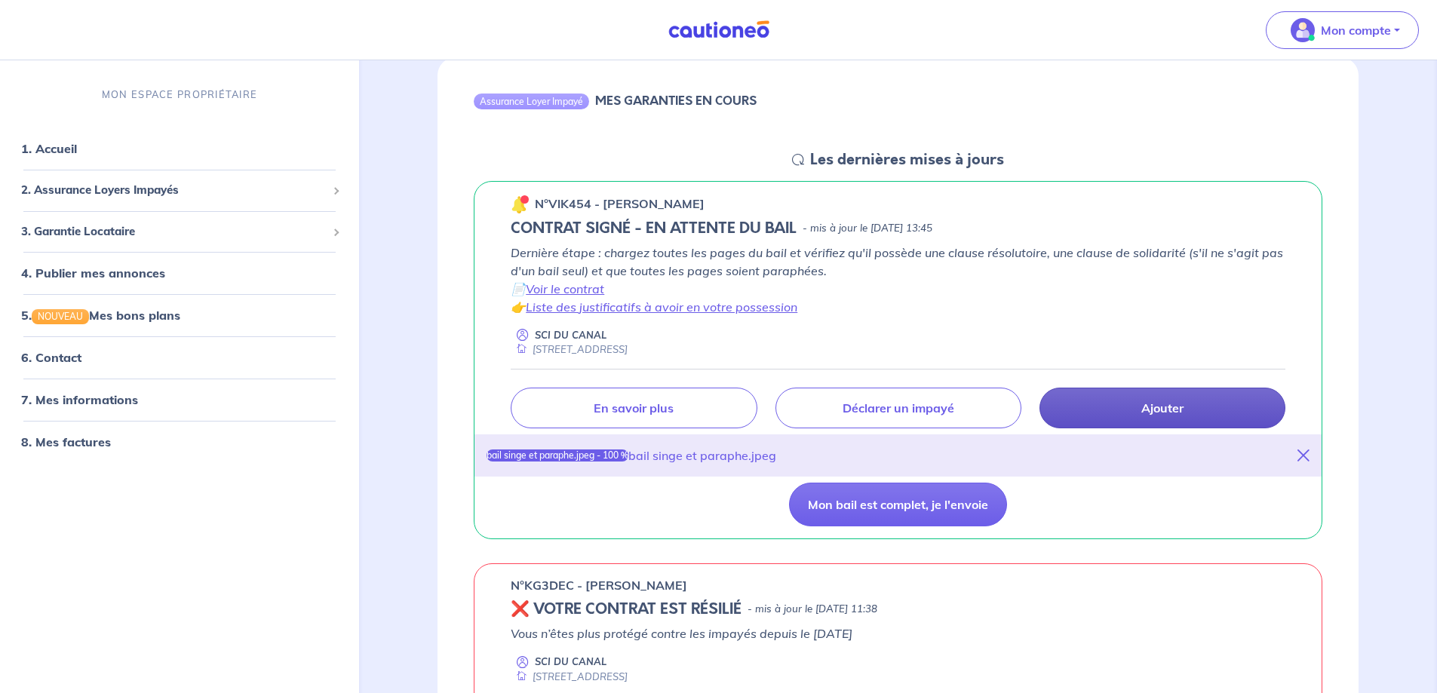
click at [1159, 403] on p "Ajouter" at bounding box center [1162, 408] width 42 height 15
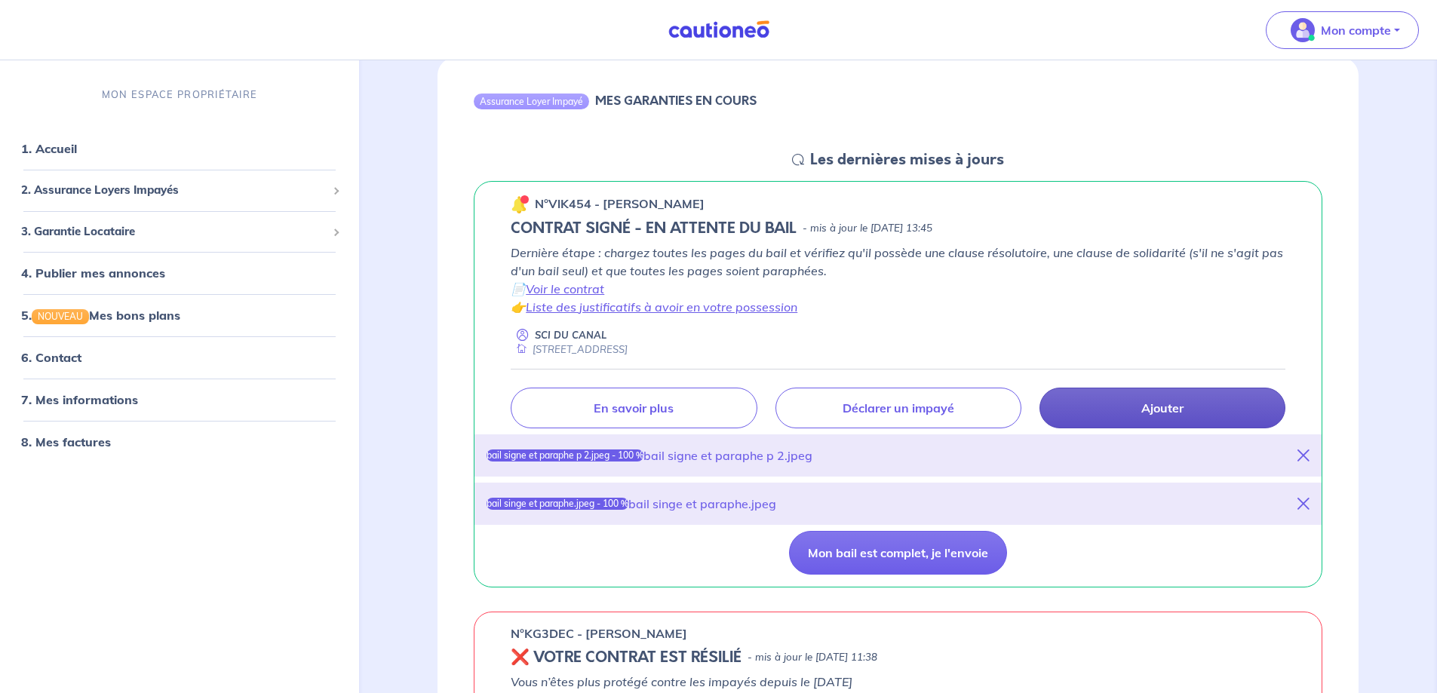
click at [1160, 410] on p "Ajouter" at bounding box center [1162, 408] width 42 height 15
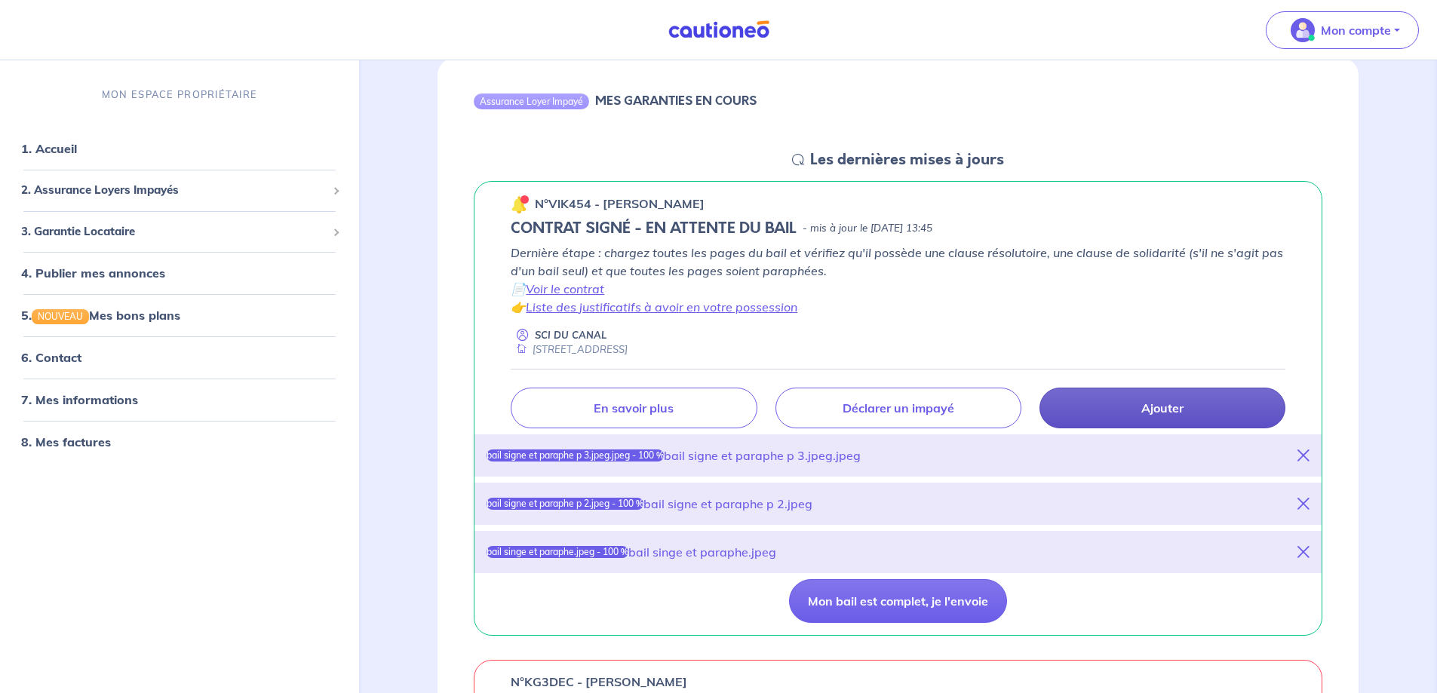
click at [1087, 410] on link "Ajouter" at bounding box center [1163, 408] width 246 height 41
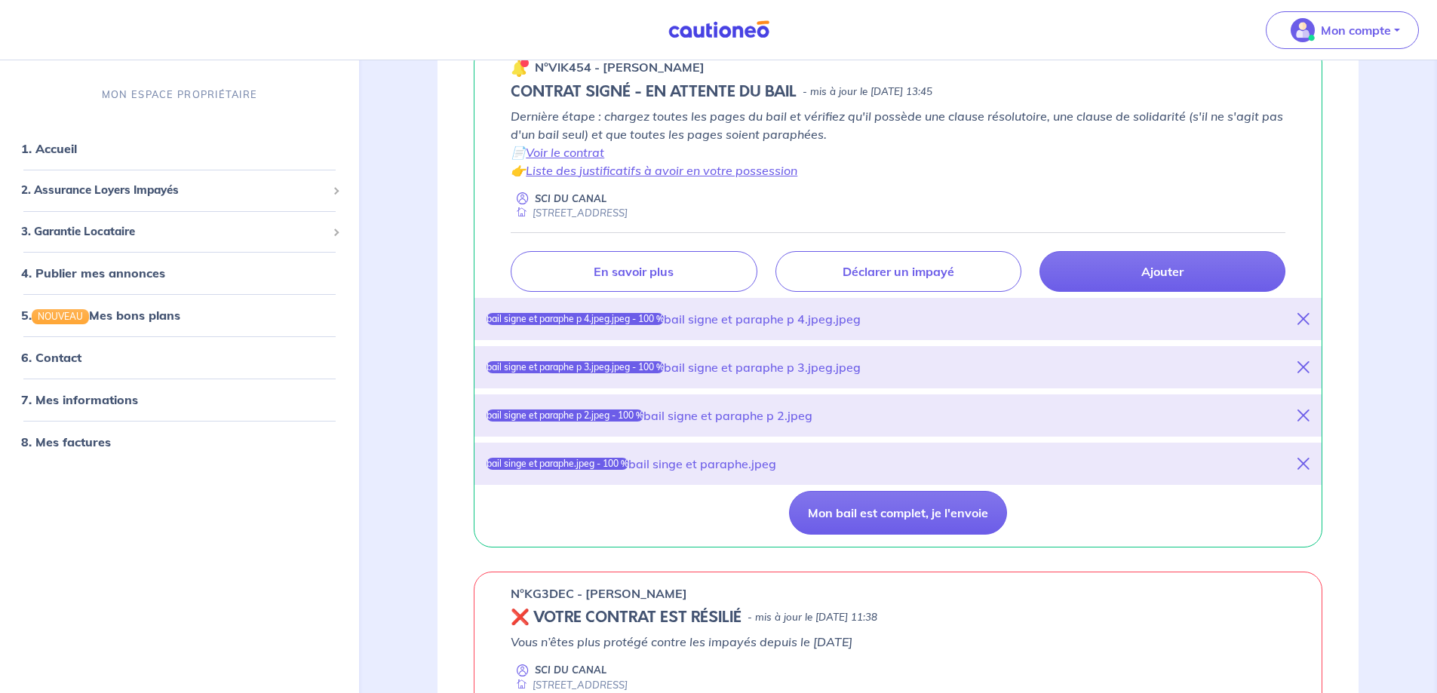
scroll to position [302, 0]
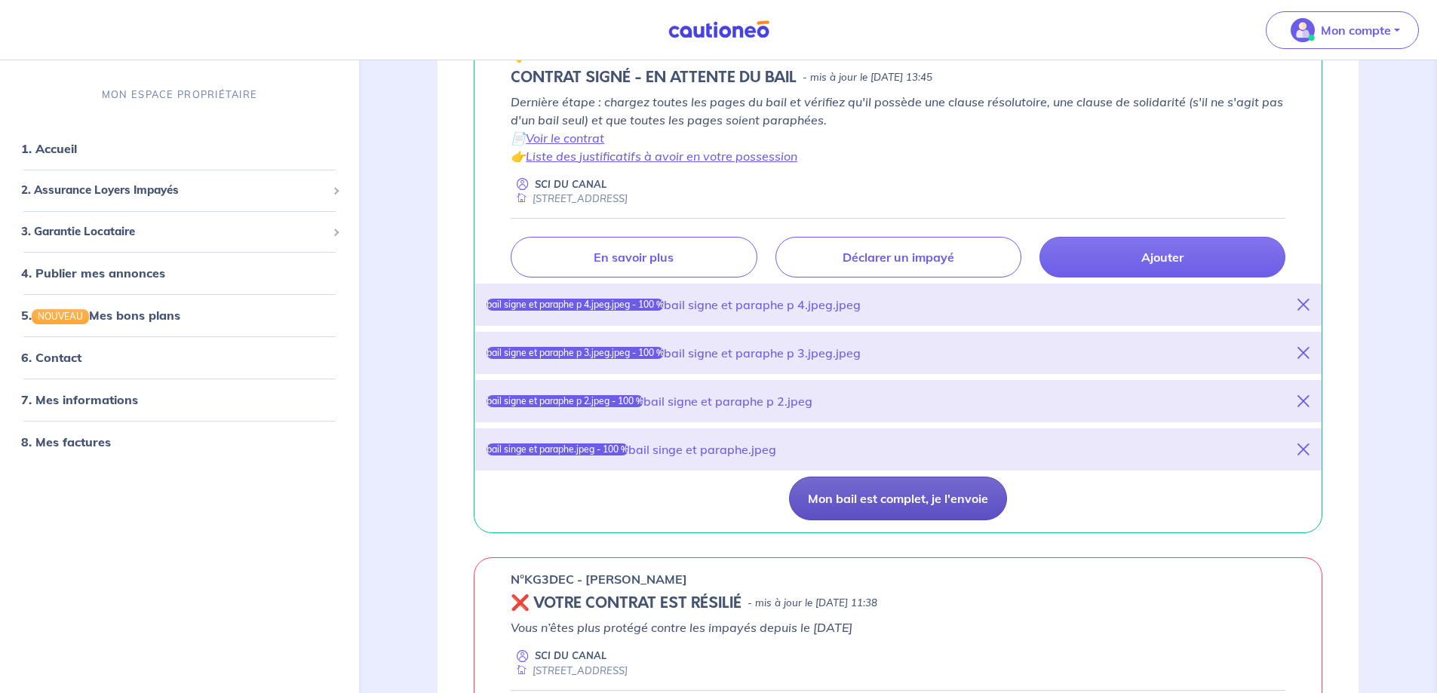
click at [900, 495] on button "Mon bail est complet, je l'envoie" at bounding box center [898, 499] width 218 height 44
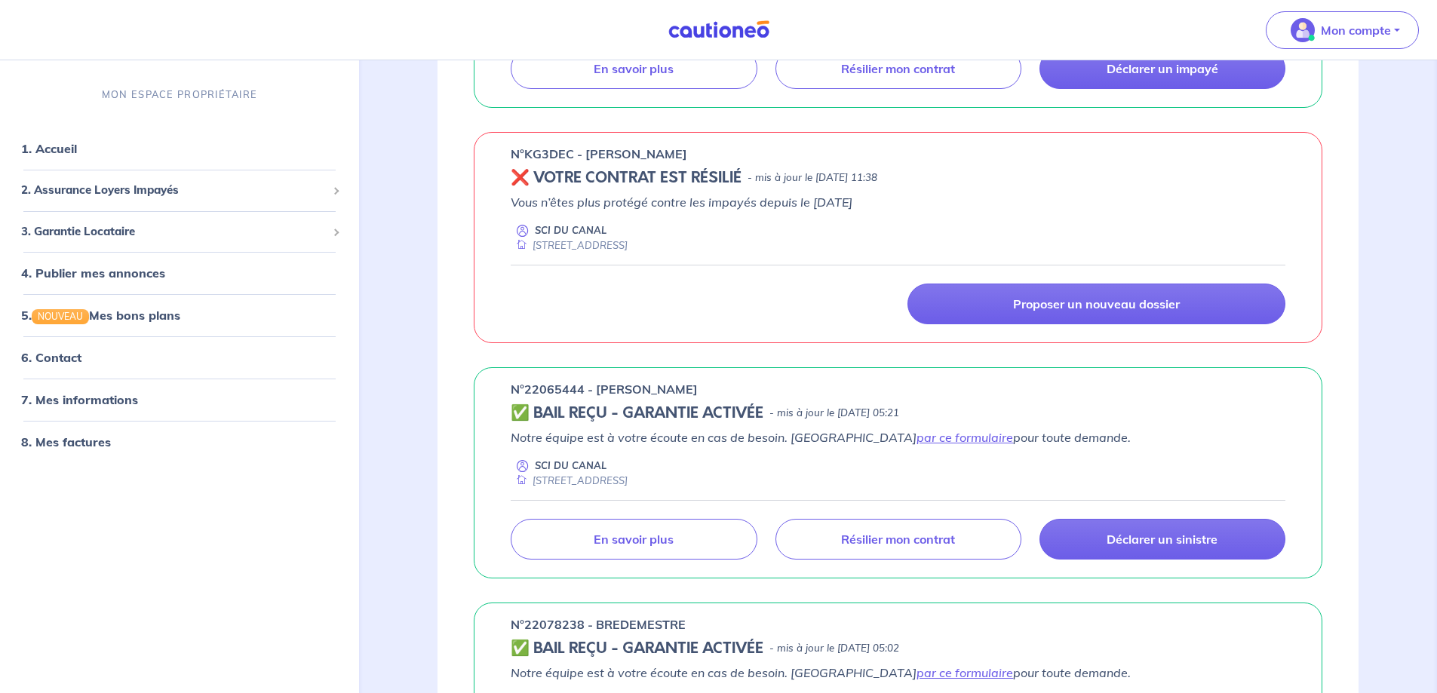
scroll to position [0, 0]
